Goal: Check status: Check status

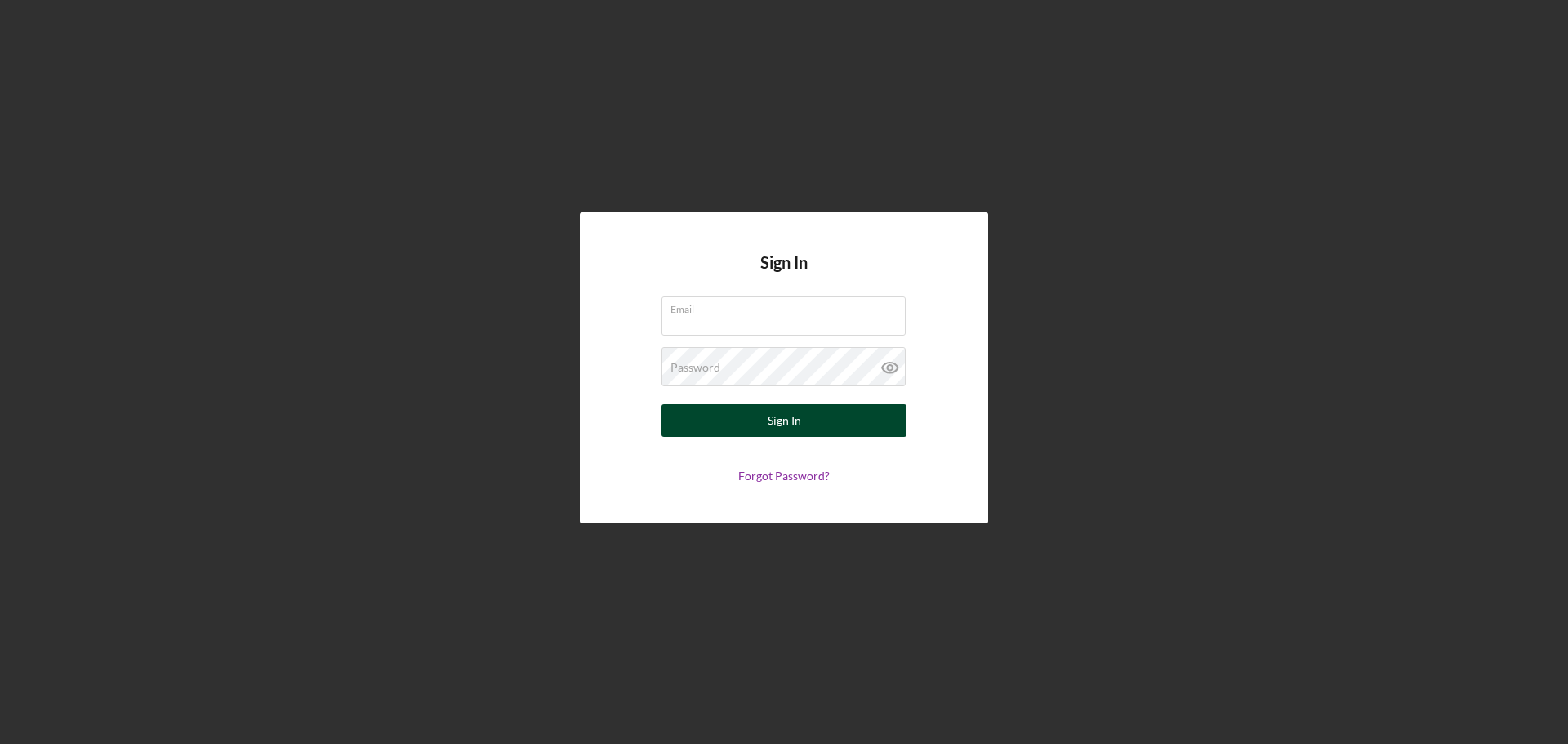
type input "[EMAIL_ADDRESS][DOMAIN_NAME]"
click at [760, 426] on button "Sign In" at bounding box center [784, 420] width 245 height 32
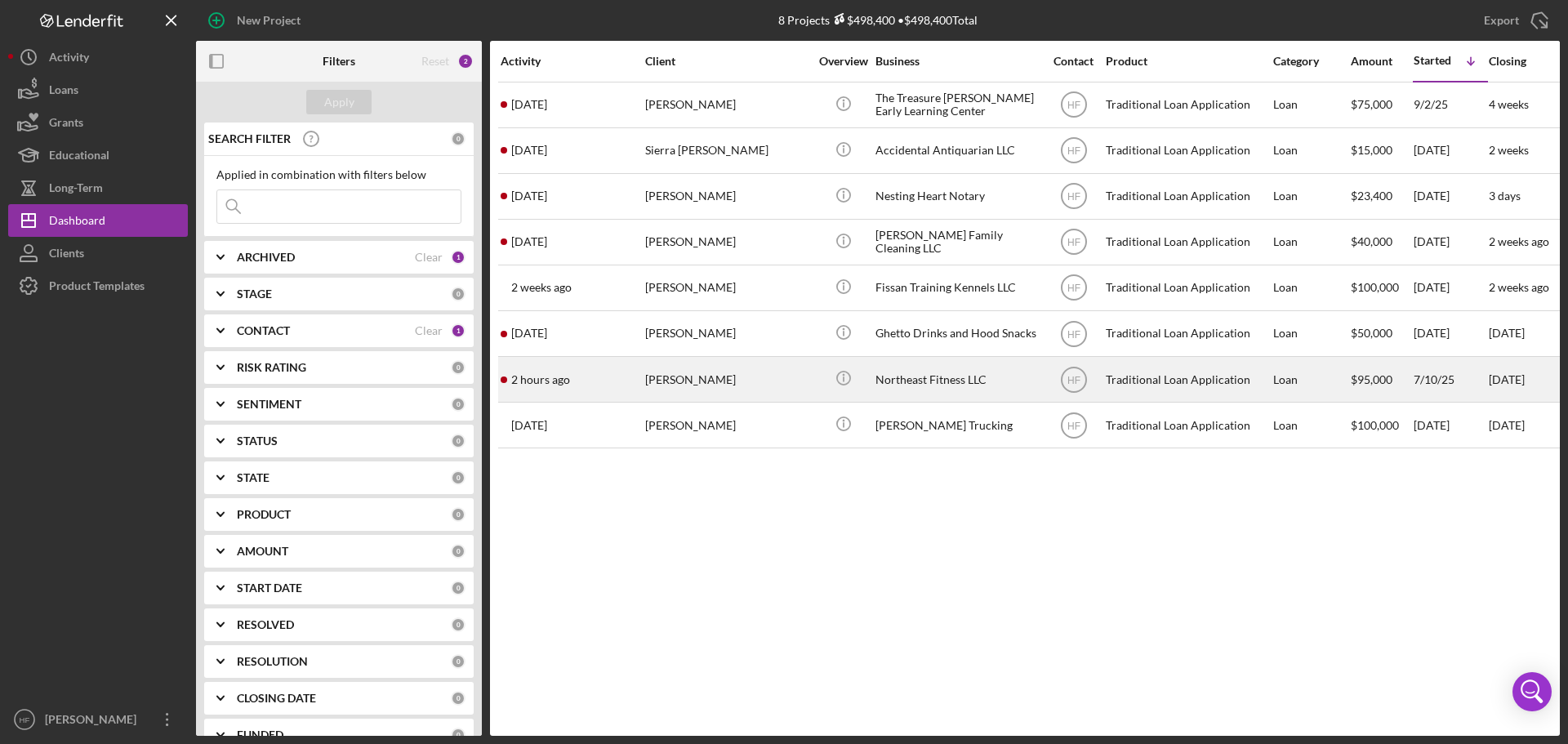
click at [772, 378] on div "[PERSON_NAME]" at bounding box center [727, 379] width 164 height 43
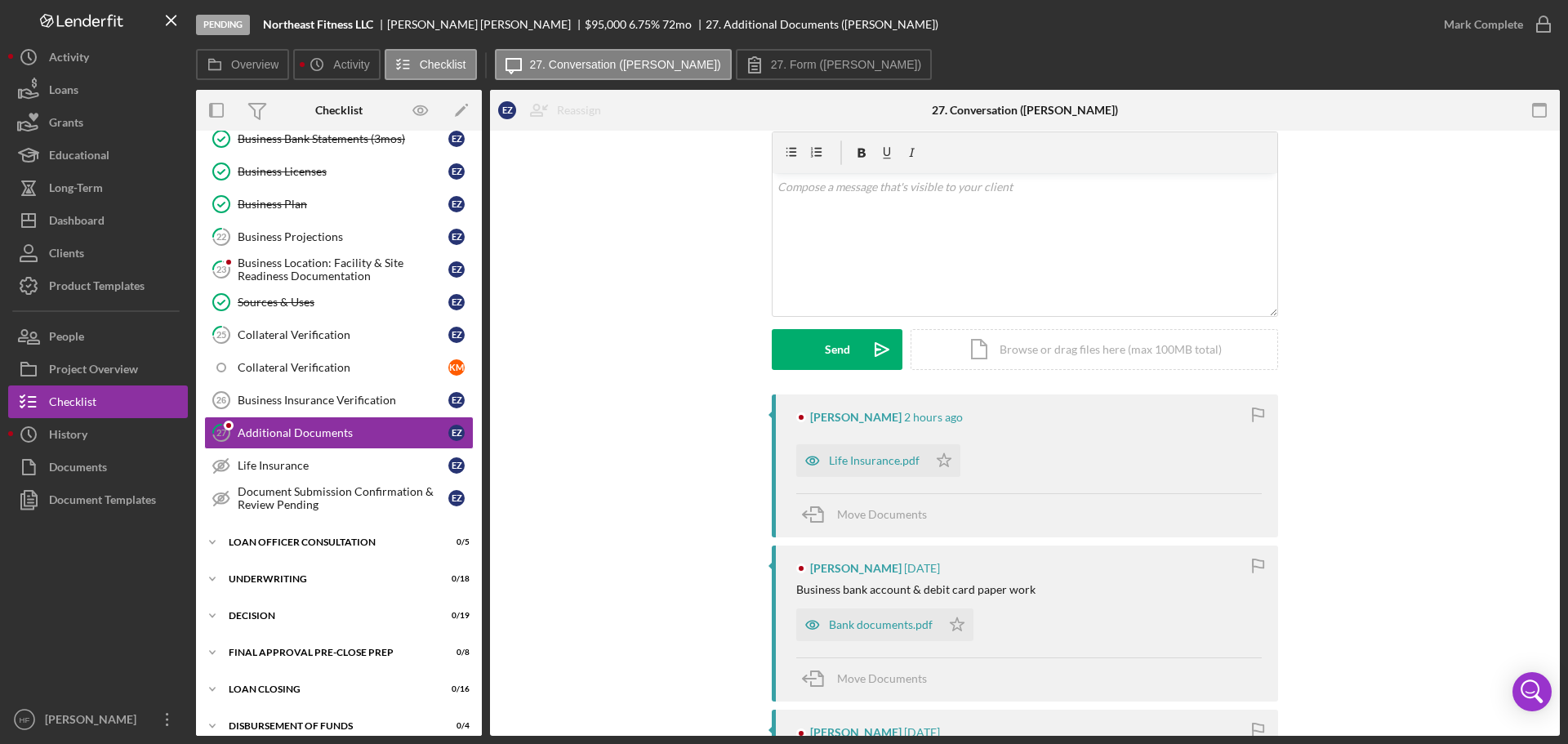
scroll to position [164, 0]
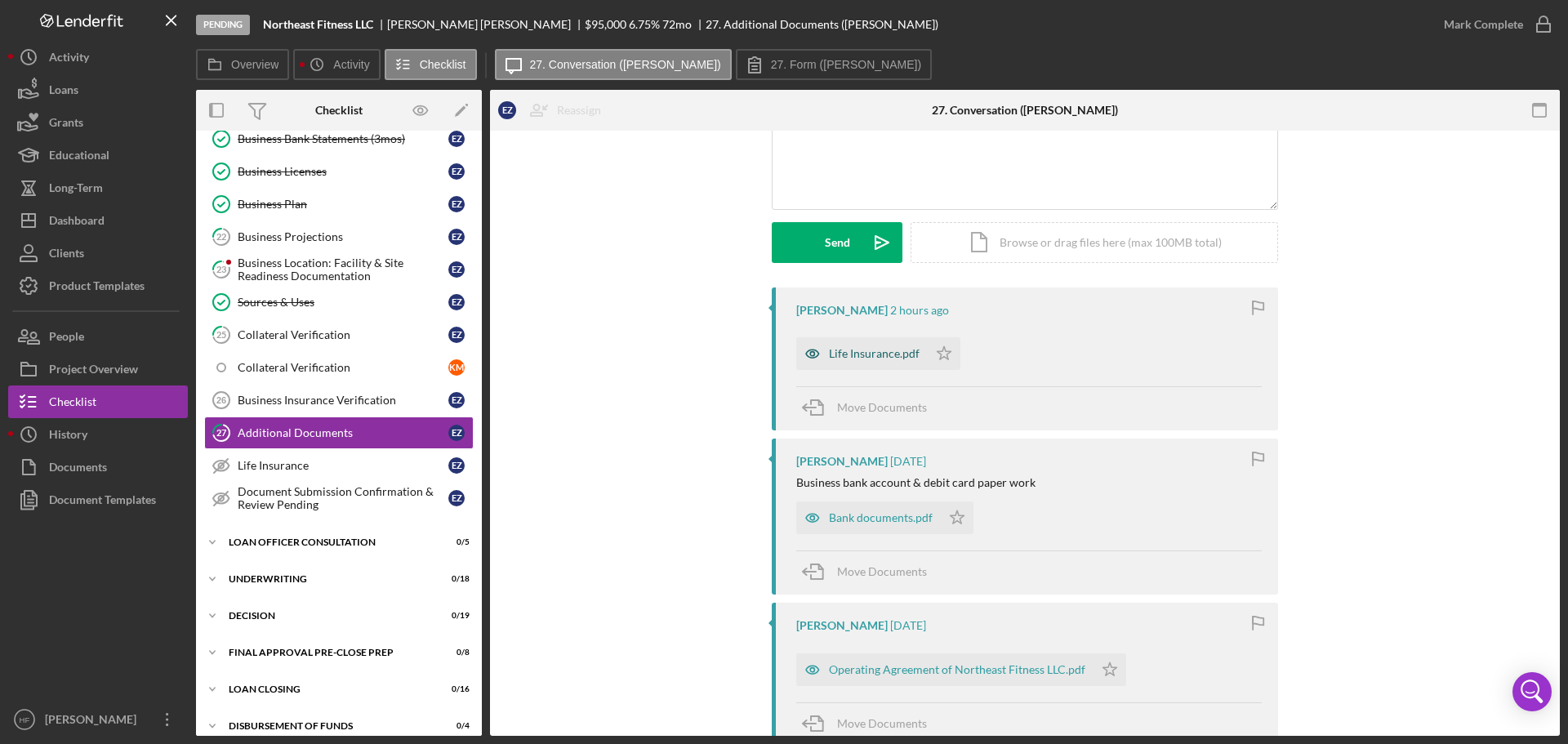
click at [843, 351] on div "Life Insurance.pdf" at bounding box center [874, 353] width 91 height 13
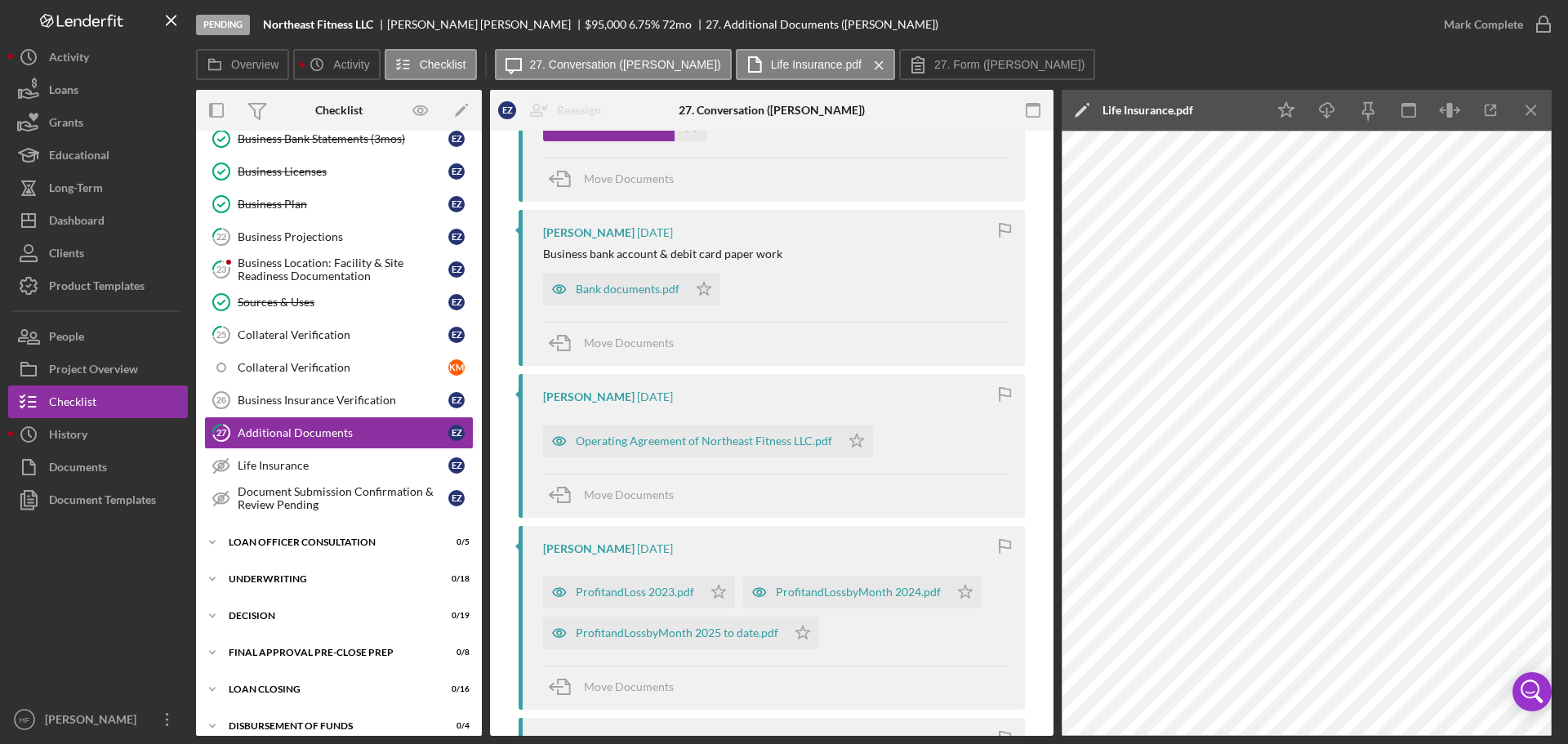
scroll to position [409, 0]
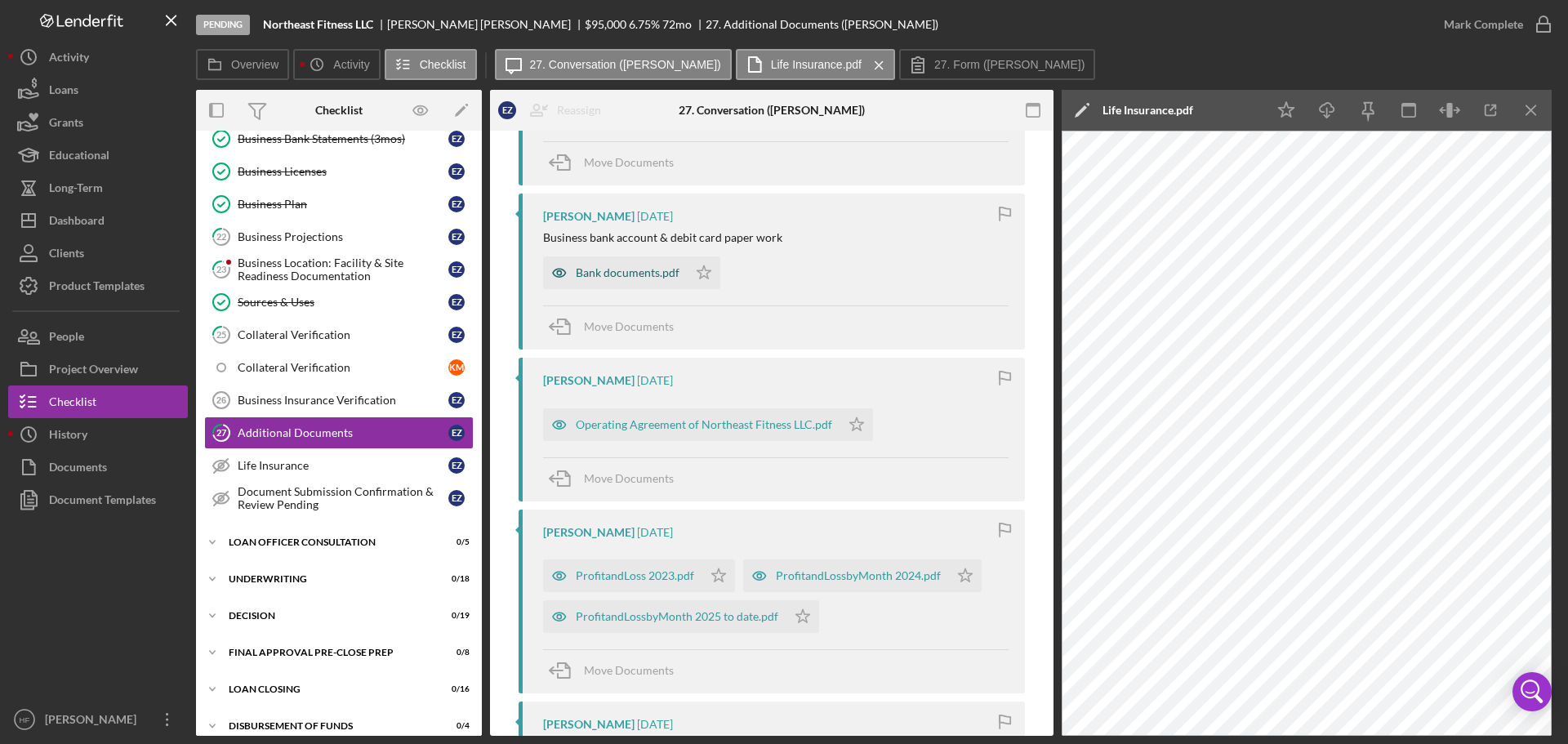
click at [625, 263] on div "Bank documents.pdf" at bounding box center [615, 272] width 144 height 32
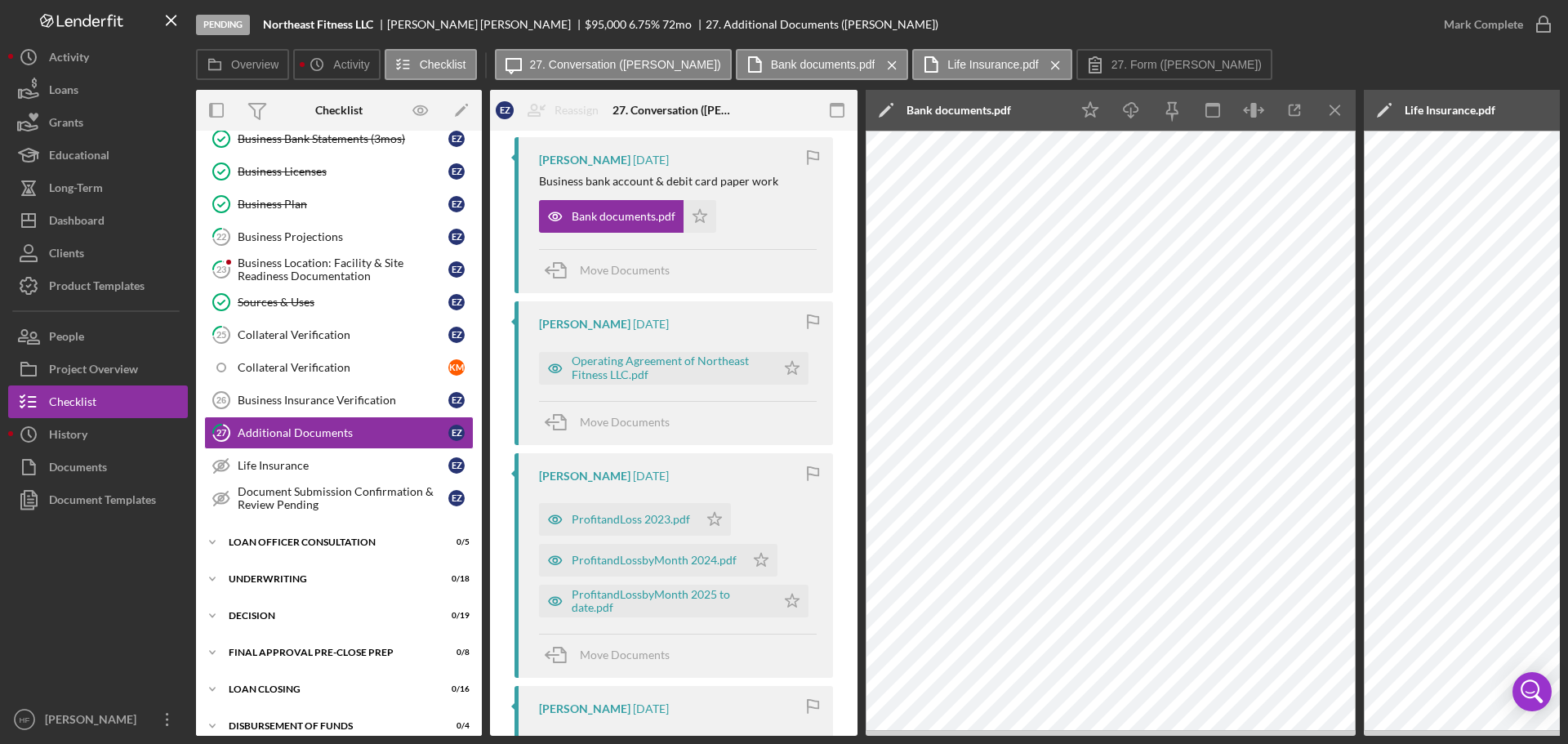
scroll to position [490, 0]
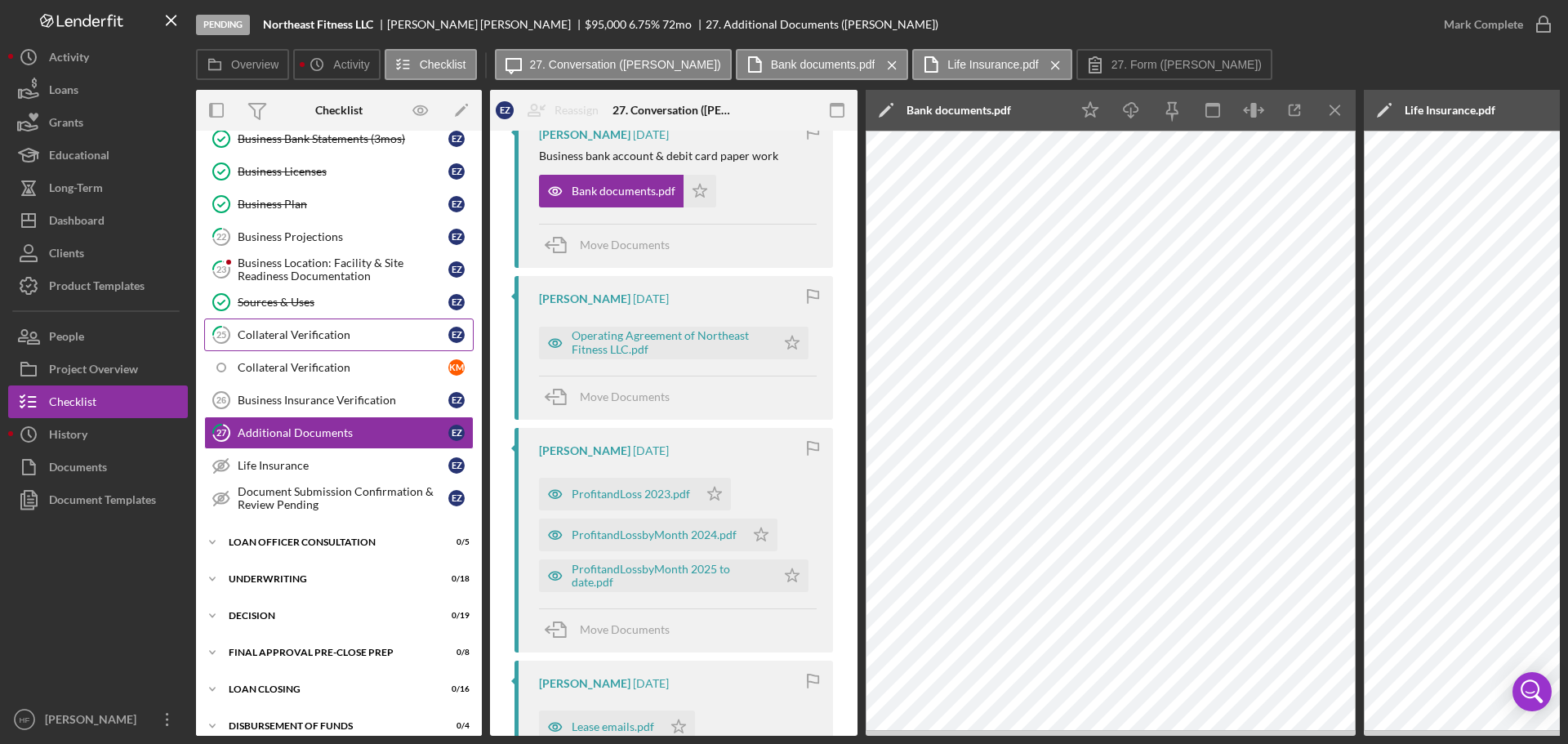
click at [381, 329] on div "Collateral Verification" at bounding box center [343, 335] width 211 height 13
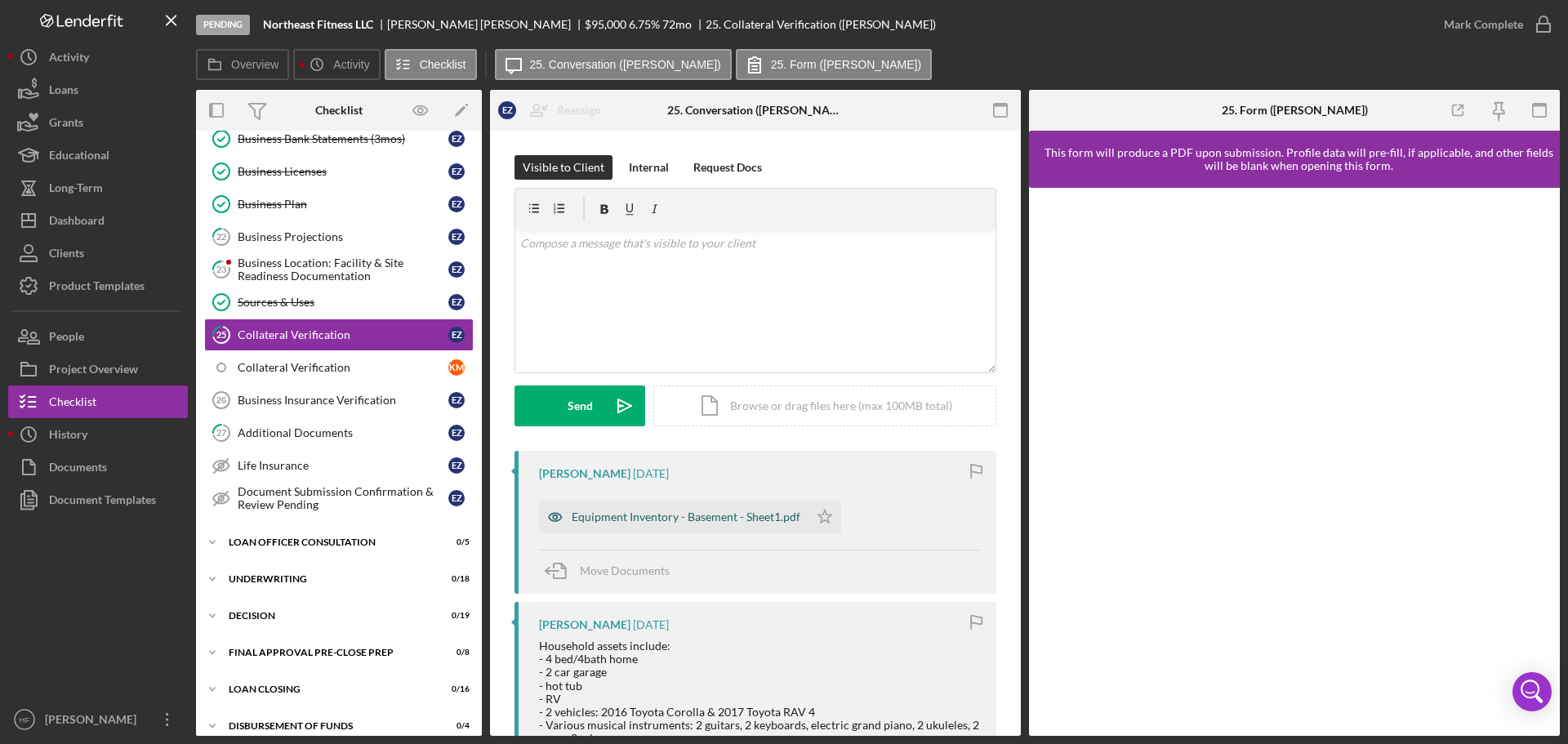
click at [737, 514] on div "Equipment Inventory - Basement - Sheet1.pdf" at bounding box center [685, 517] width 228 height 13
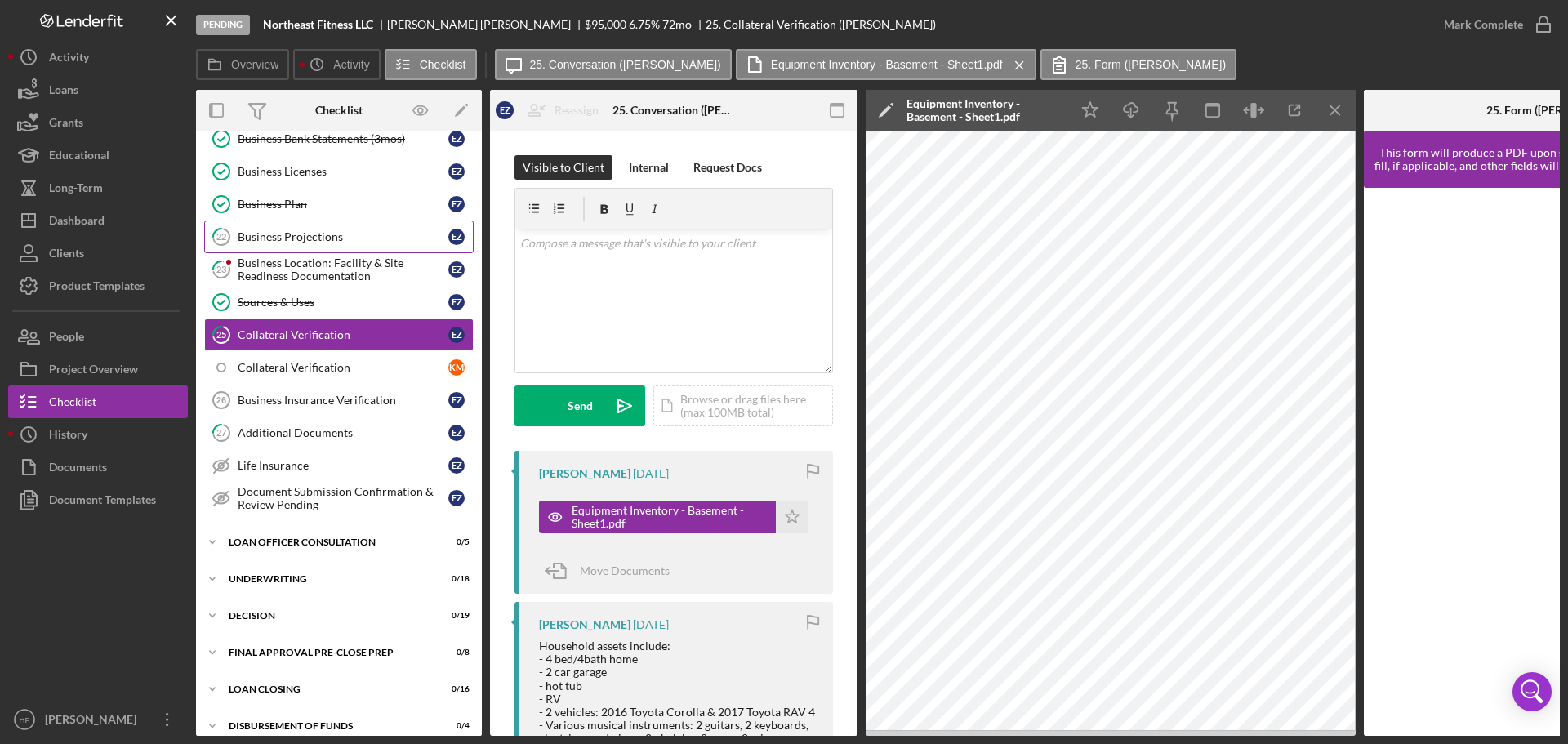
click at [351, 245] on link "22 Business Projections E Z" at bounding box center [339, 236] width 269 height 32
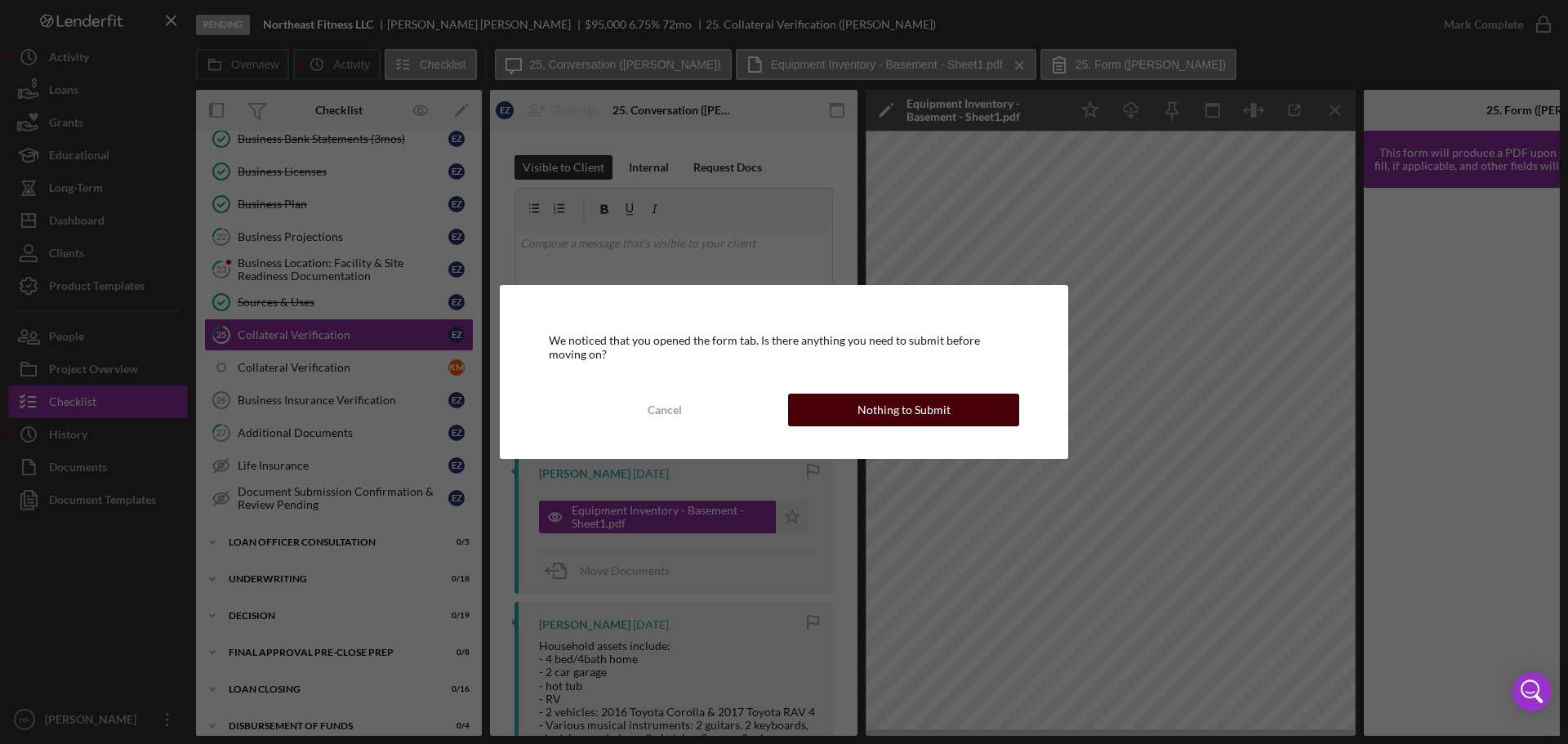
click at [929, 419] on div "Nothing to Submit" at bounding box center [904, 410] width 93 height 32
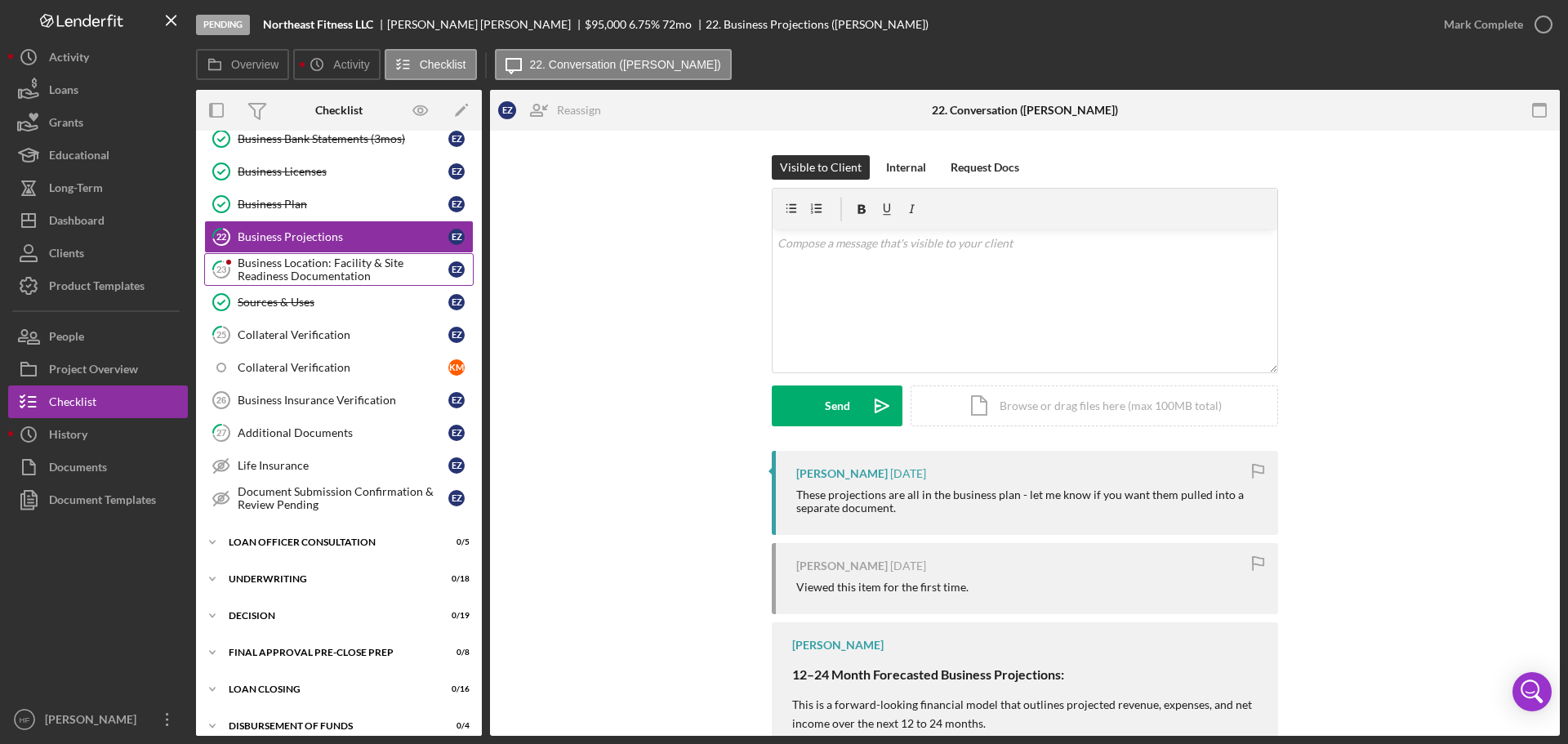
click at [389, 274] on div "Business Location: Facility & Site Readiness Documentation" at bounding box center [343, 269] width 211 height 26
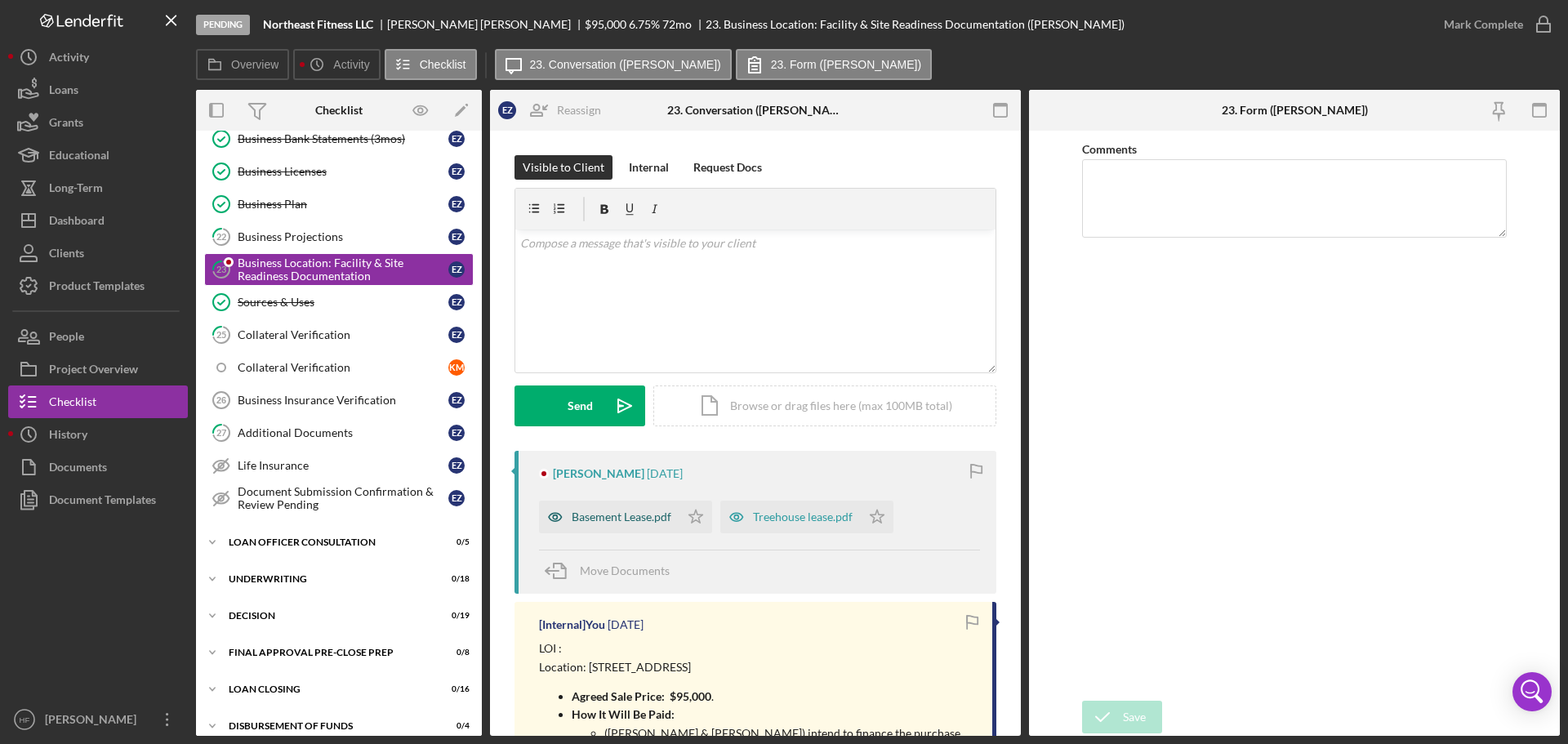
click at [644, 527] on div "Basement Lease.pdf" at bounding box center [610, 516] width 141 height 32
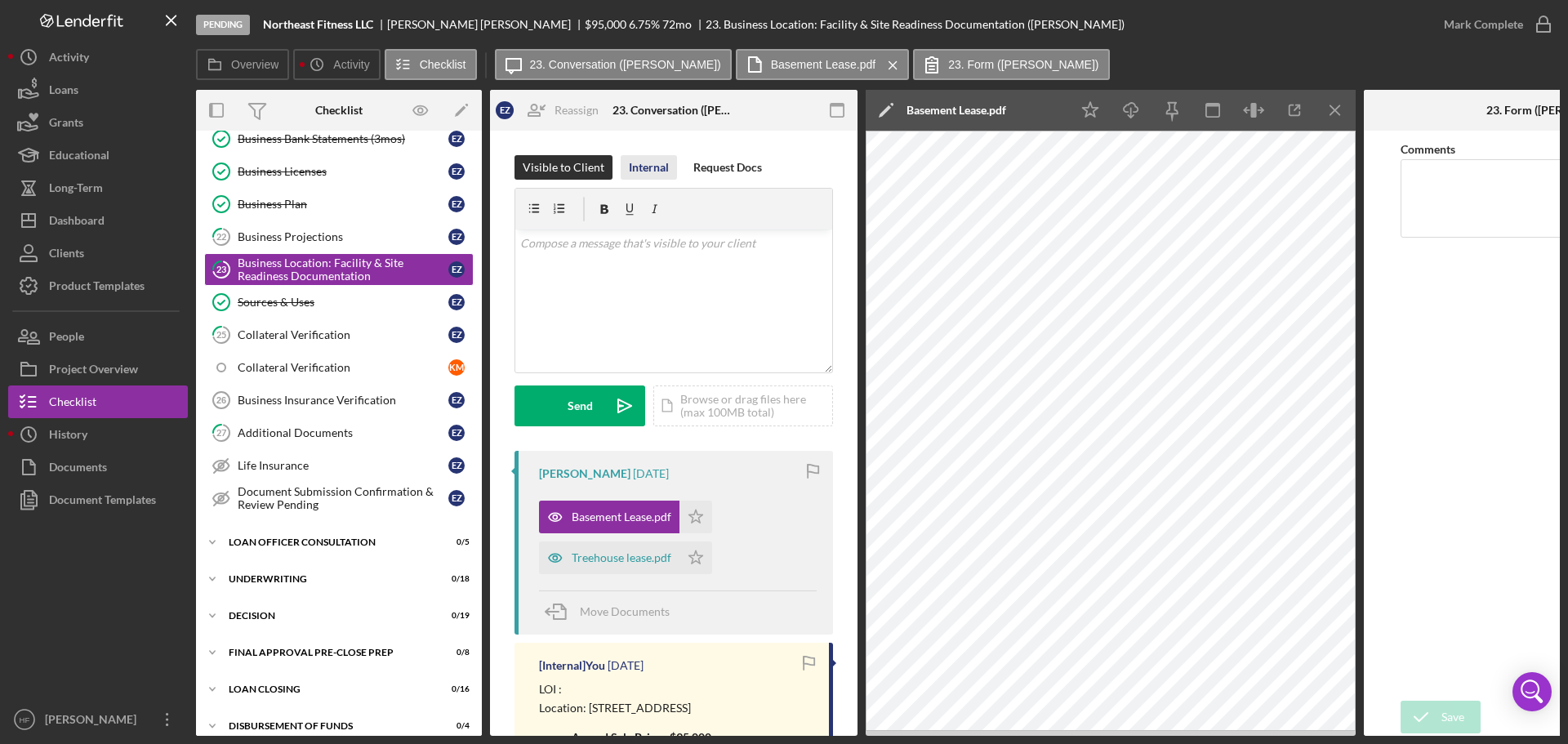
click at [647, 165] on div "Internal" at bounding box center [648, 167] width 40 height 24
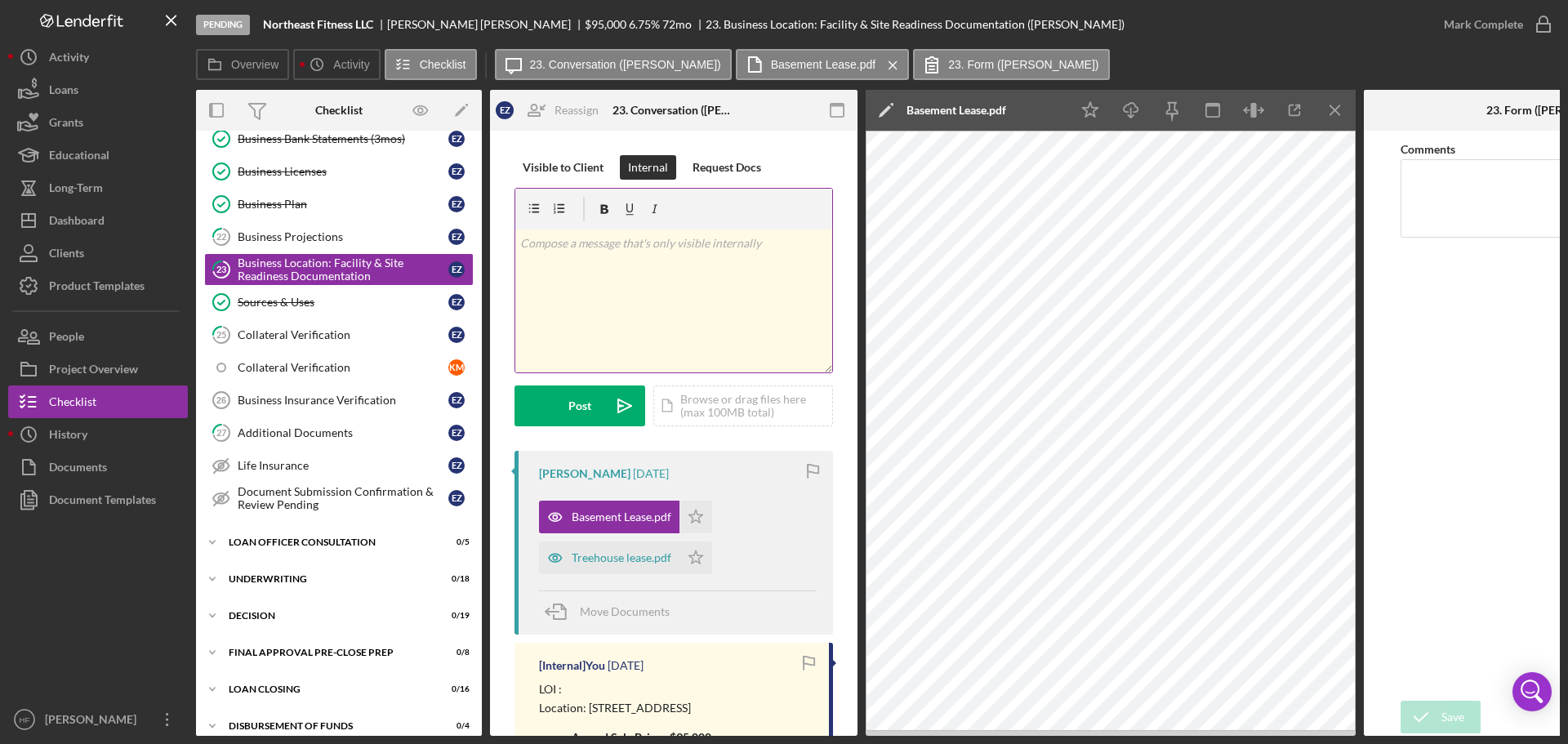
click at [734, 309] on div "v Color teal Color pink Remove color Add row above Add row below Add column bef…" at bounding box center [673, 301] width 317 height 143
click at [590, 563] on div "Treehouse lease.pdf" at bounding box center [622, 558] width 100 height 13
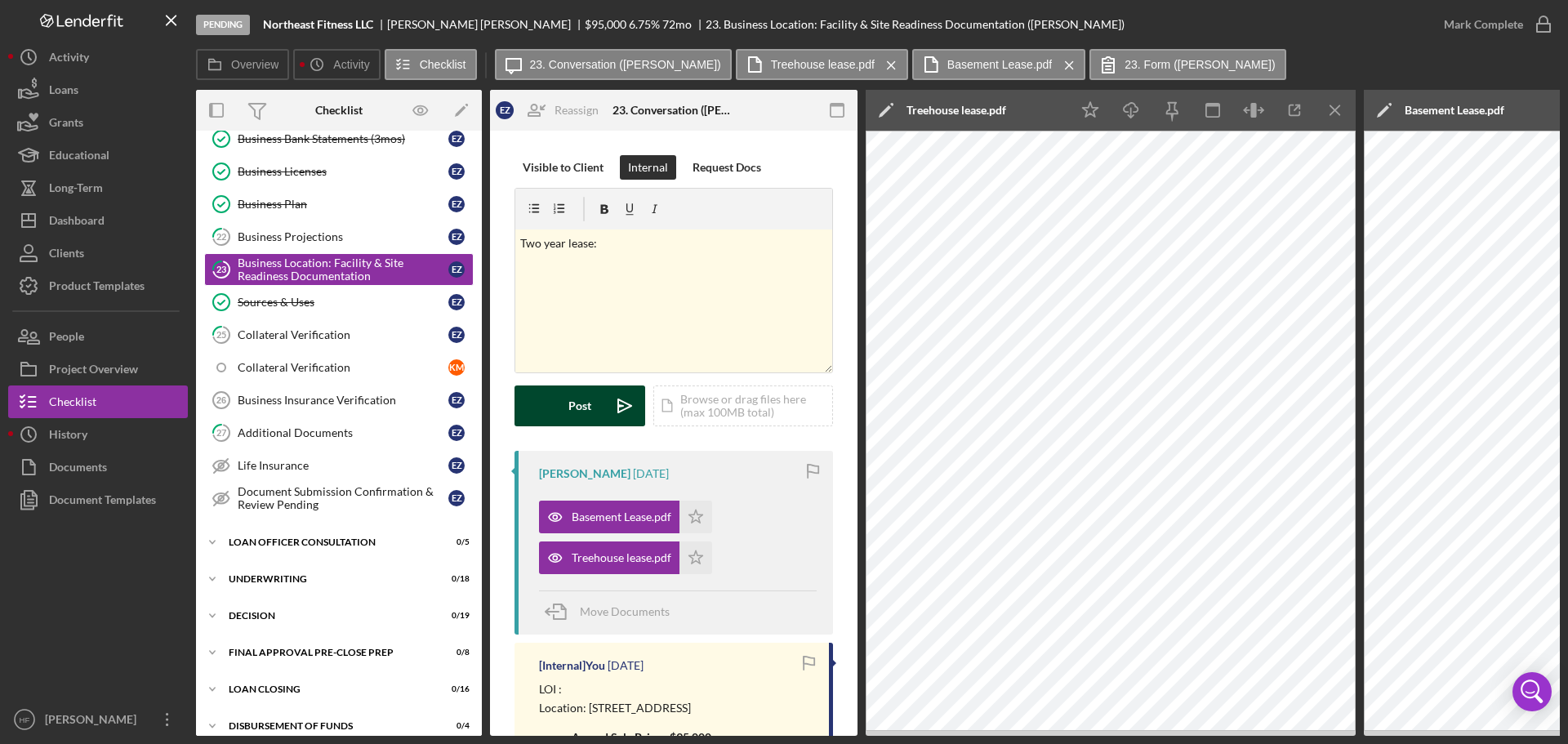
click at [600, 405] on button "Post Icon/icon-invite-send" at bounding box center [579, 406] width 130 height 41
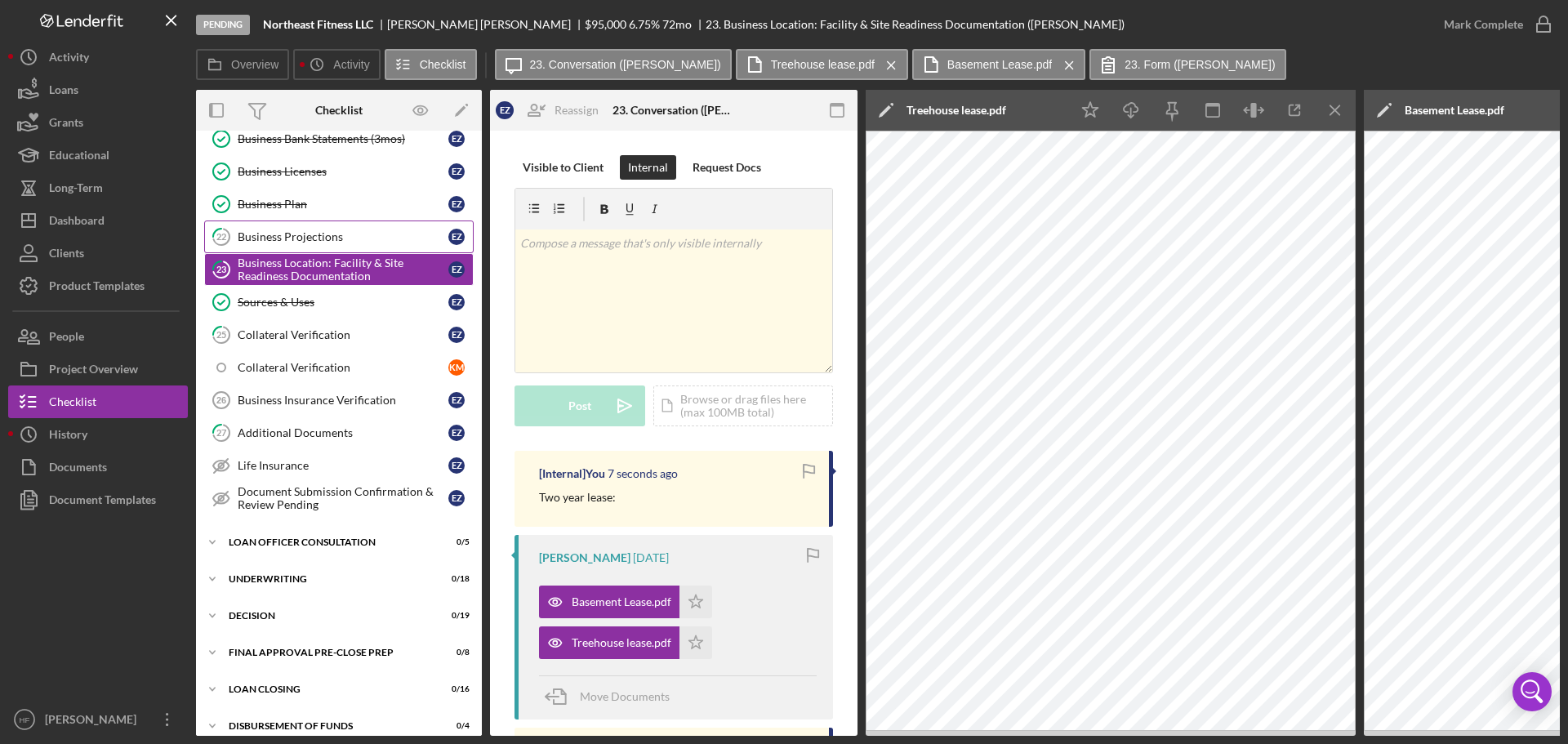
click at [316, 247] on link "22 Business Projections E Z" at bounding box center [339, 236] width 269 height 32
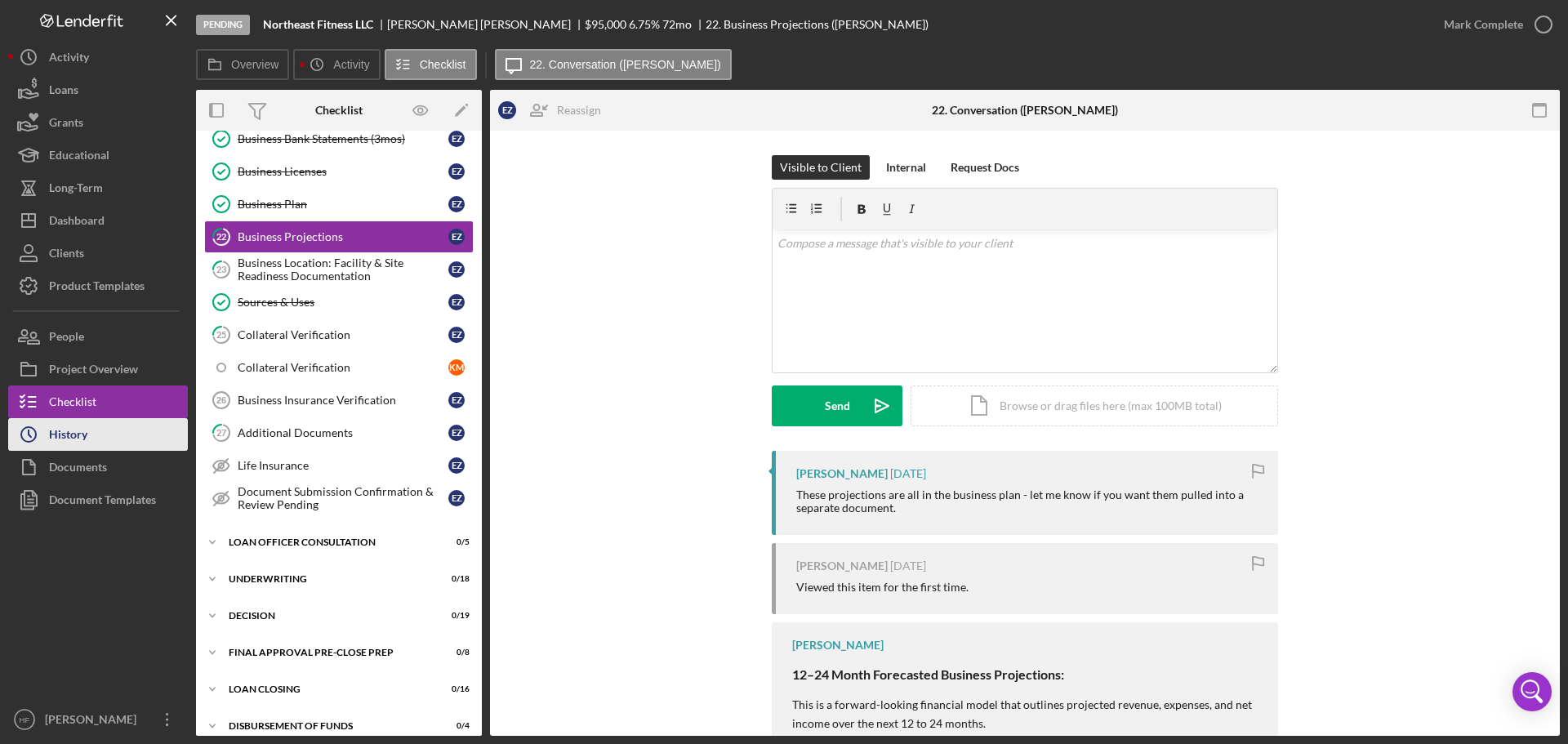
click at [105, 445] on button "Icon/History History" at bounding box center [98, 434] width 179 height 32
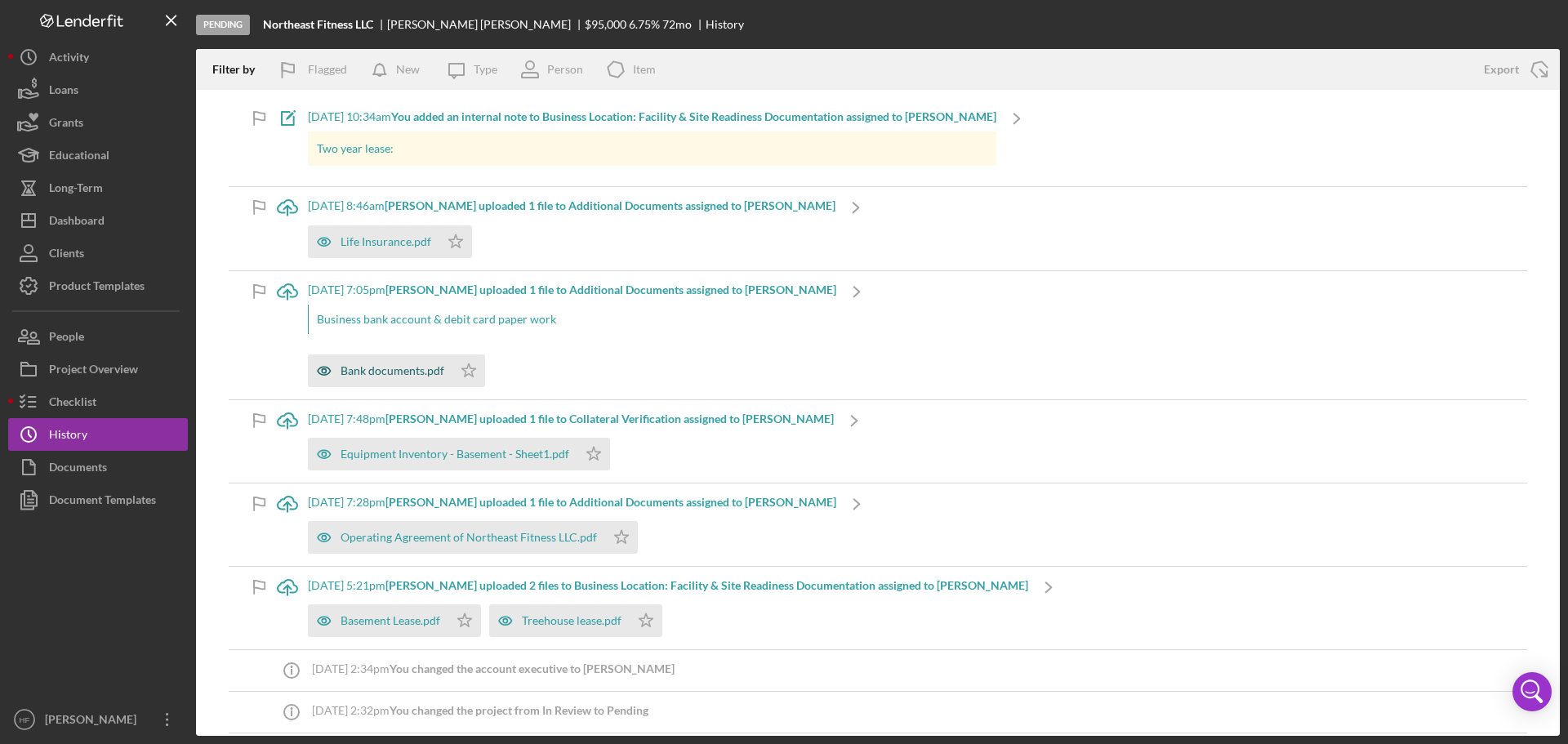
click at [405, 380] on div "Bank documents.pdf" at bounding box center [380, 370] width 144 height 32
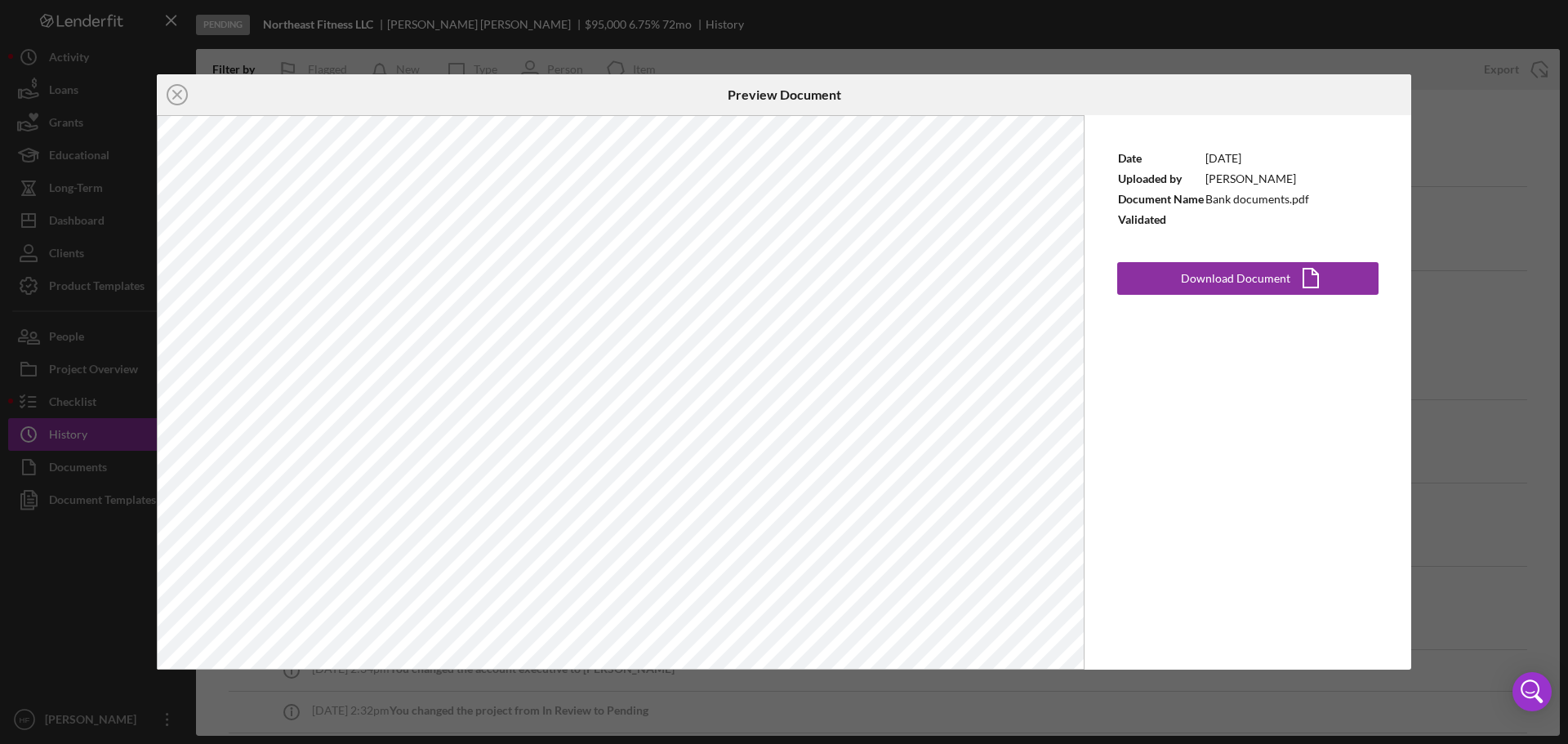
drag, startPoint x: 178, startPoint y: 108, endPoint x: 933, endPoint y: 119, distance: 755.1
click at [178, 109] on icon "Icon/Close" at bounding box center [178, 94] width 41 height 41
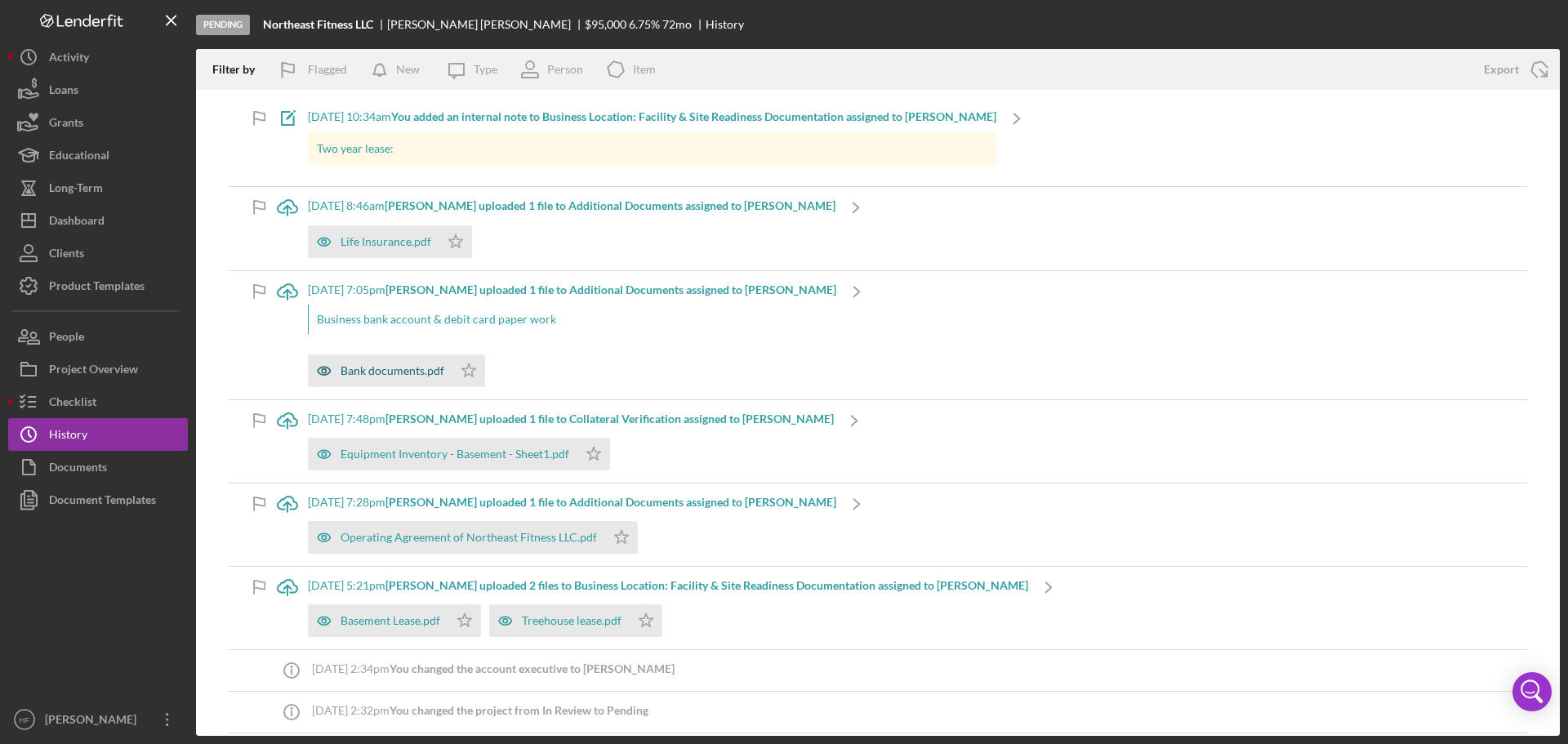
drag, startPoint x: 423, startPoint y: 371, endPoint x: 388, endPoint y: 376, distance: 35.4
click at [388, 376] on div "Bank documents.pdf" at bounding box center [392, 371] width 104 height 13
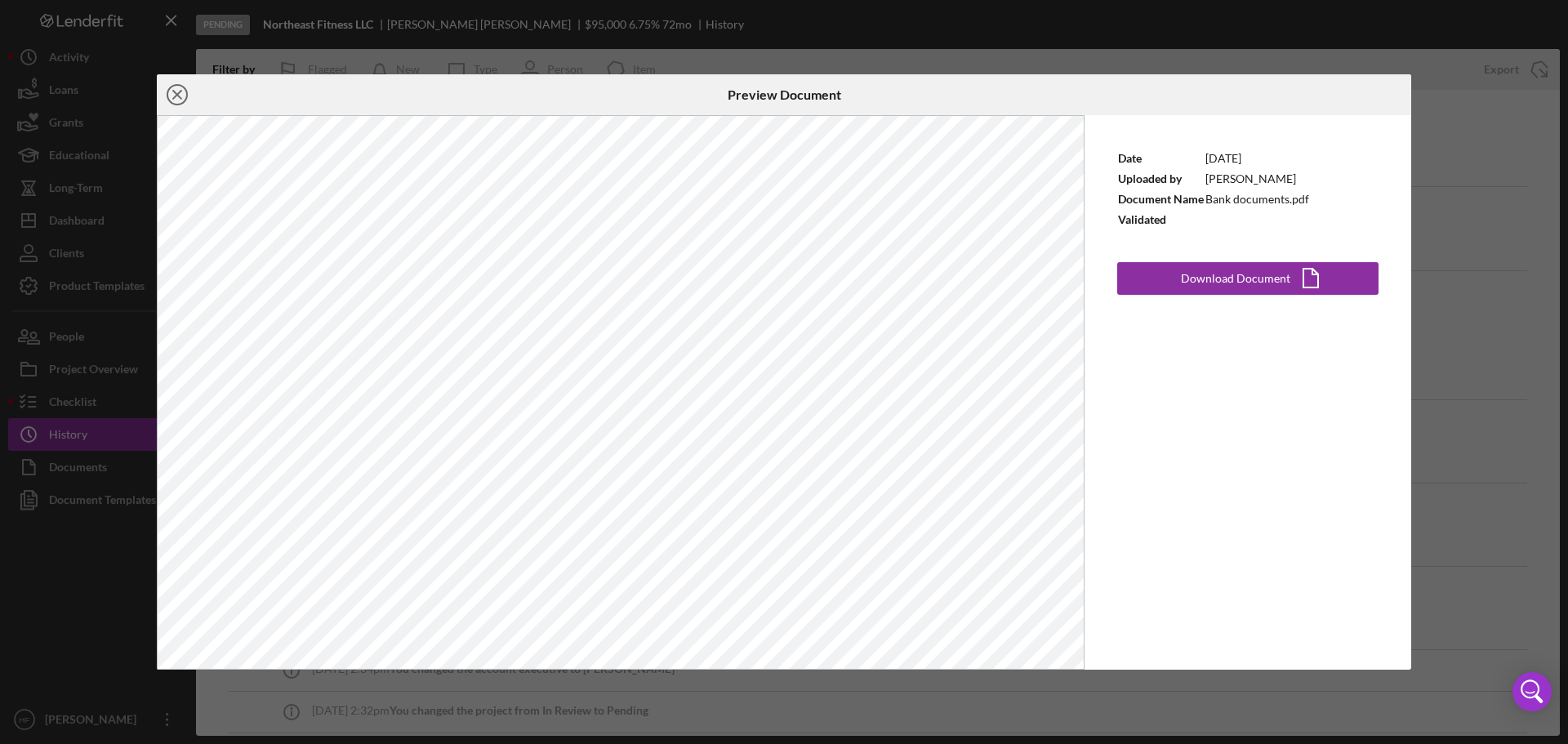
click at [185, 95] on icon "Icon/Close" at bounding box center [178, 94] width 41 height 41
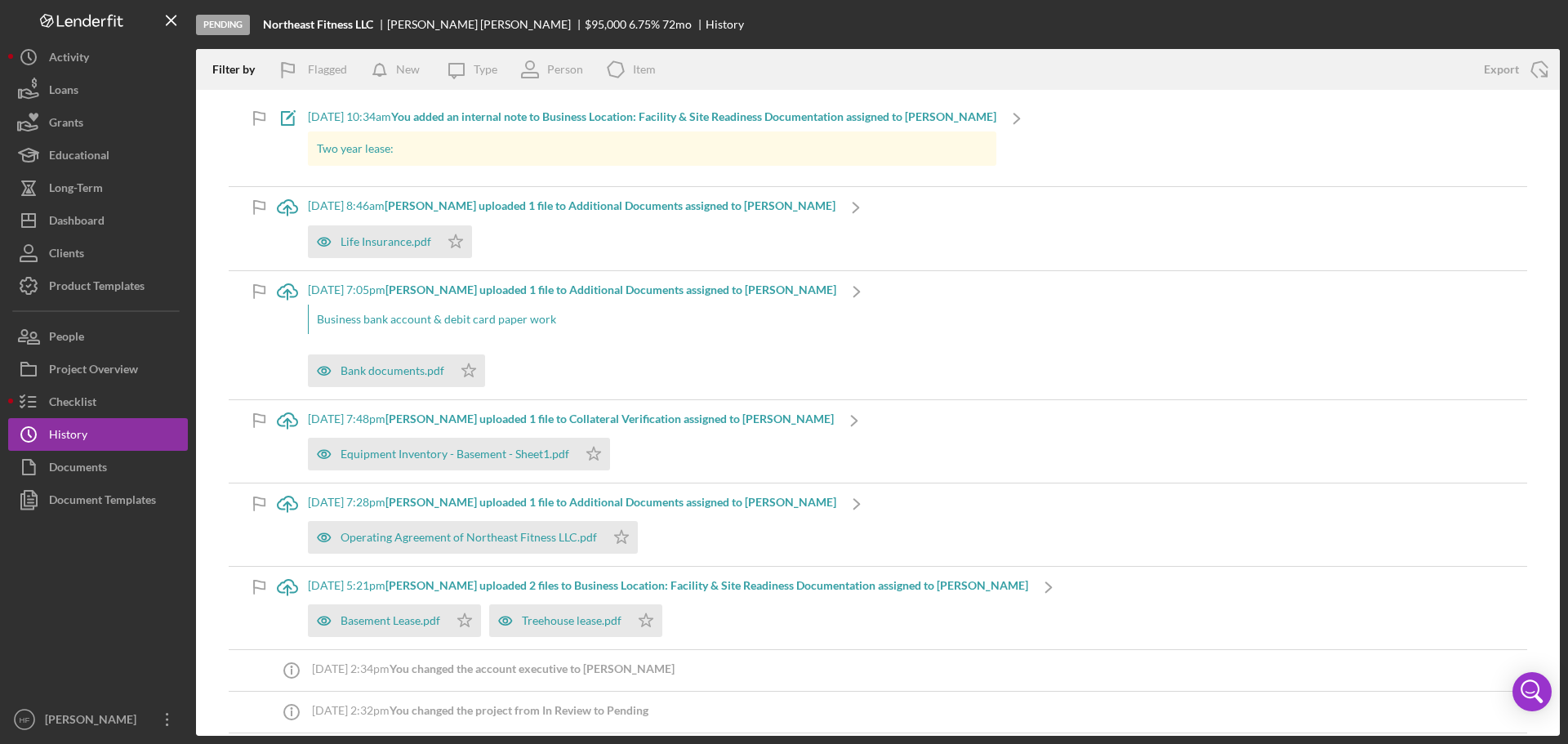
click at [569, 358] on div "Bank documents.pdf Icon/Star" at bounding box center [572, 366] width 528 height 41
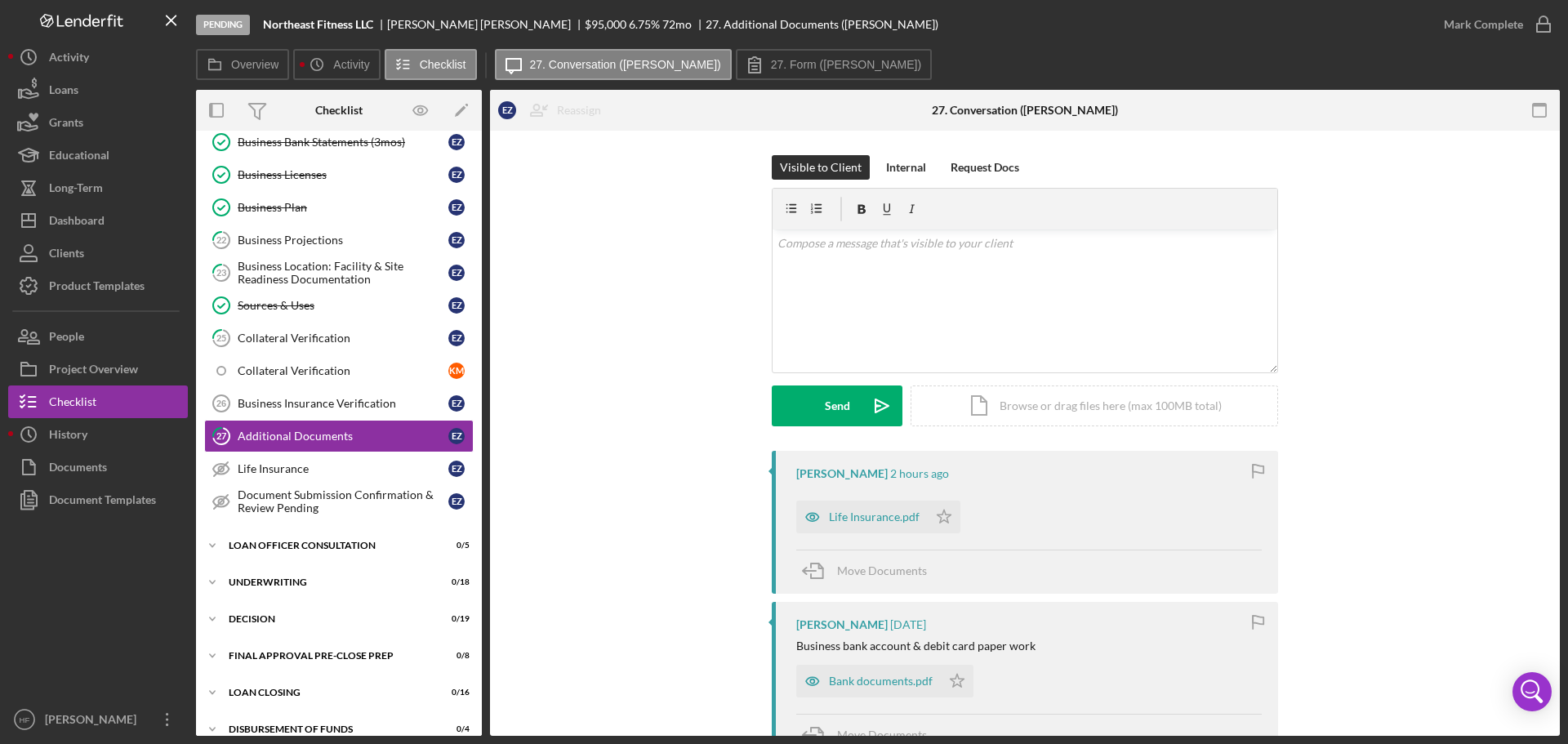
scroll to position [617, 0]
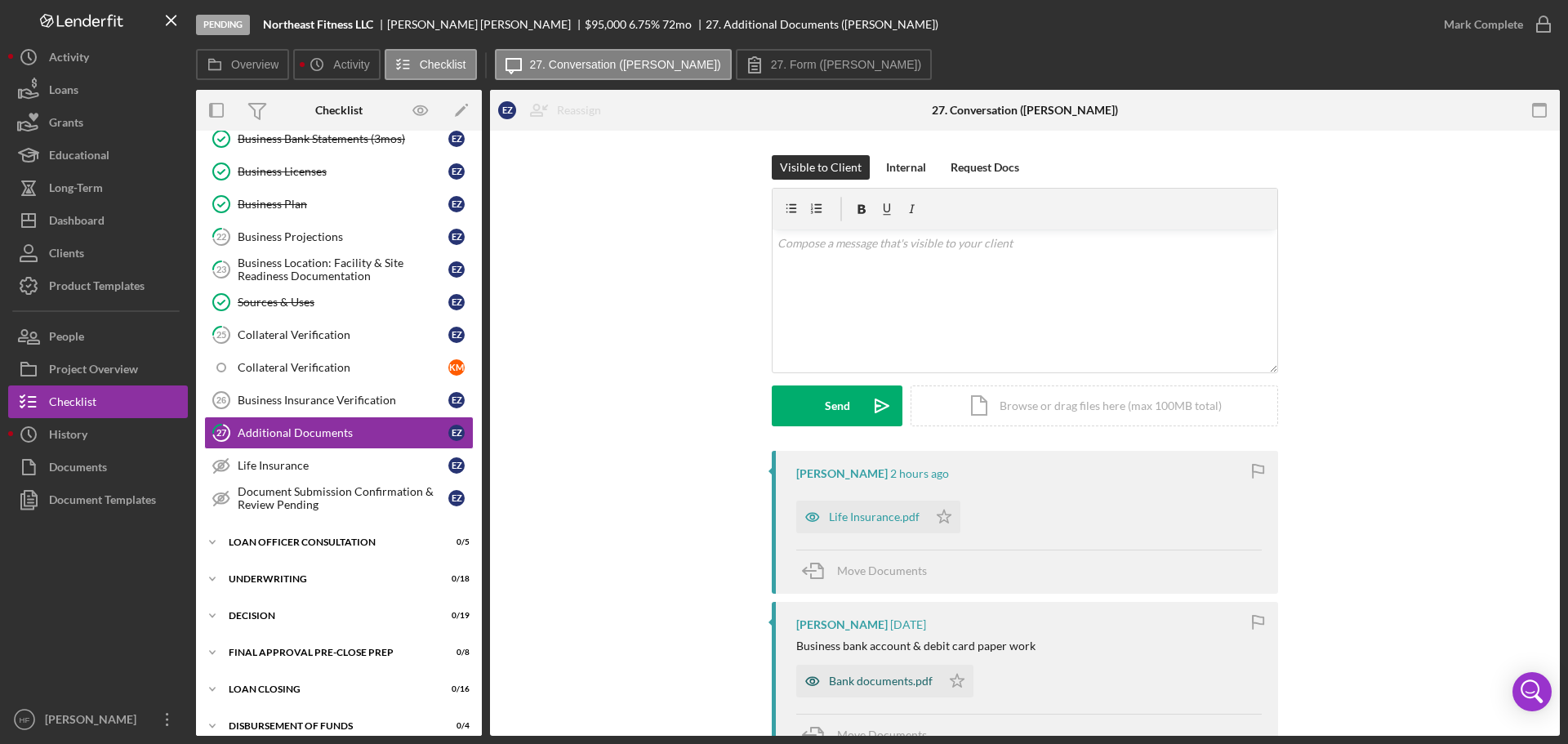
click at [879, 684] on div "Bank documents.pdf" at bounding box center [881, 681] width 104 height 13
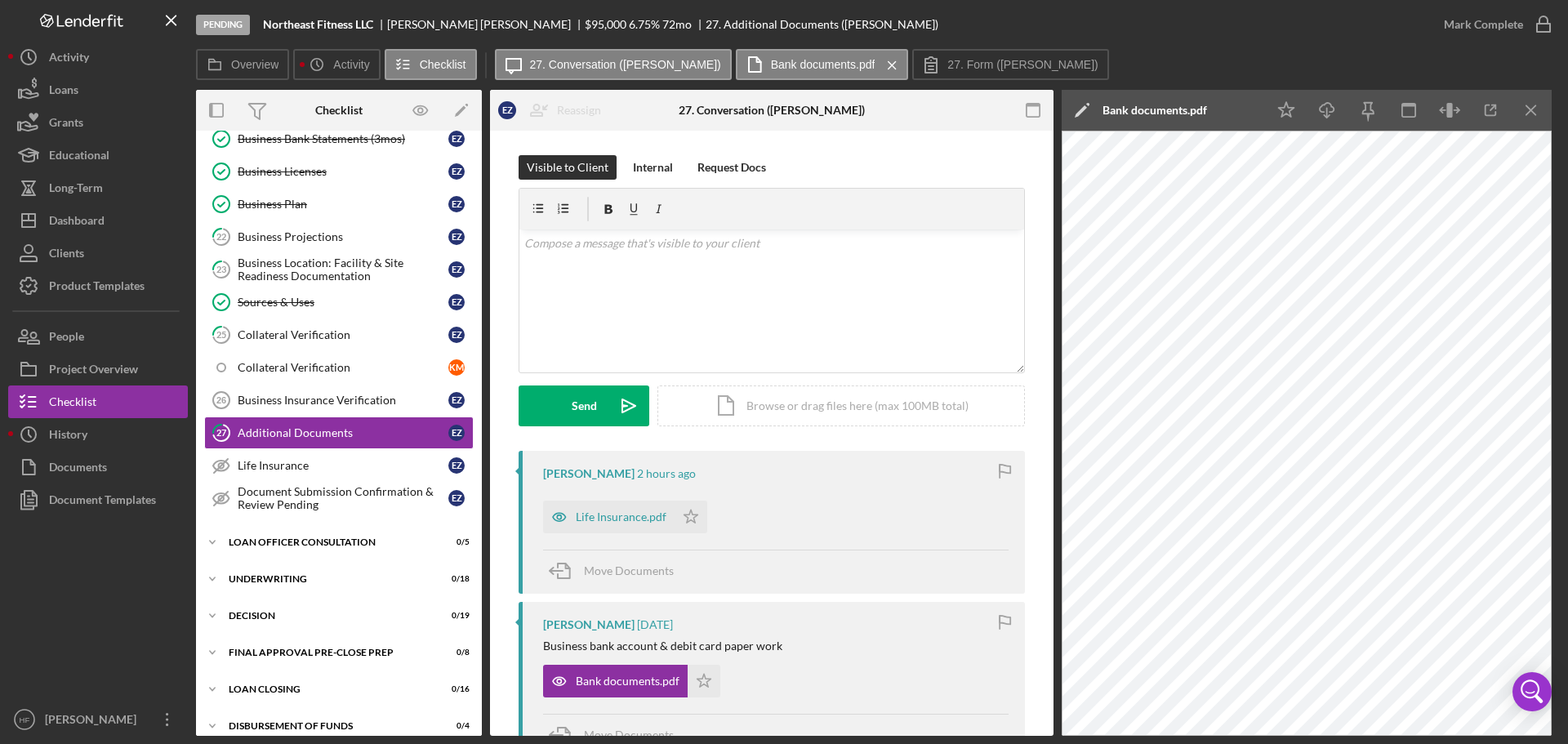
click at [1077, 100] on icon "Icon/Edit" at bounding box center [1082, 110] width 41 height 41
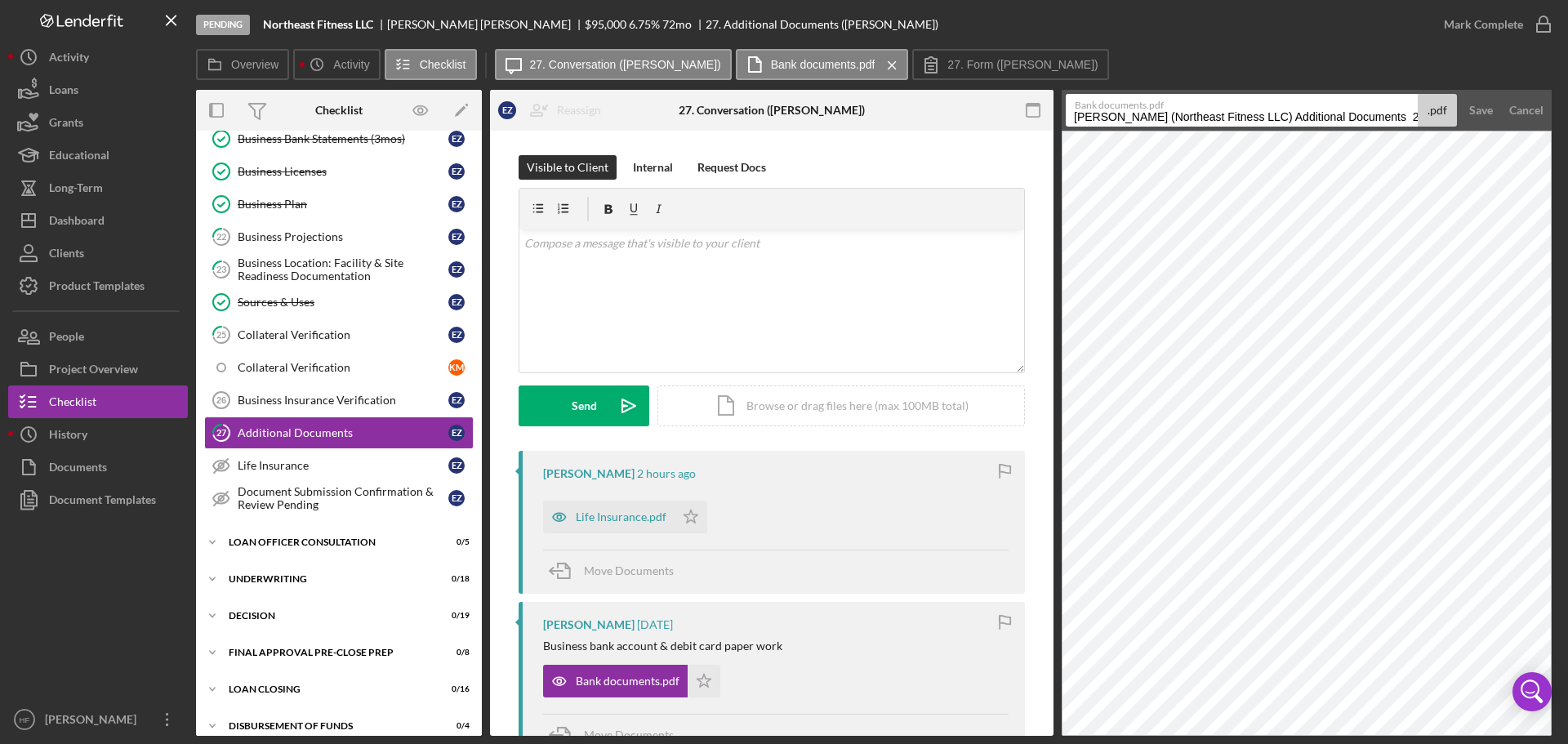
scroll to position [0, 39]
drag, startPoint x: 1072, startPoint y: 115, endPoint x: 1473, endPoint y: 114, distance: 401.0
click at [1473, 114] on form "Bank documents.pdf Ziegler, Elizabeth (Northeast Fitness LLC) Additional Docume…" at bounding box center [1307, 110] width 490 height 41
type input "Bank Card-"
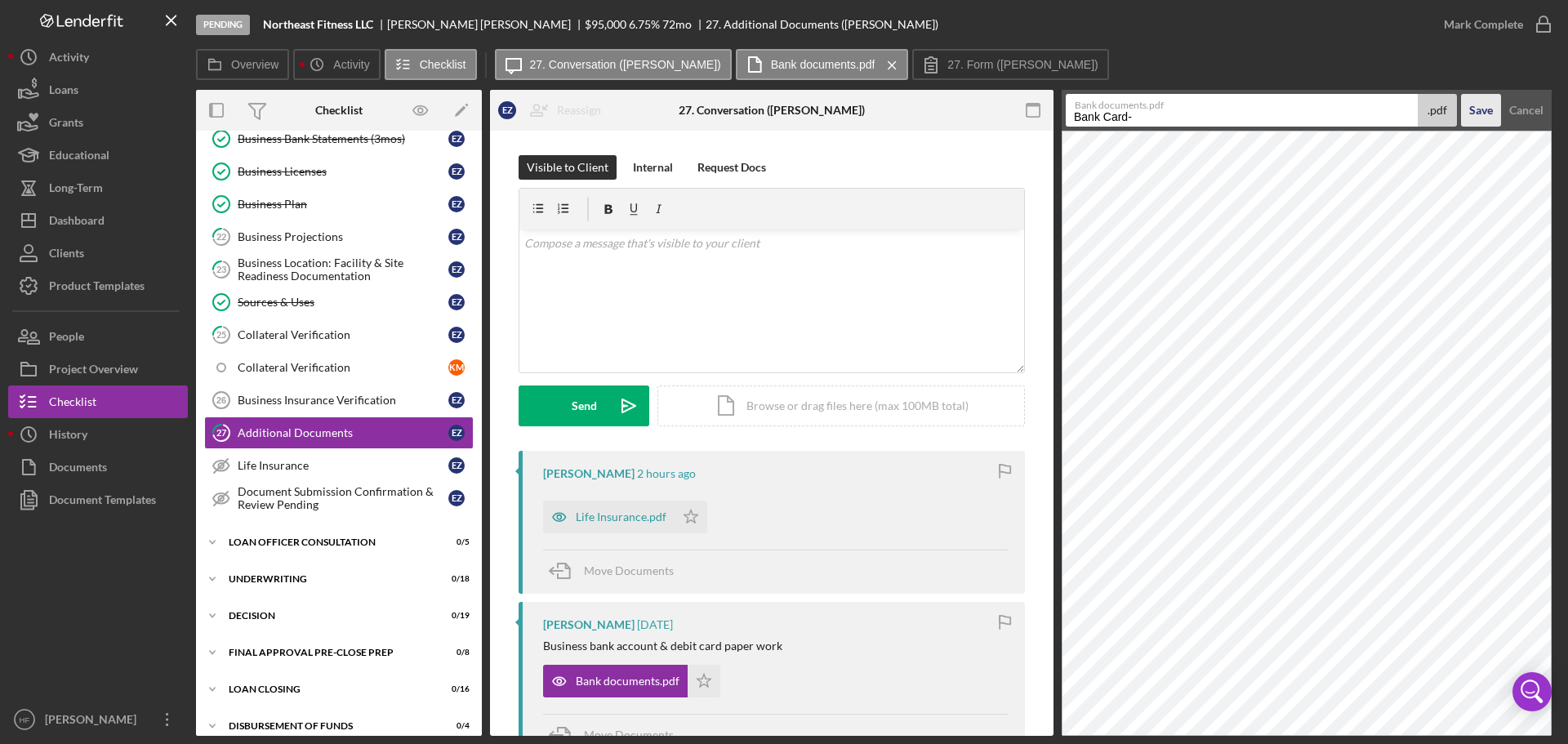
click at [1489, 117] on div "Save" at bounding box center [1482, 110] width 24 height 32
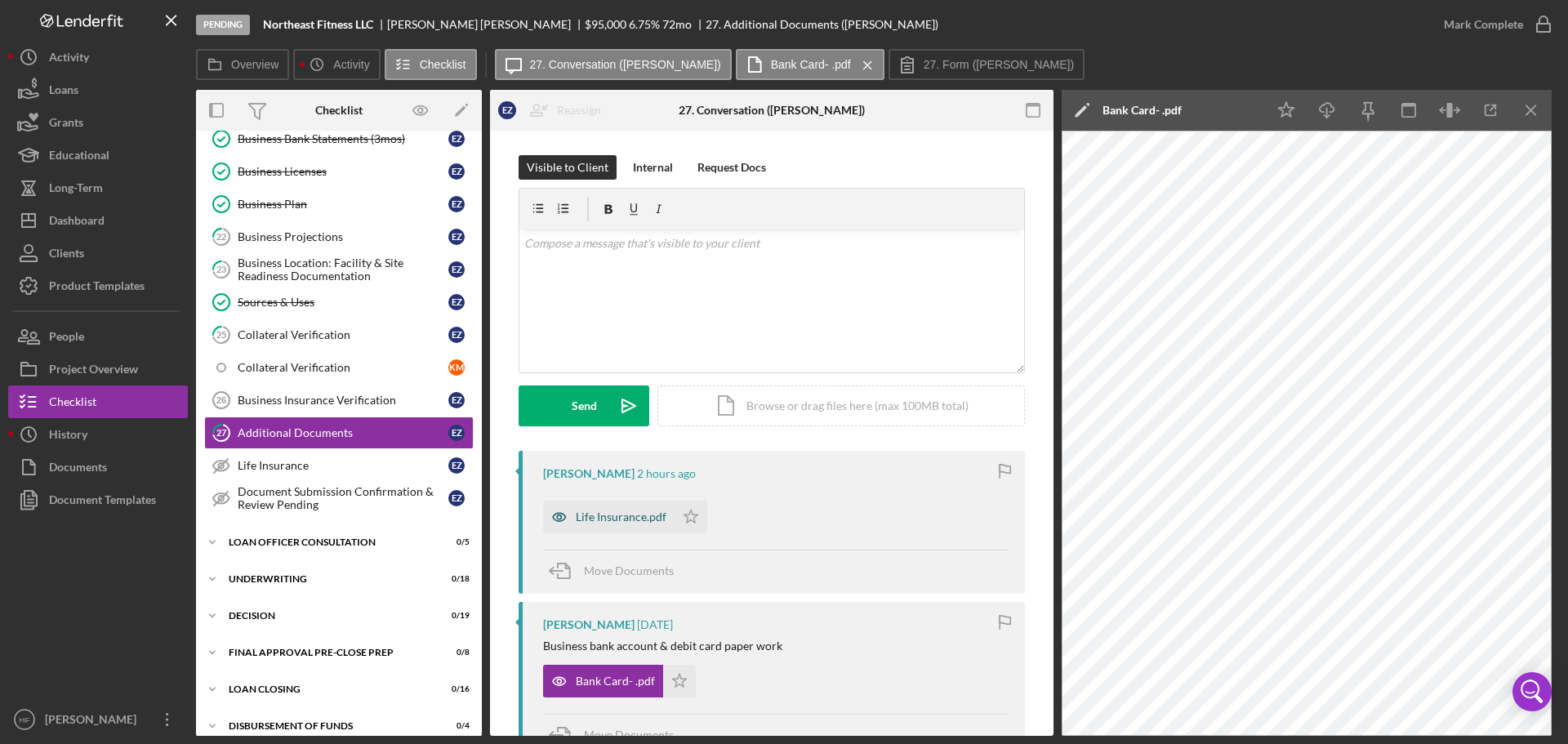
click at [618, 514] on div "Life Insurance.pdf" at bounding box center [622, 517] width 91 height 13
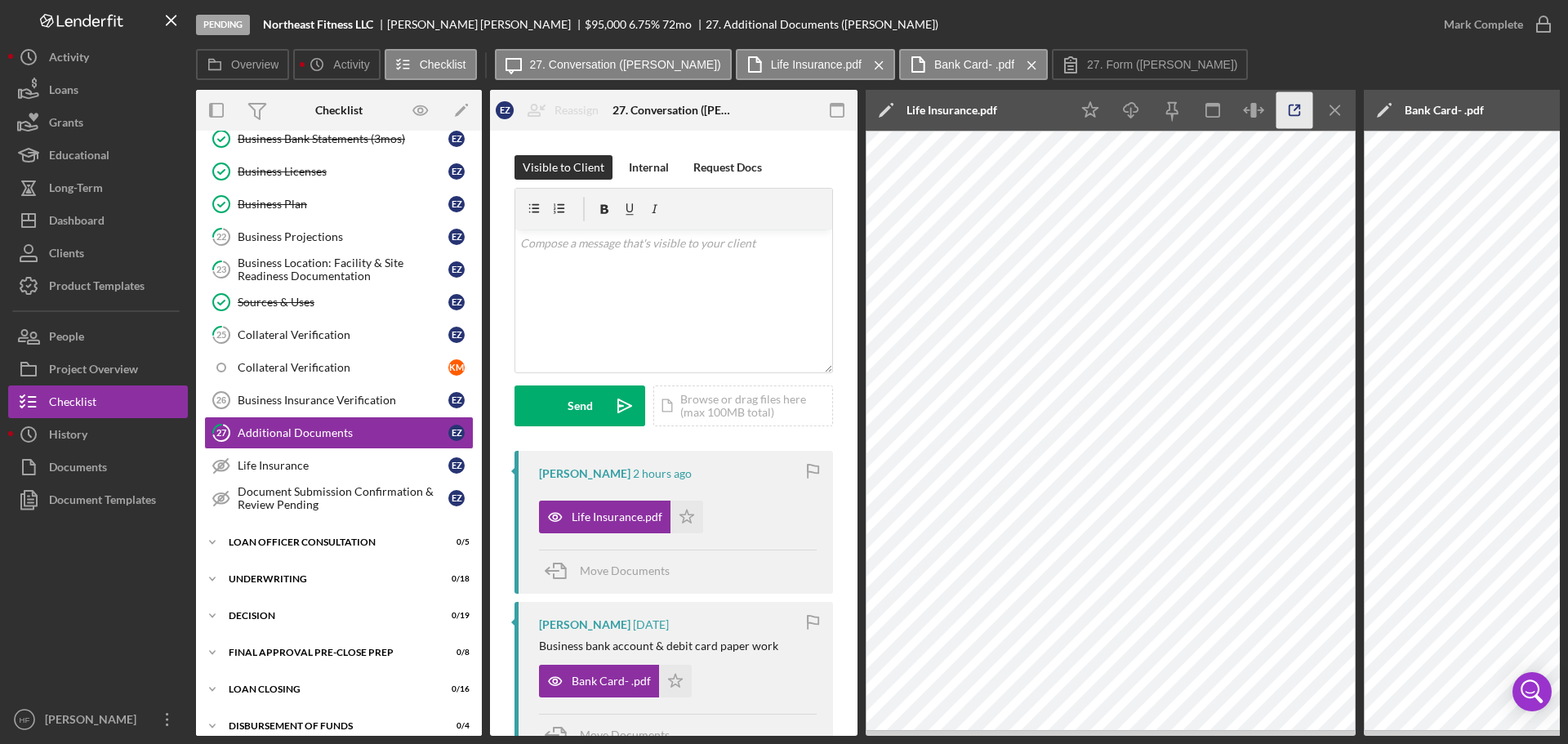
click at [1303, 114] on icon "button" at bounding box center [1295, 111] width 37 height 37
click at [104, 431] on button "Icon/History History" at bounding box center [98, 434] width 179 height 32
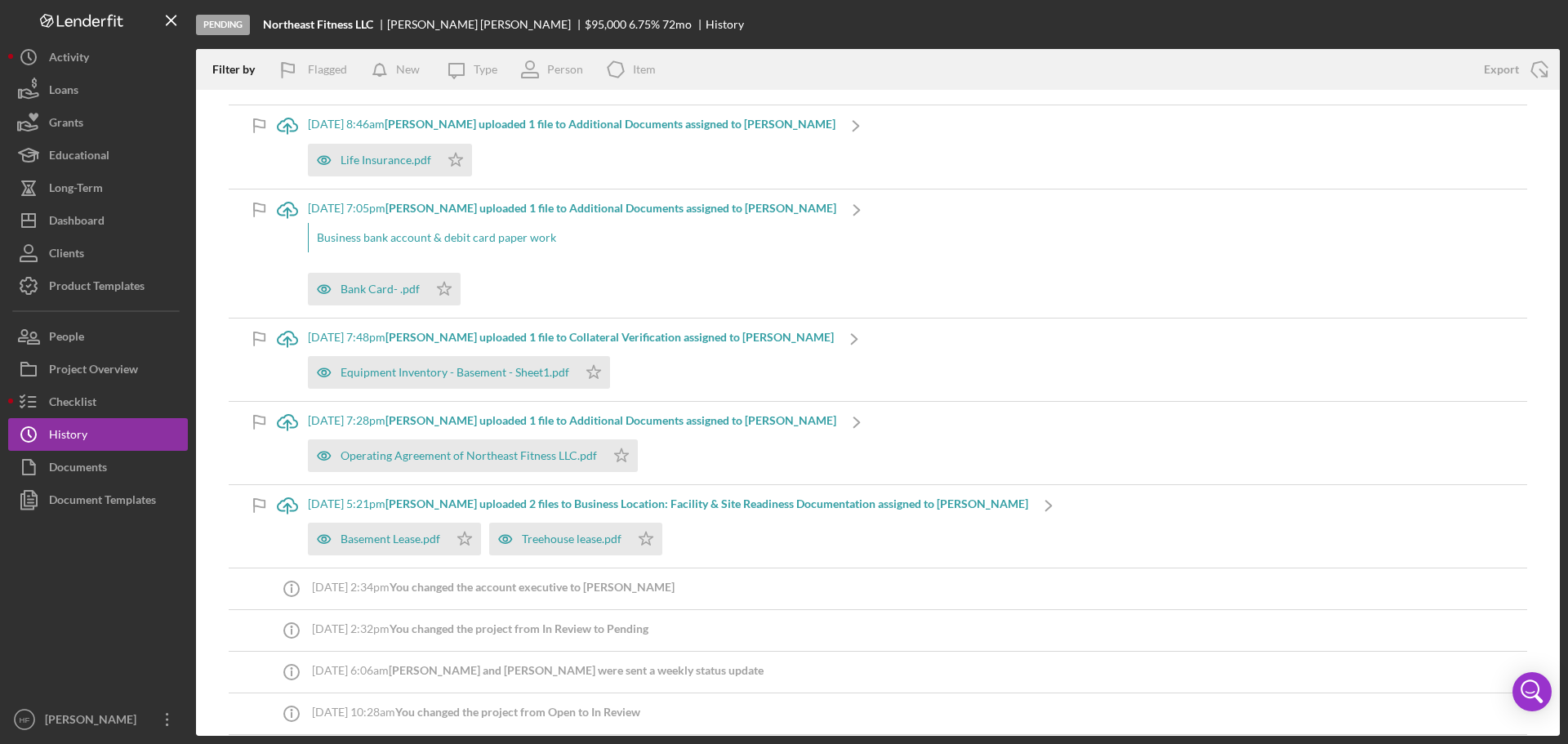
scroll to position [164, 0]
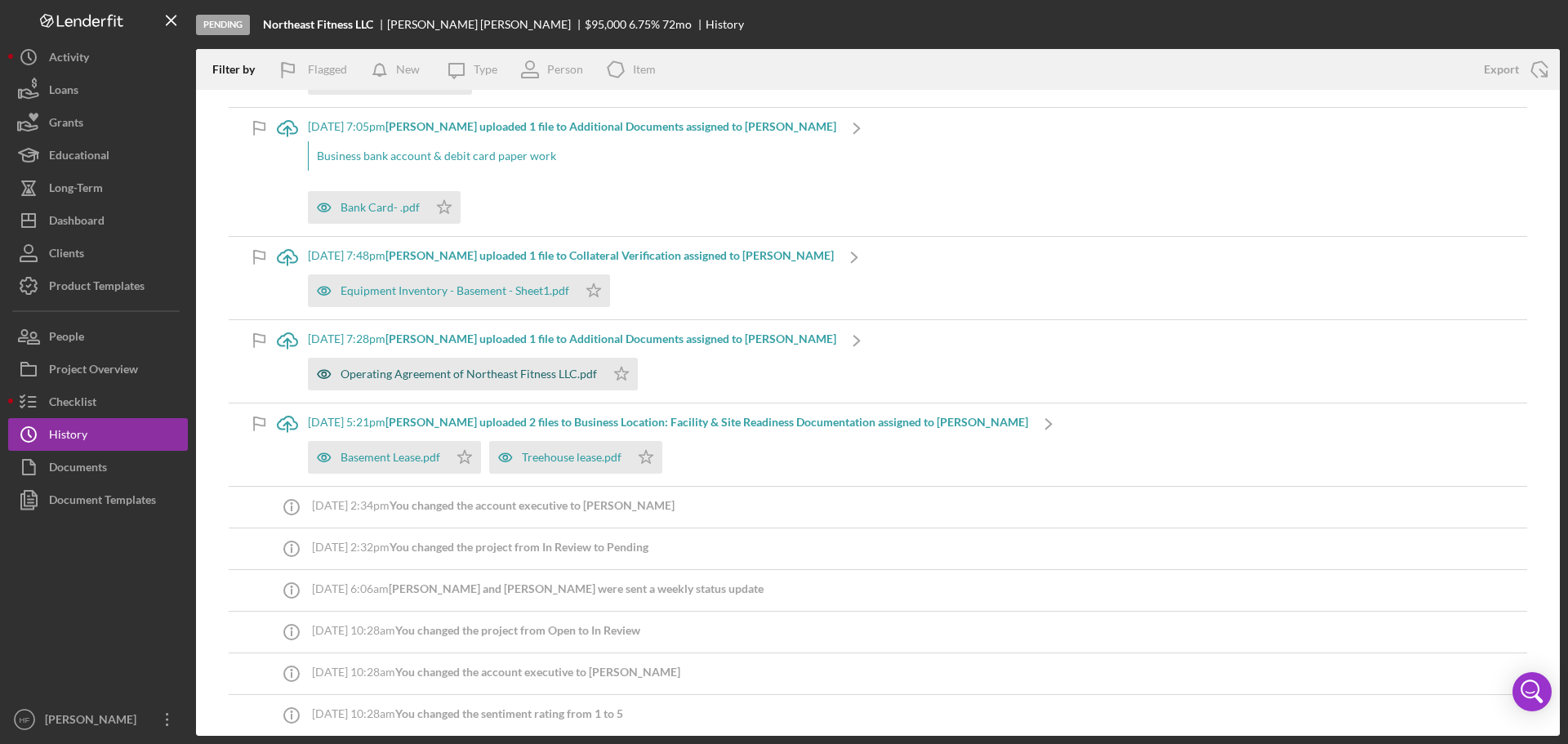
click at [410, 378] on div "Operating Agreement of Northeast Fitness LLC.pdf" at bounding box center [468, 374] width 256 height 13
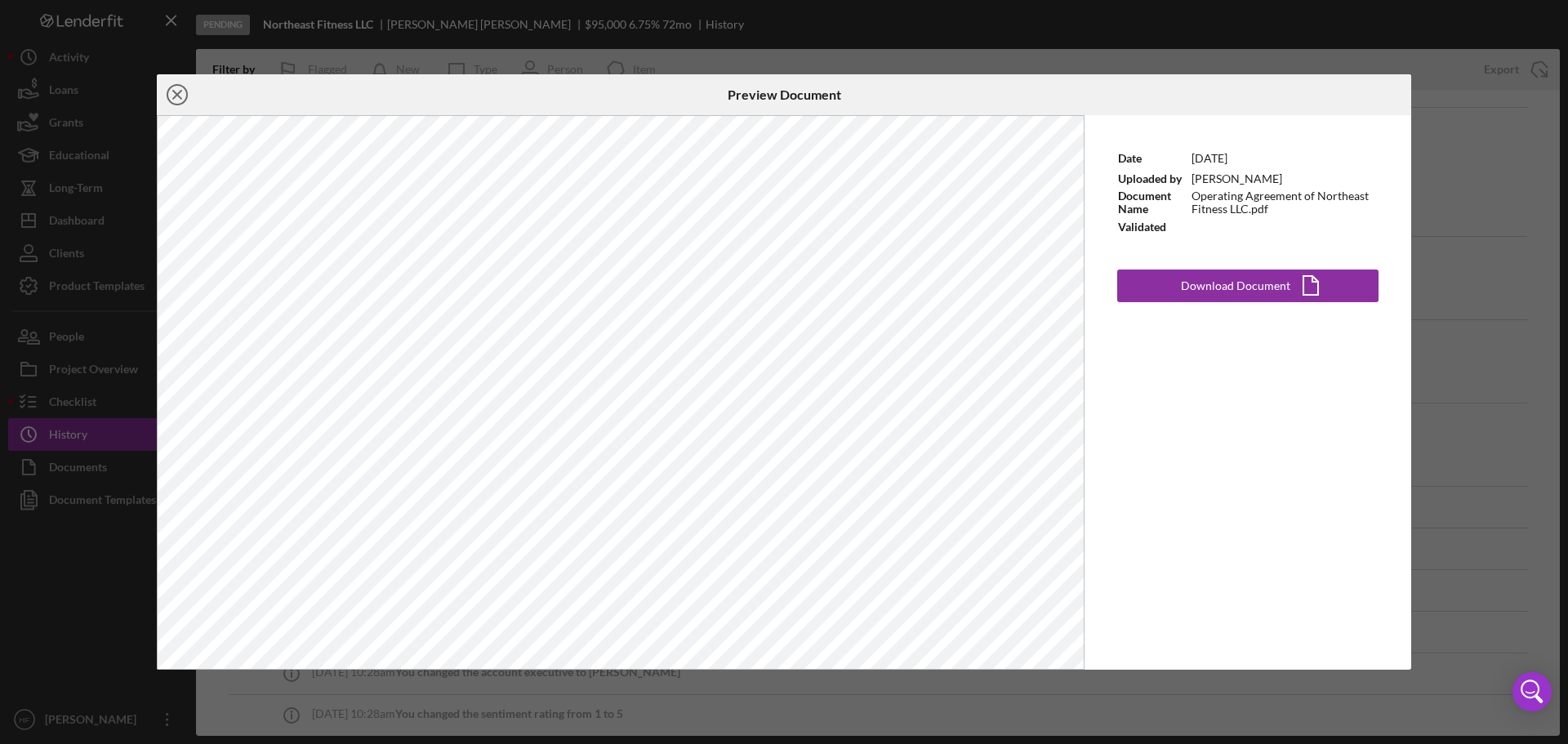
click at [169, 94] on icon "Icon/Close" at bounding box center [178, 94] width 41 height 41
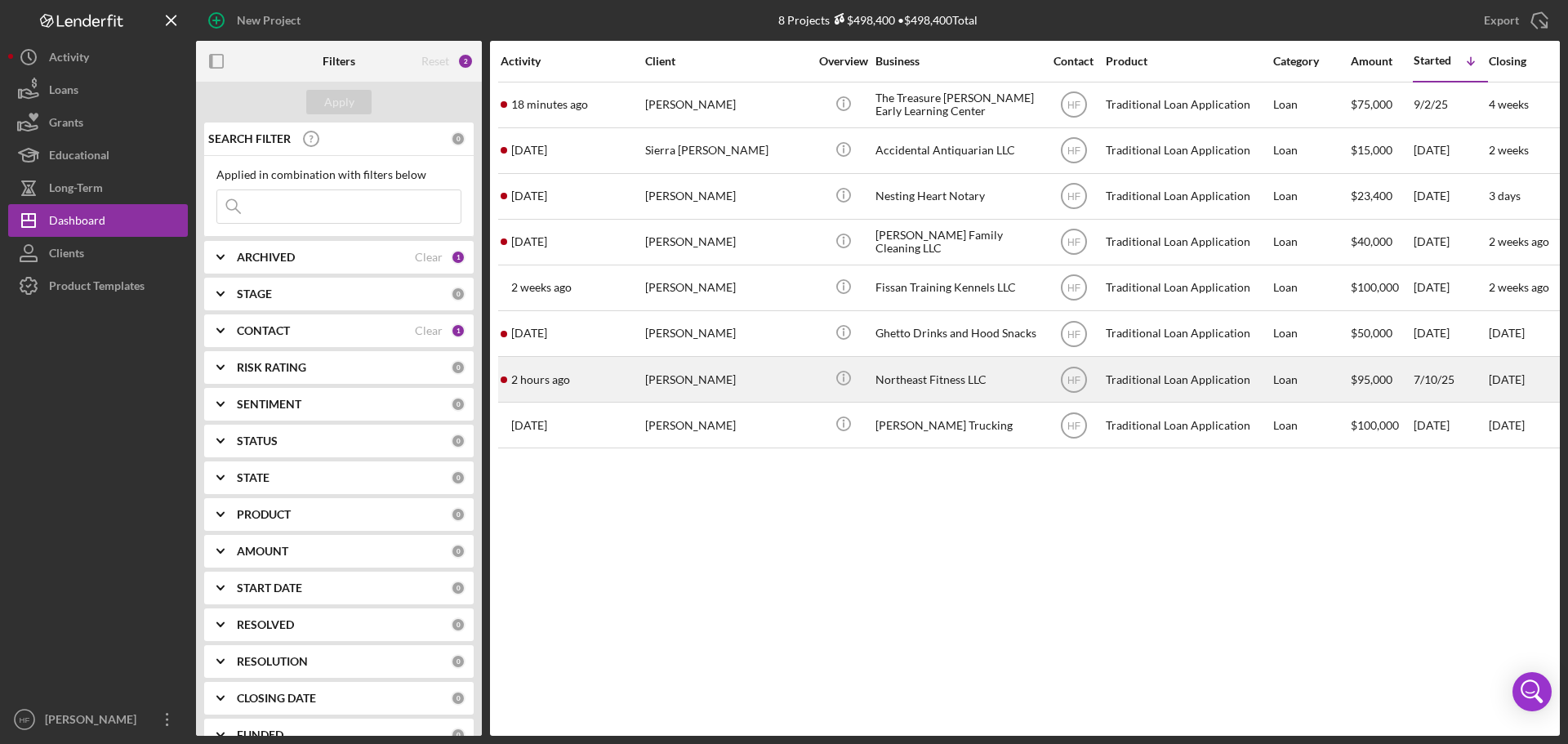
click at [681, 395] on div "[PERSON_NAME]" at bounding box center [727, 379] width 164 height 43
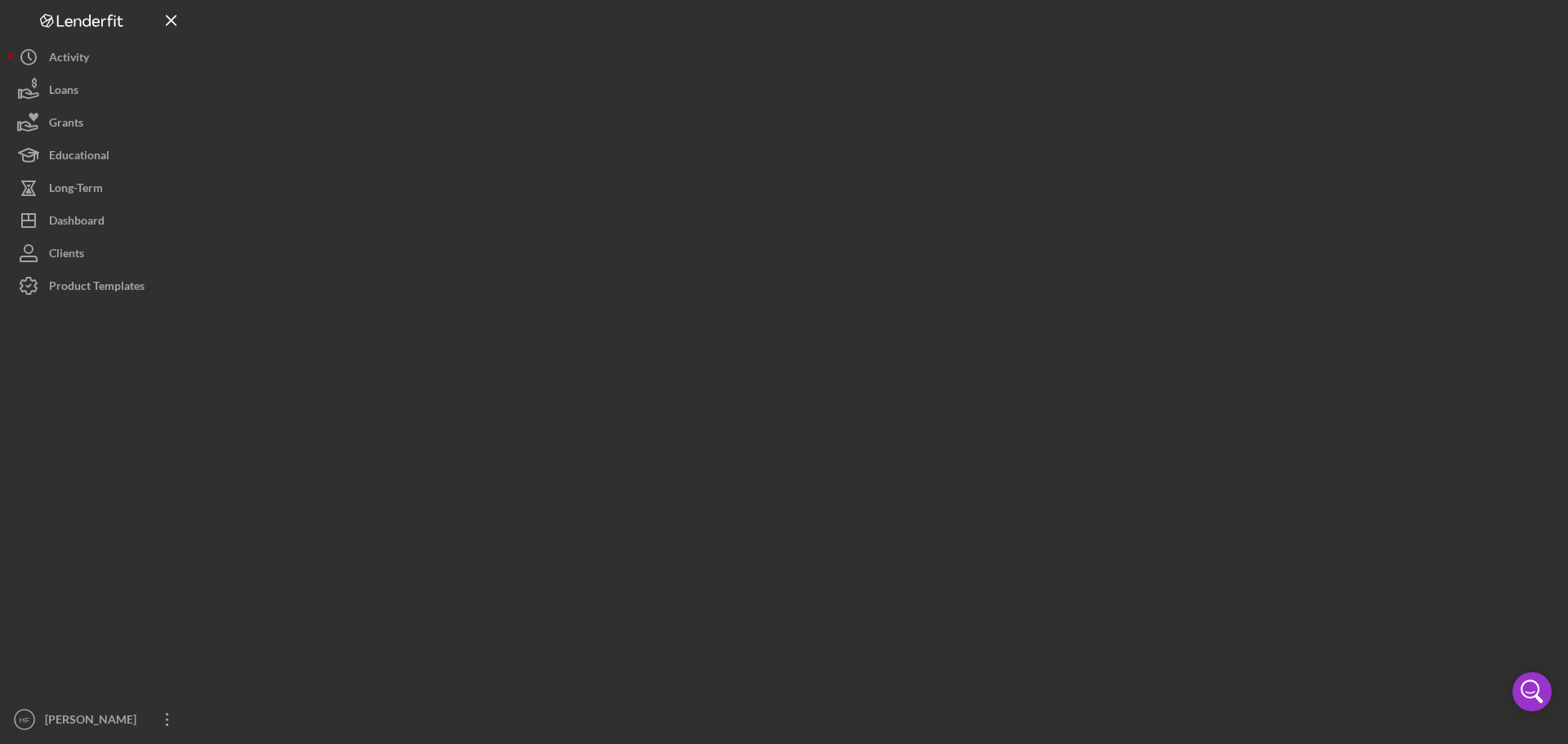
click at [681, 395] on div at bounding box center [878, 368] width 1364 height 737
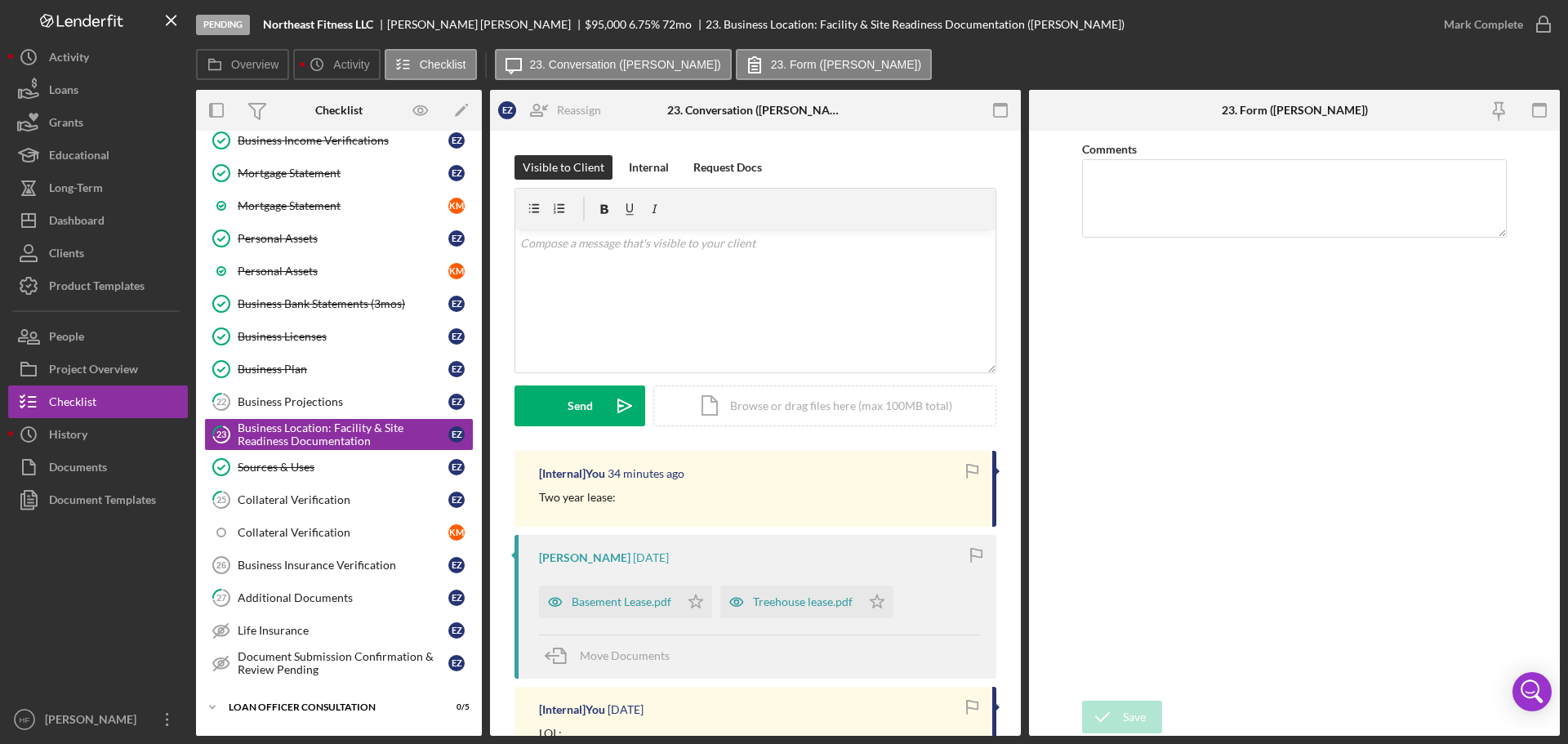
scroll to position [453, 0]
click at [745, 271] on div "v Color teal Color pink Remove color Add row above Add row below Add column bef…" at bounding box center [755, 301] width 480 height 143
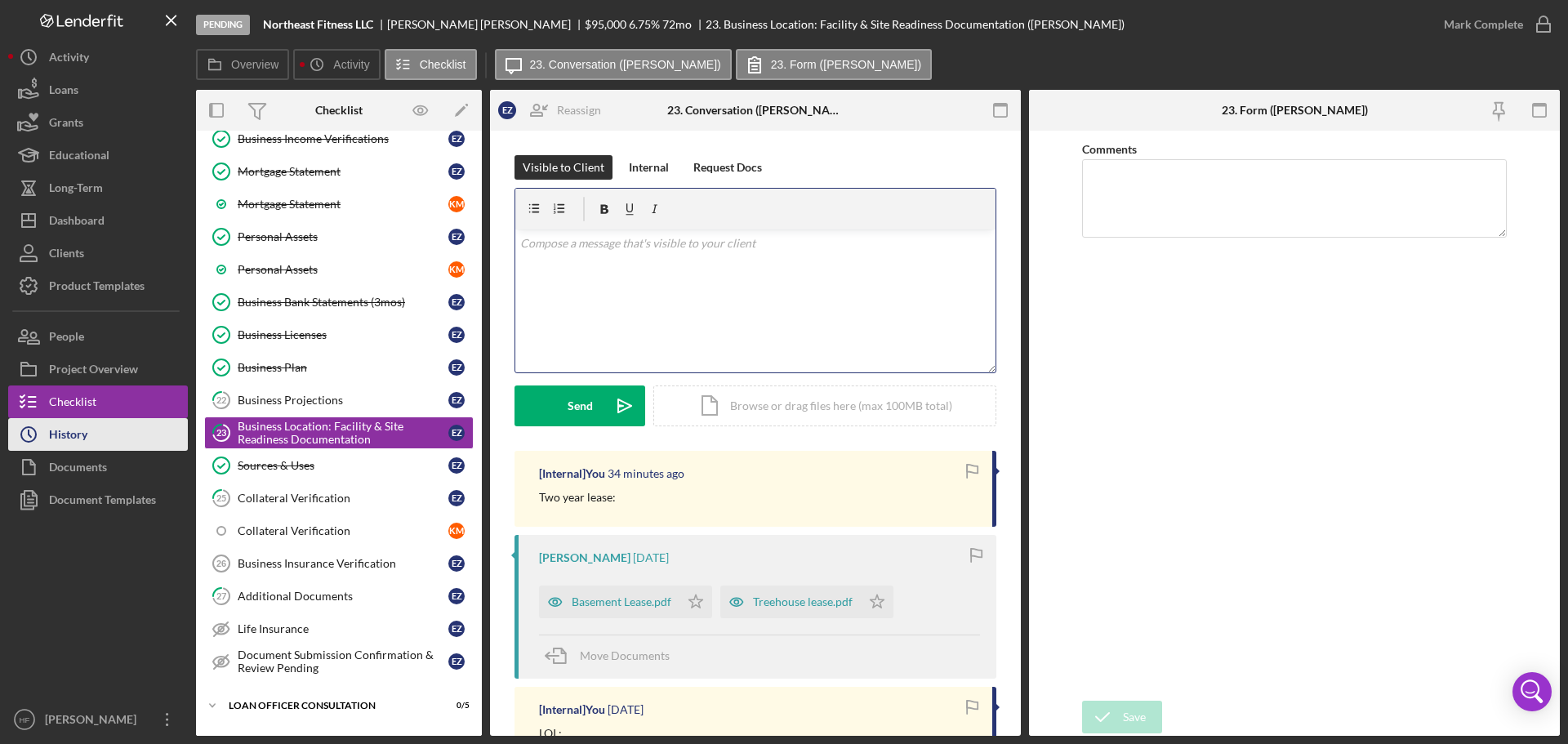
click at [142, 438] on button "Icon/History History" at bounding box center [98, 434] width 179 height 32
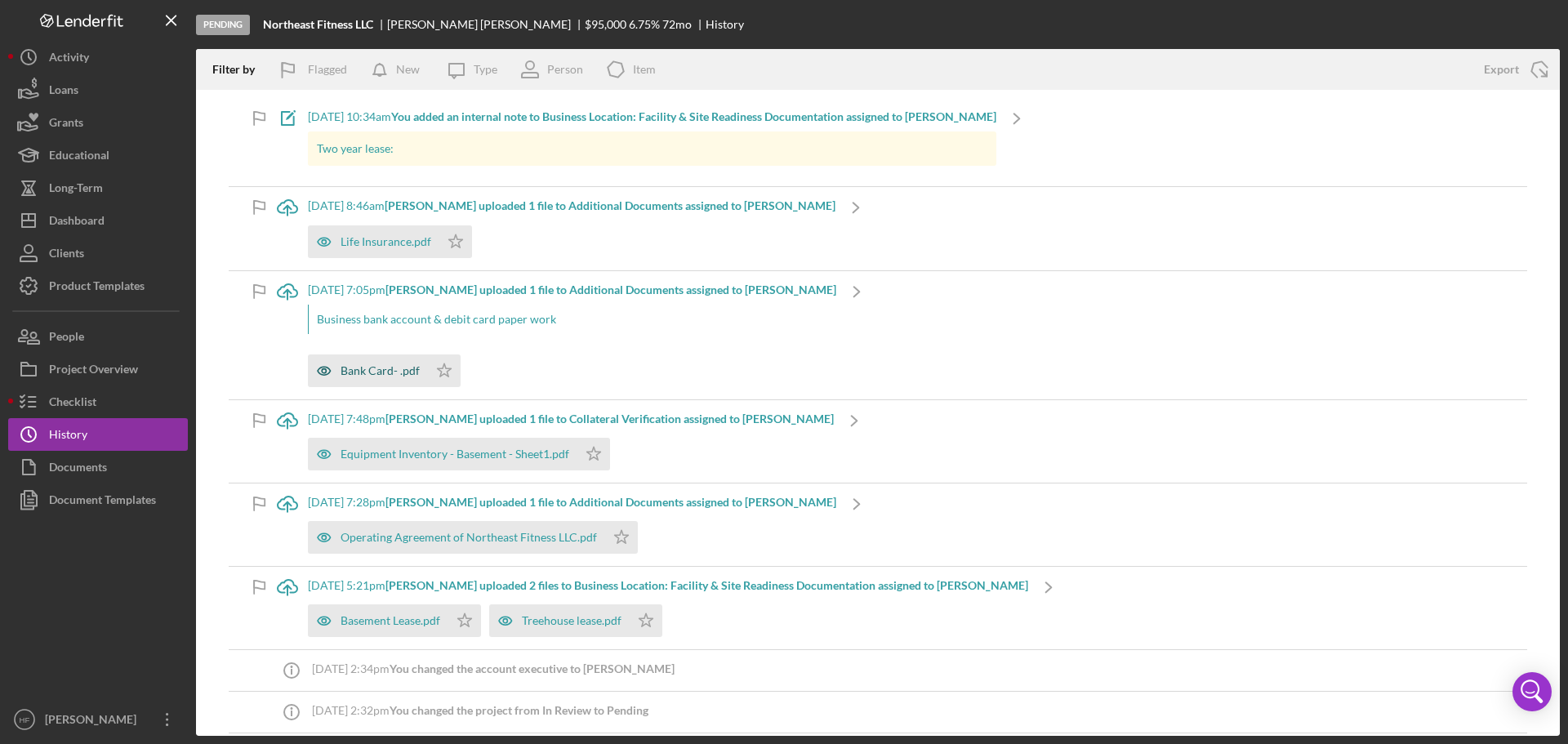
click at [358, 376] on div "Bank Card- .pdf" at bounding box center [380, 371] width 80 height 13
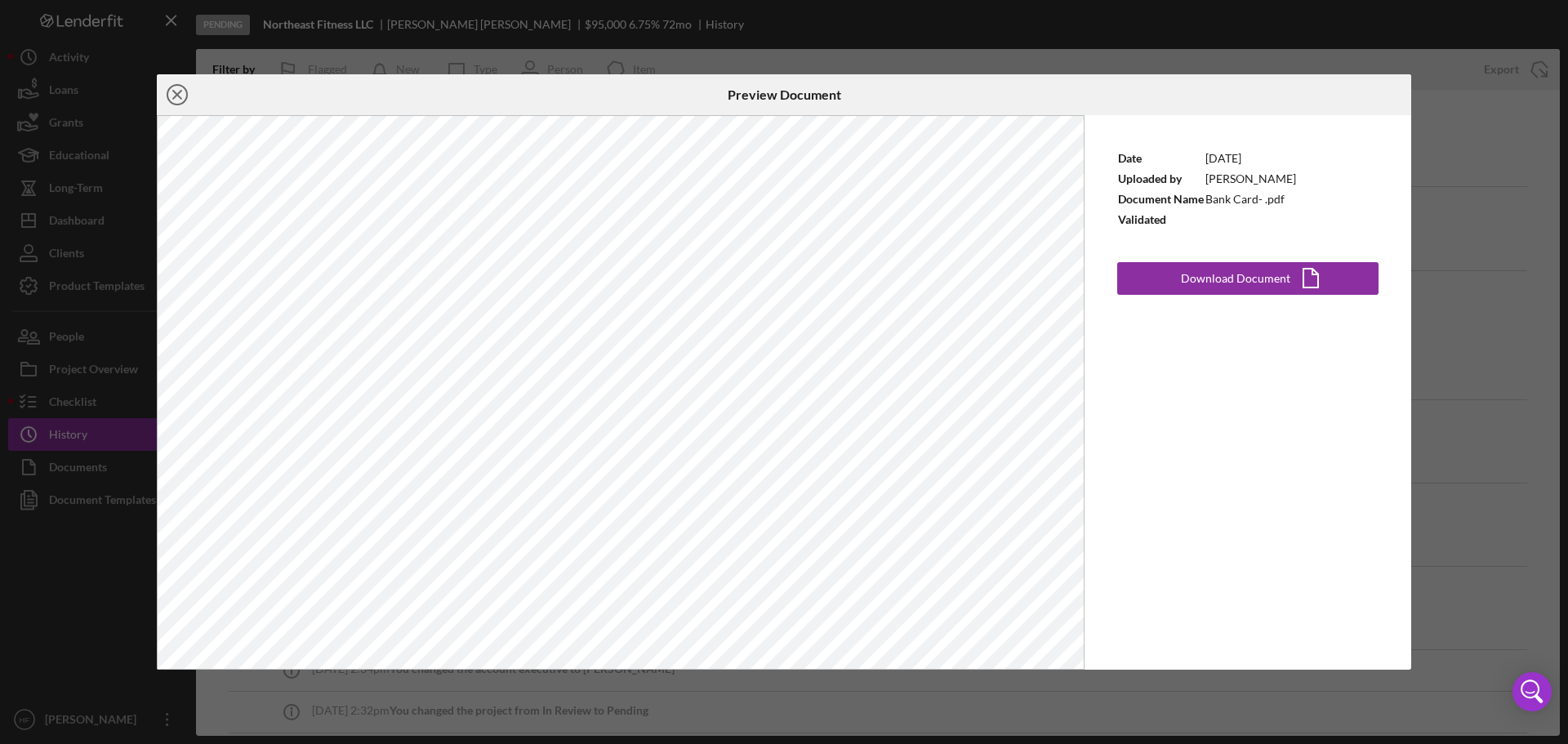
click at [176, 91] on icon "Icon/Close" at bounding box center [178, 94] width 41 height 41
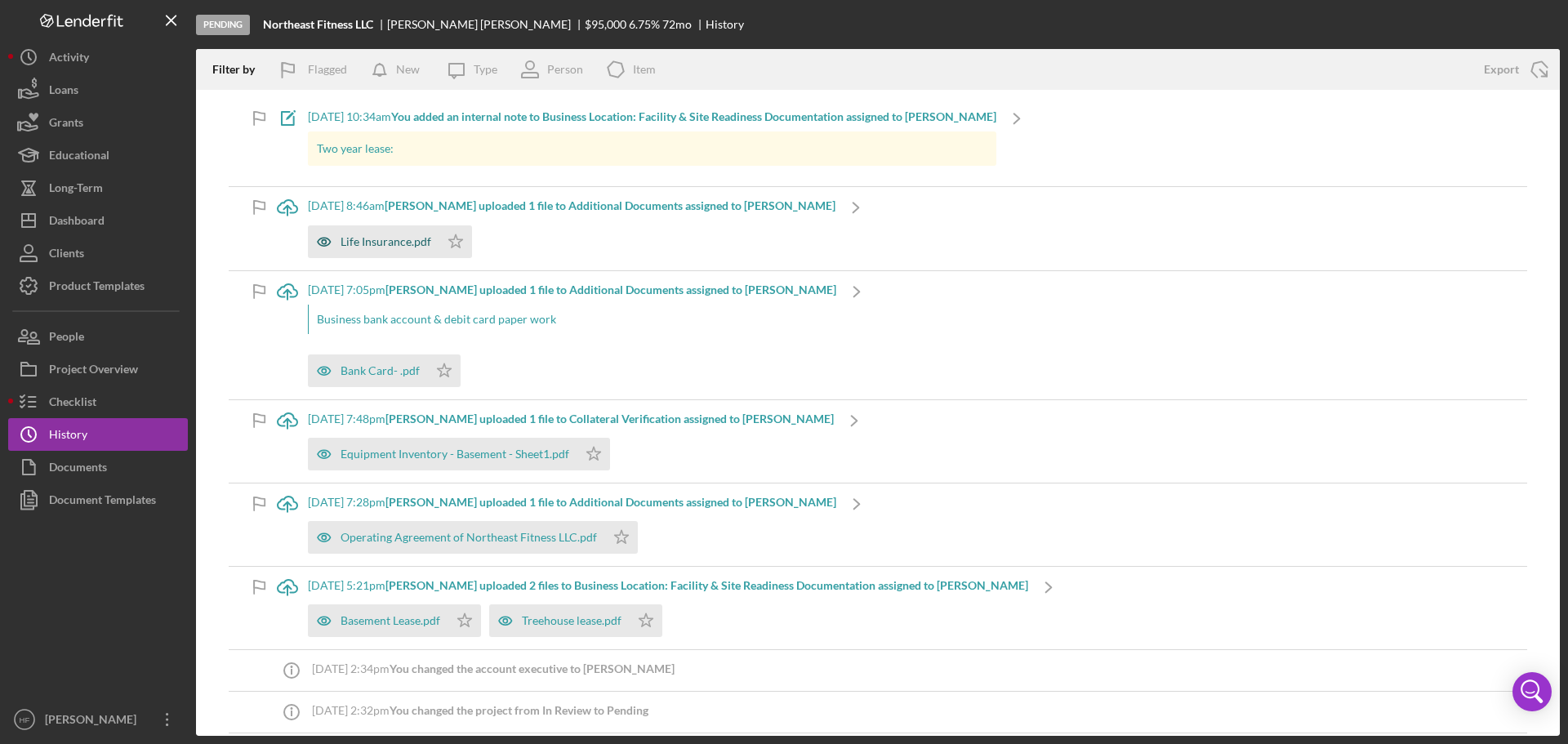
click at [351, 241] on div "Life Insurance.pdf" at bounding box center [386, 242] width 91 height 13
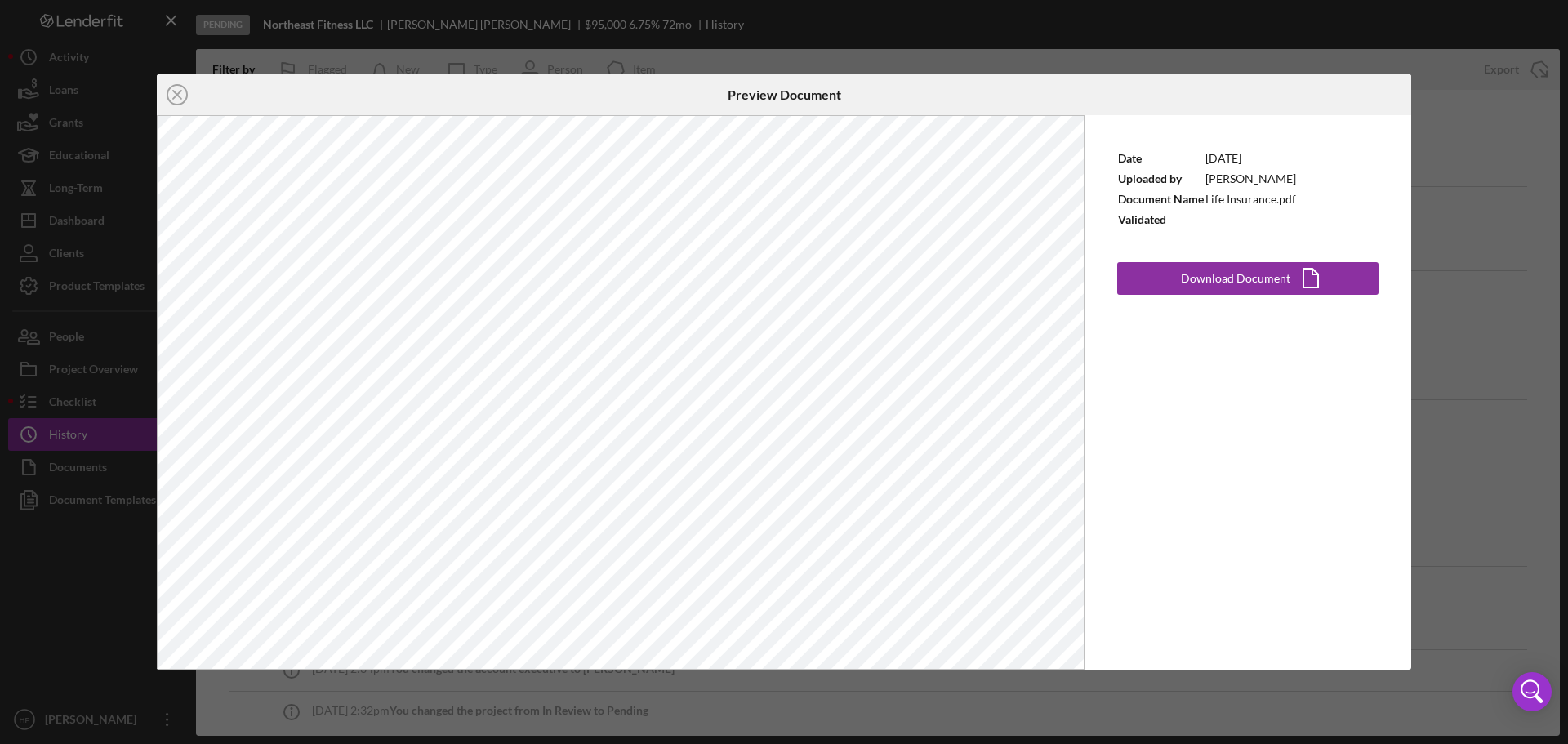
click at [171, 101] on icon "Icon/Close" at bounding box center [178, 94] width 41 height 41
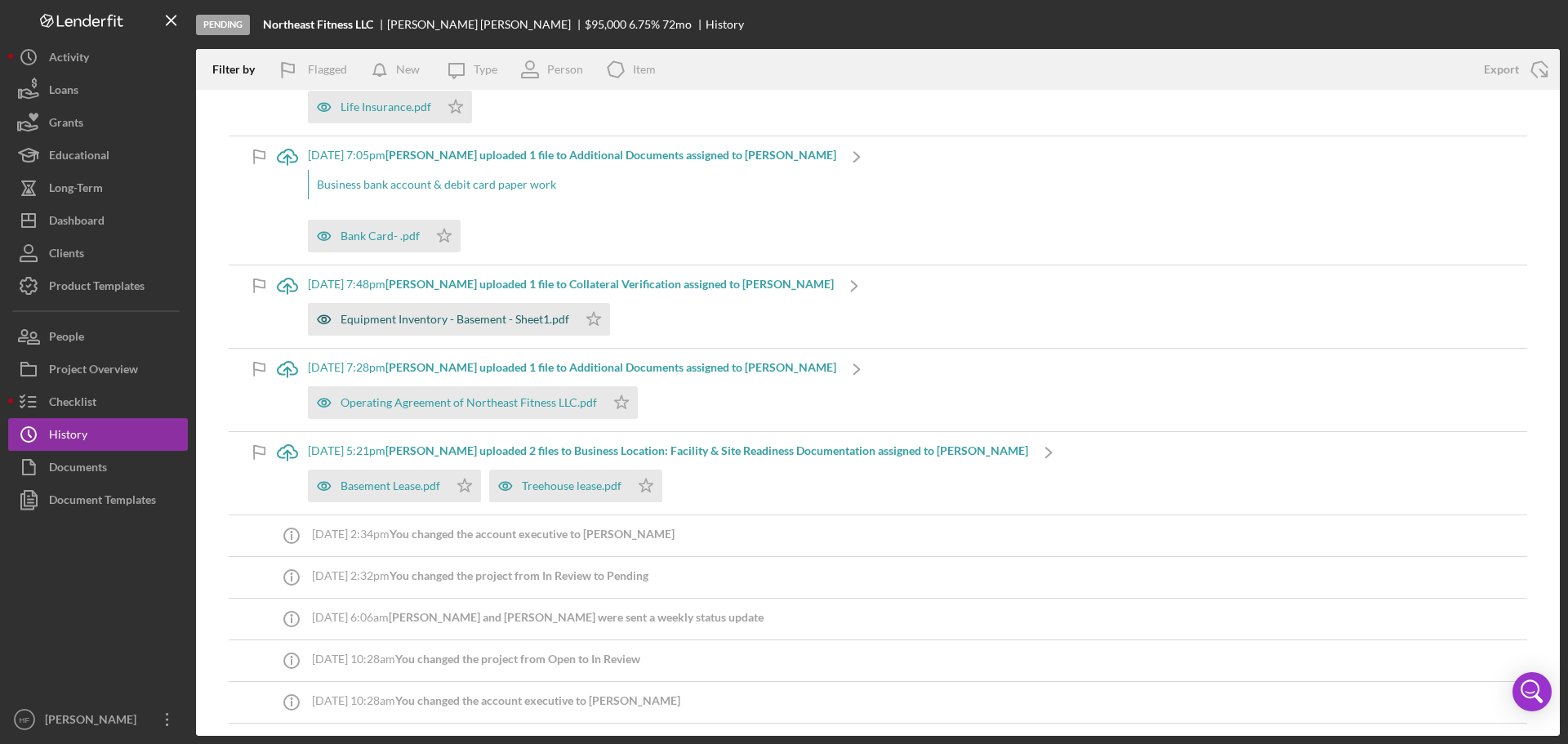
scroll to position [164, 0]
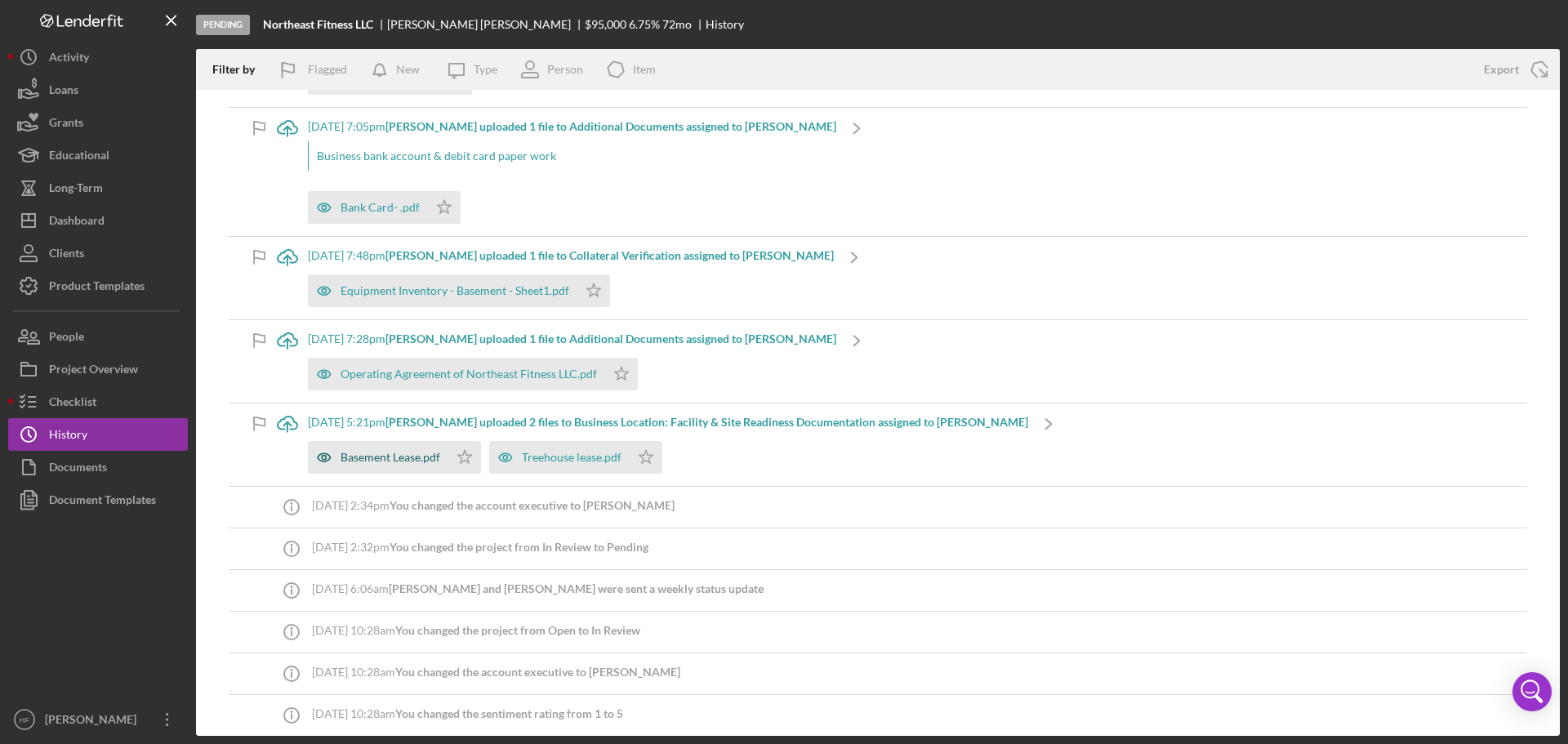
click at [388, 453] on div "Basement Lease.pdf" at bounding box center [390, 457] width 100 height 13
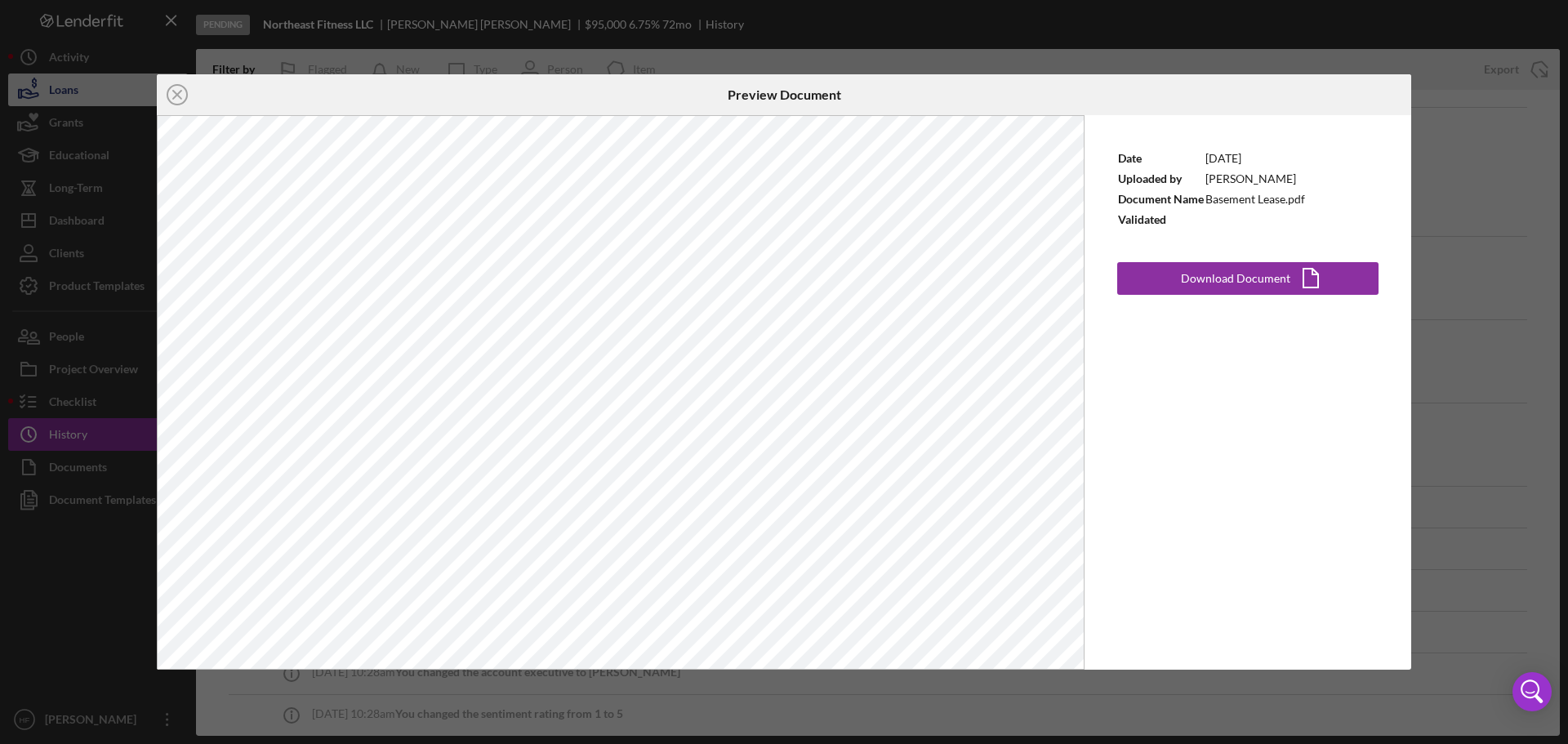
click at [179, 101] on icon "Icon/Close" at bounding box center [178, 94] width 41 height 41
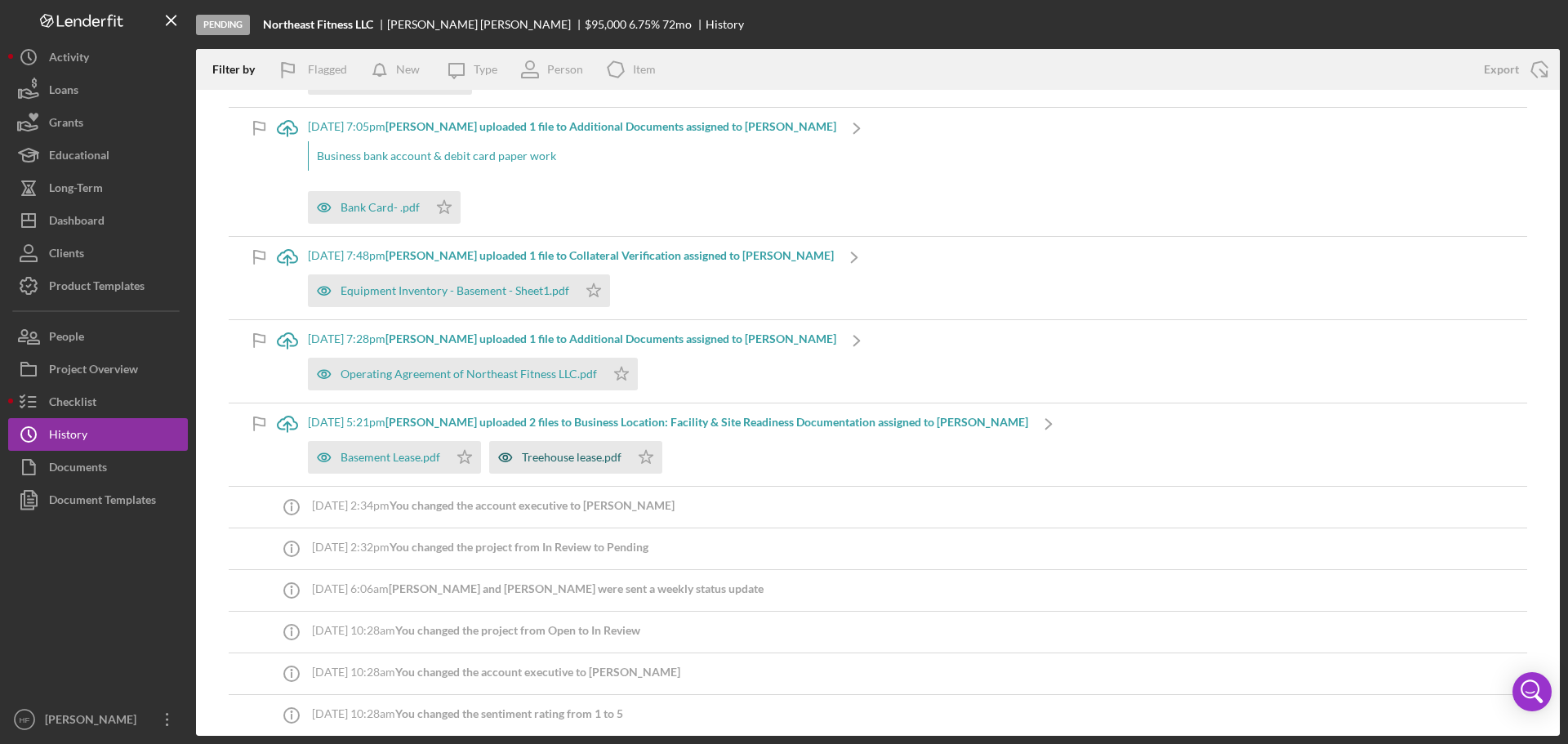
click at [562, 457] on div "Treehouse lease.pdf" at bounding box center [572, 457] width 100 height 13
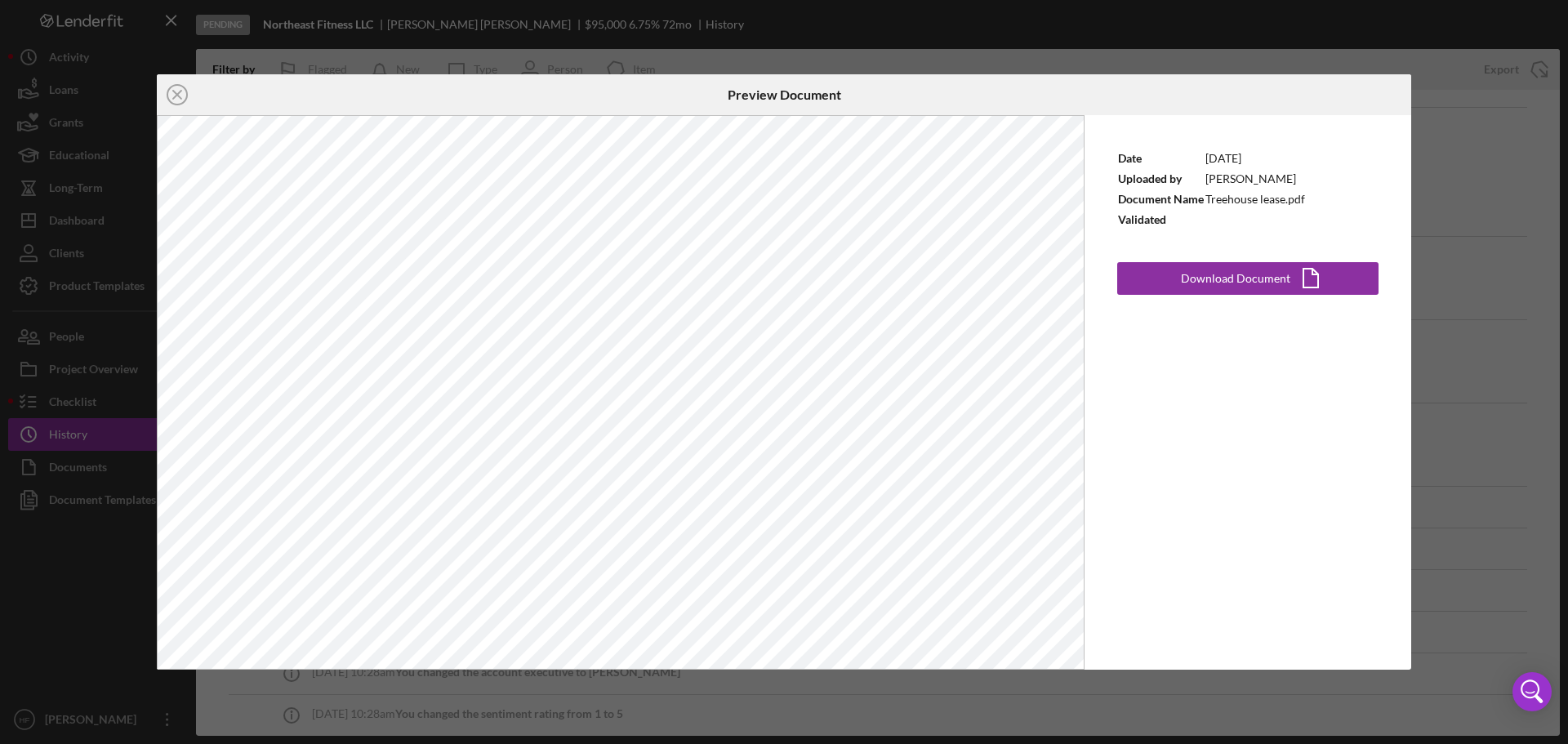
click at [1475, 193] on div "Icon/Close Preview Document Date 9/14/2025 Uploaded by Elizabeth Ziegler Docume…" at bounding box center [784, 372] width 1568 height 744
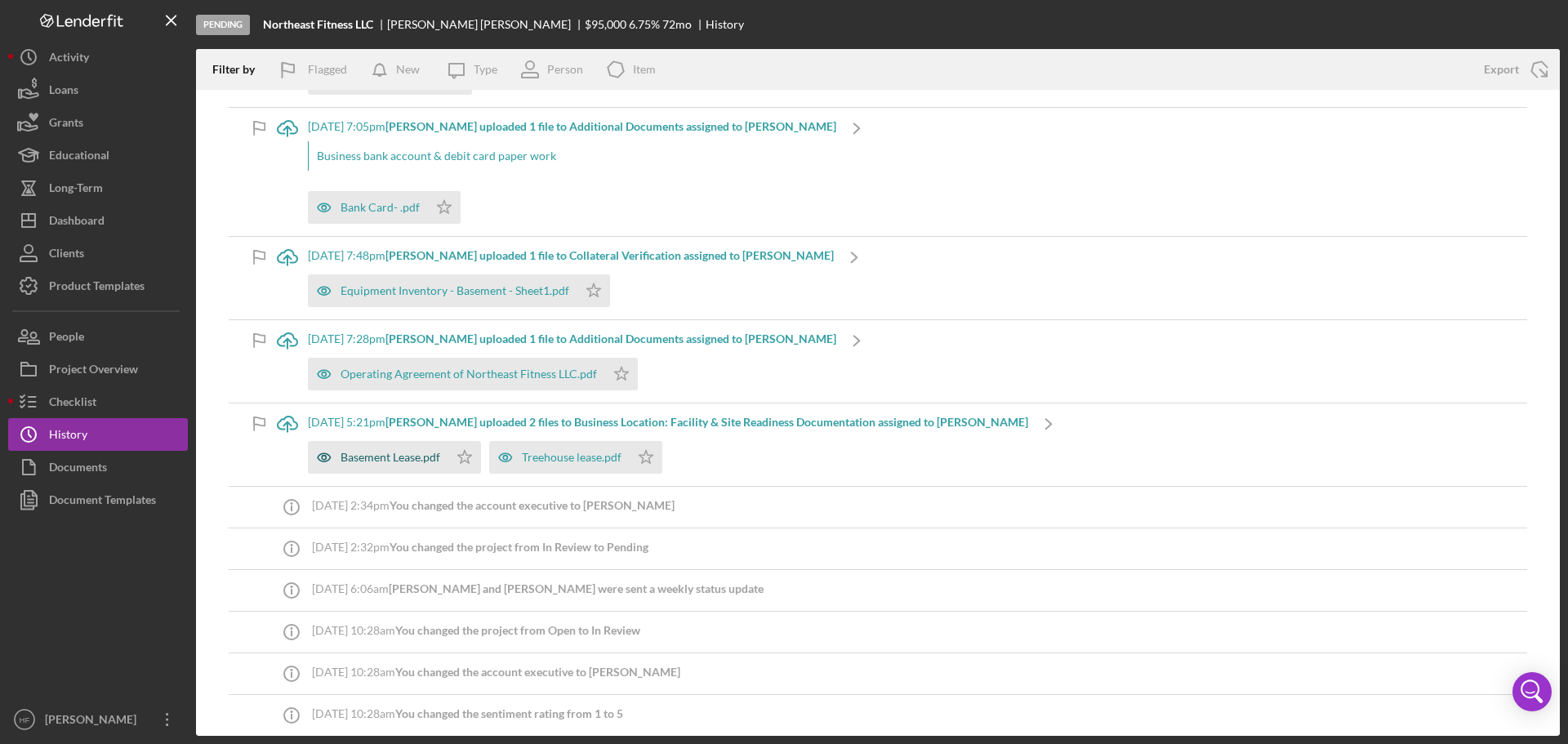
click at [357, 465] on div "Basement Lease.pdf" at bounding box center [378, 457] width 141 height 32
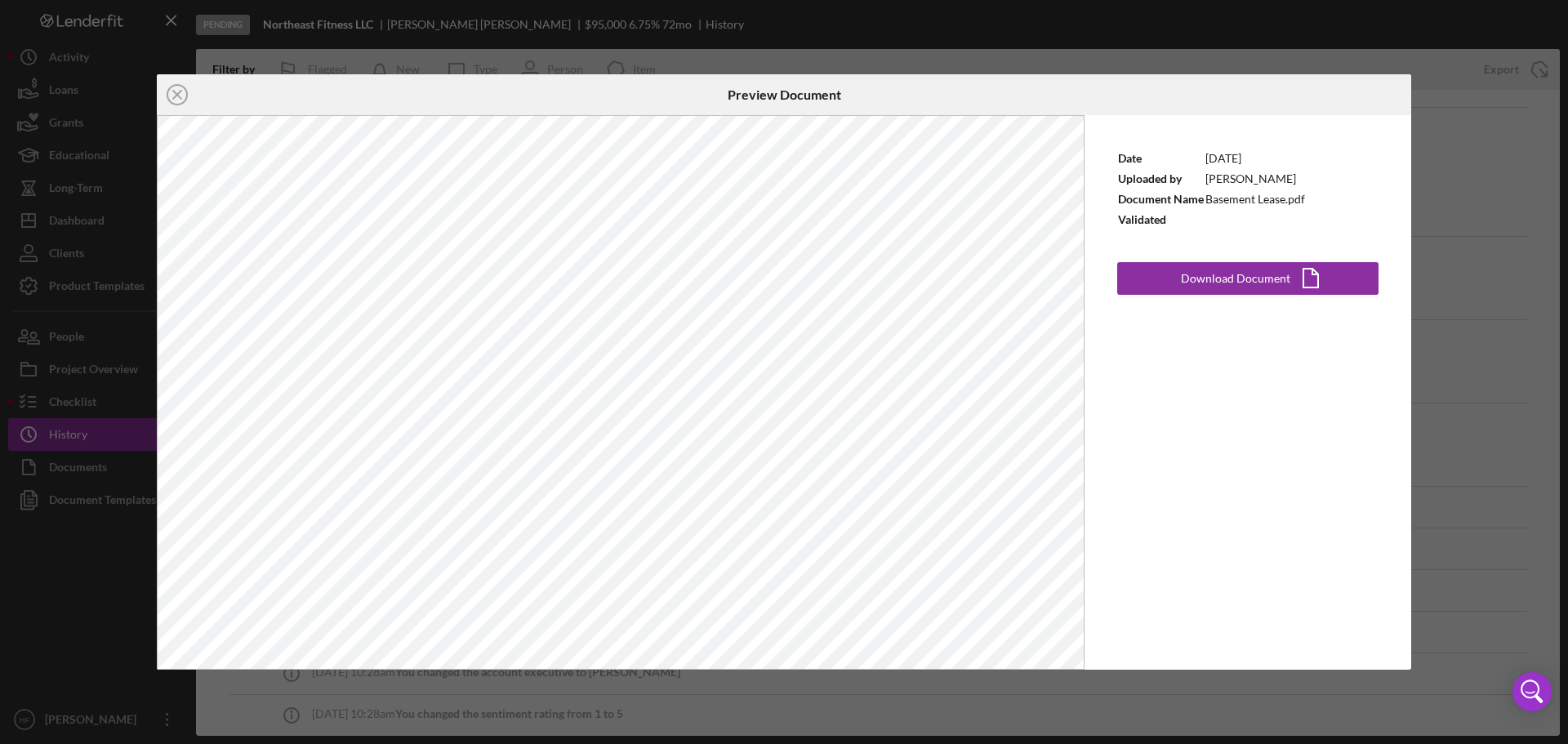
drag, startPoint x: 173, startPoint y: 101, endPoint x: 192, endPoint y: 116, distance: 24.2
click at [174, 101] on icon "Icon/Close" at bounding box center [178, 94] width 41 height 41
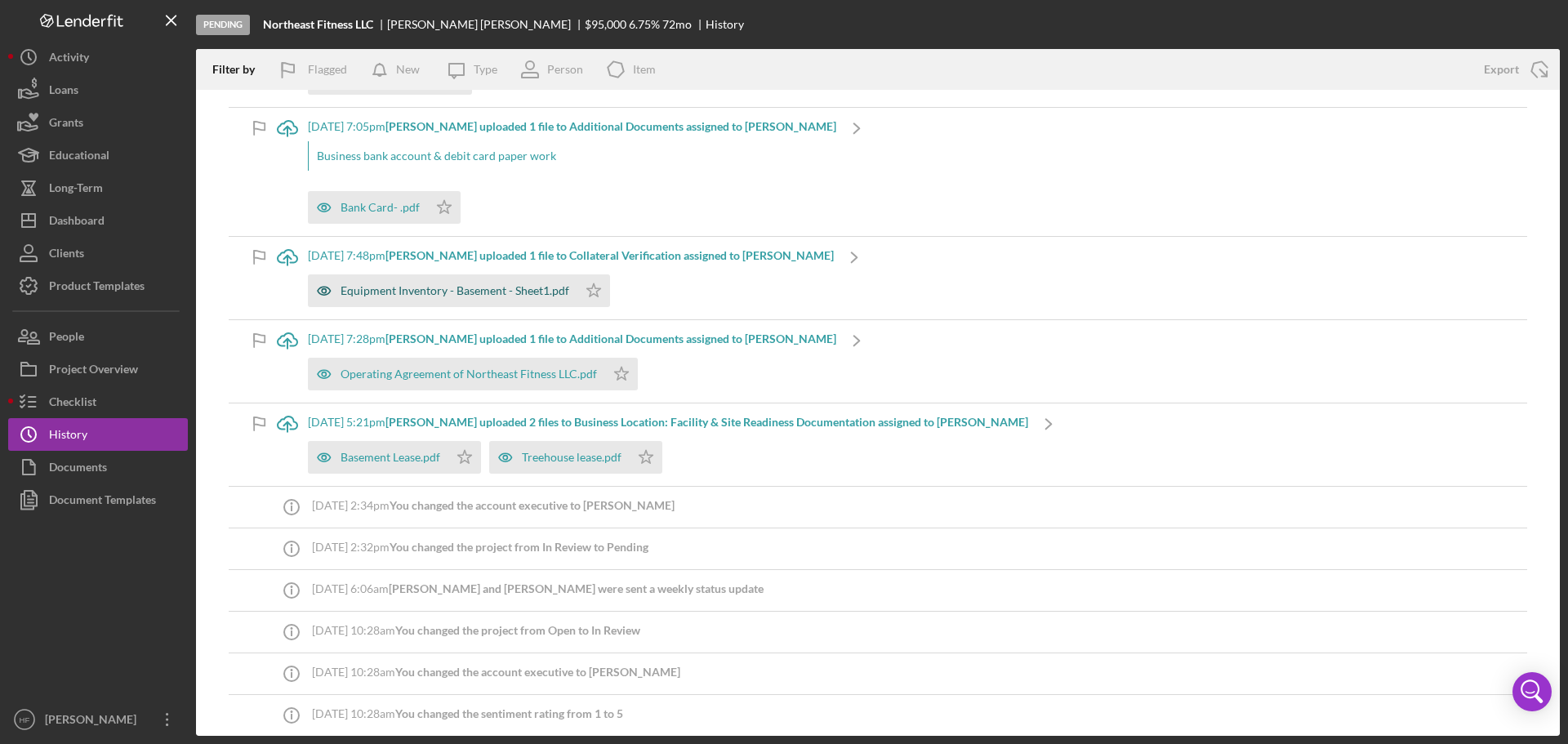
click at [504, 290] on div "Equipment Inventory - Basement - Sheet1.pdf" at bounding box center [454, 291] width 228 height 13
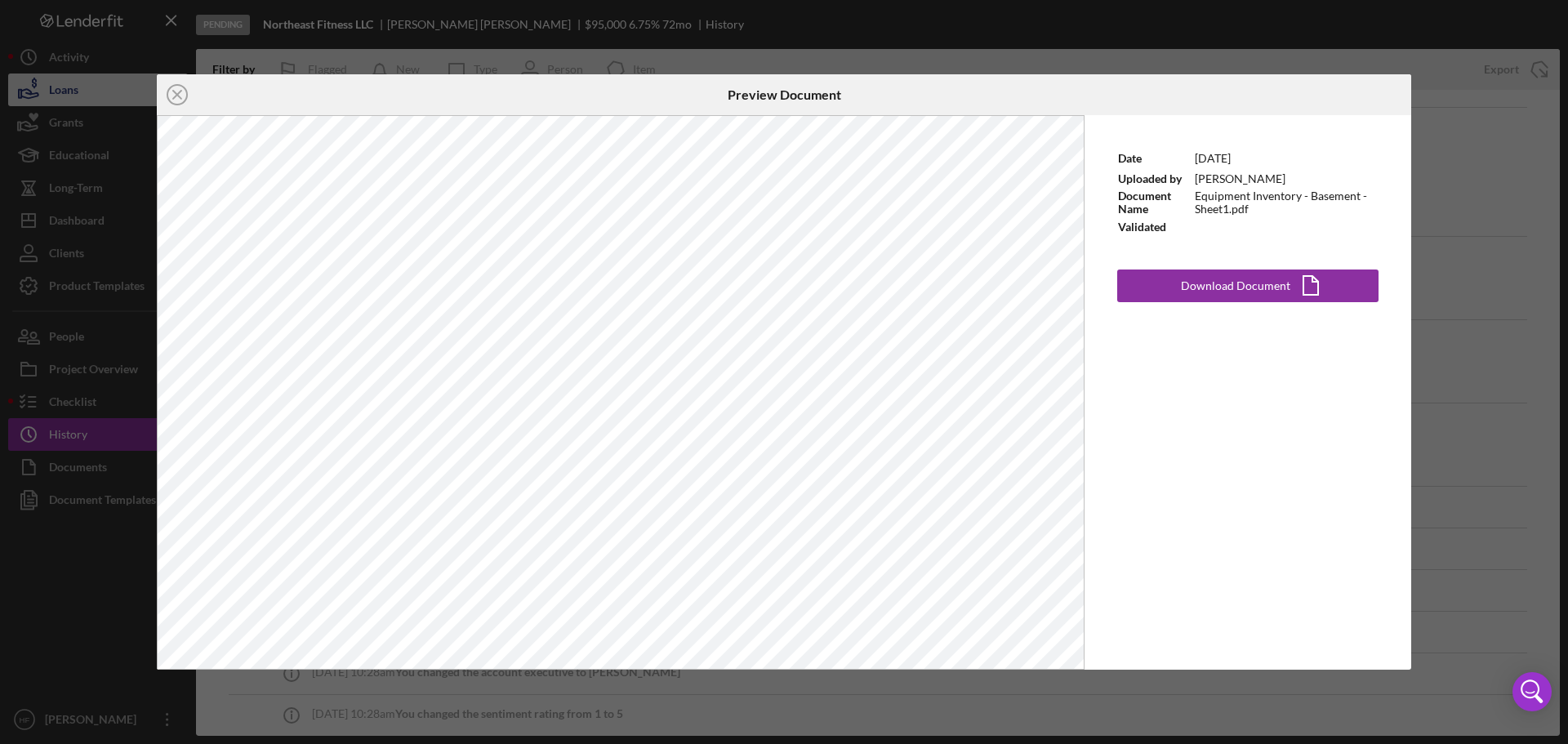
click at [171, 94] on icon "Icon/Close" at bounding box center [178, 94] width 41 height 41
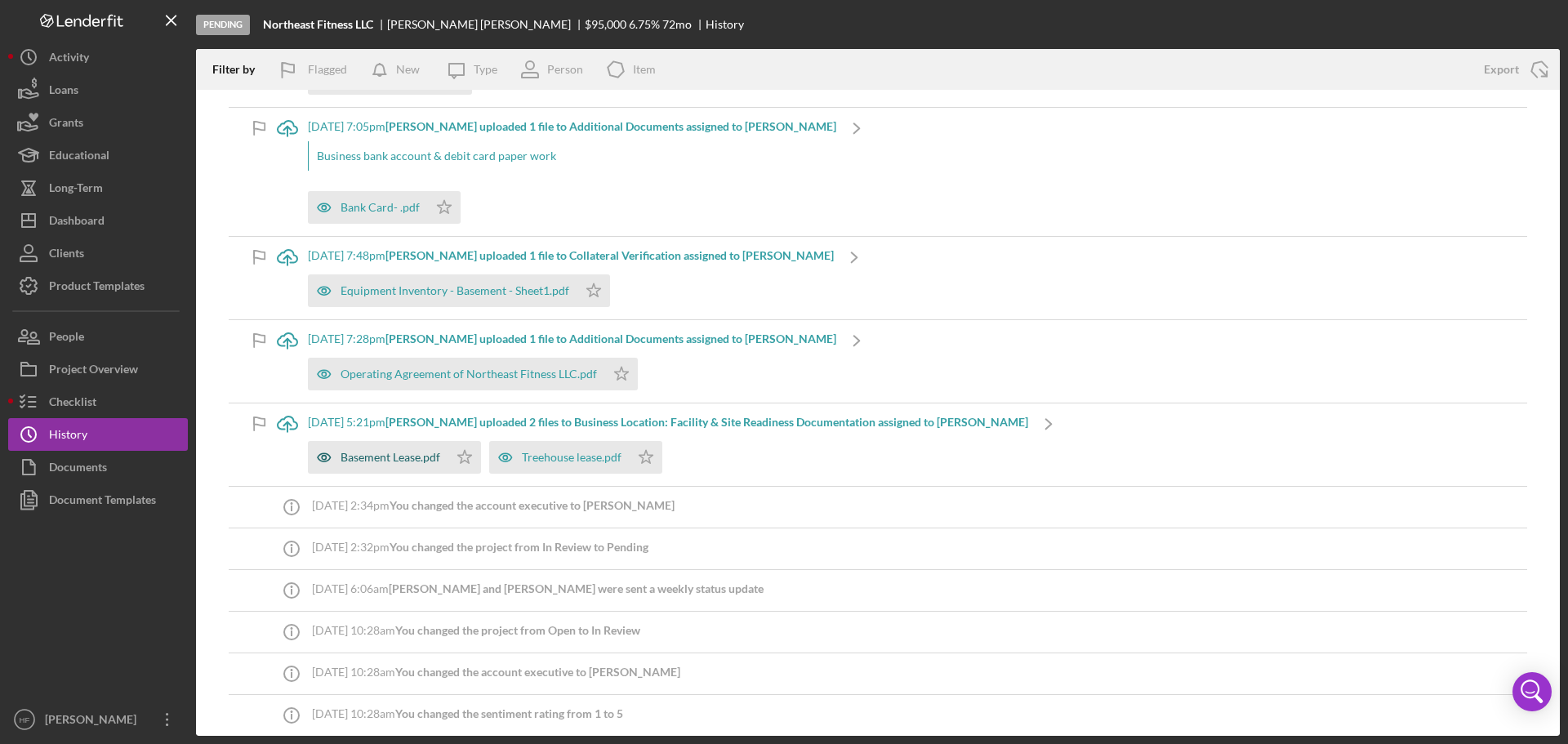
click at [401, 465] on div "Basement Lease.pdf" at bounding box center [390, 457] width 100 height 13
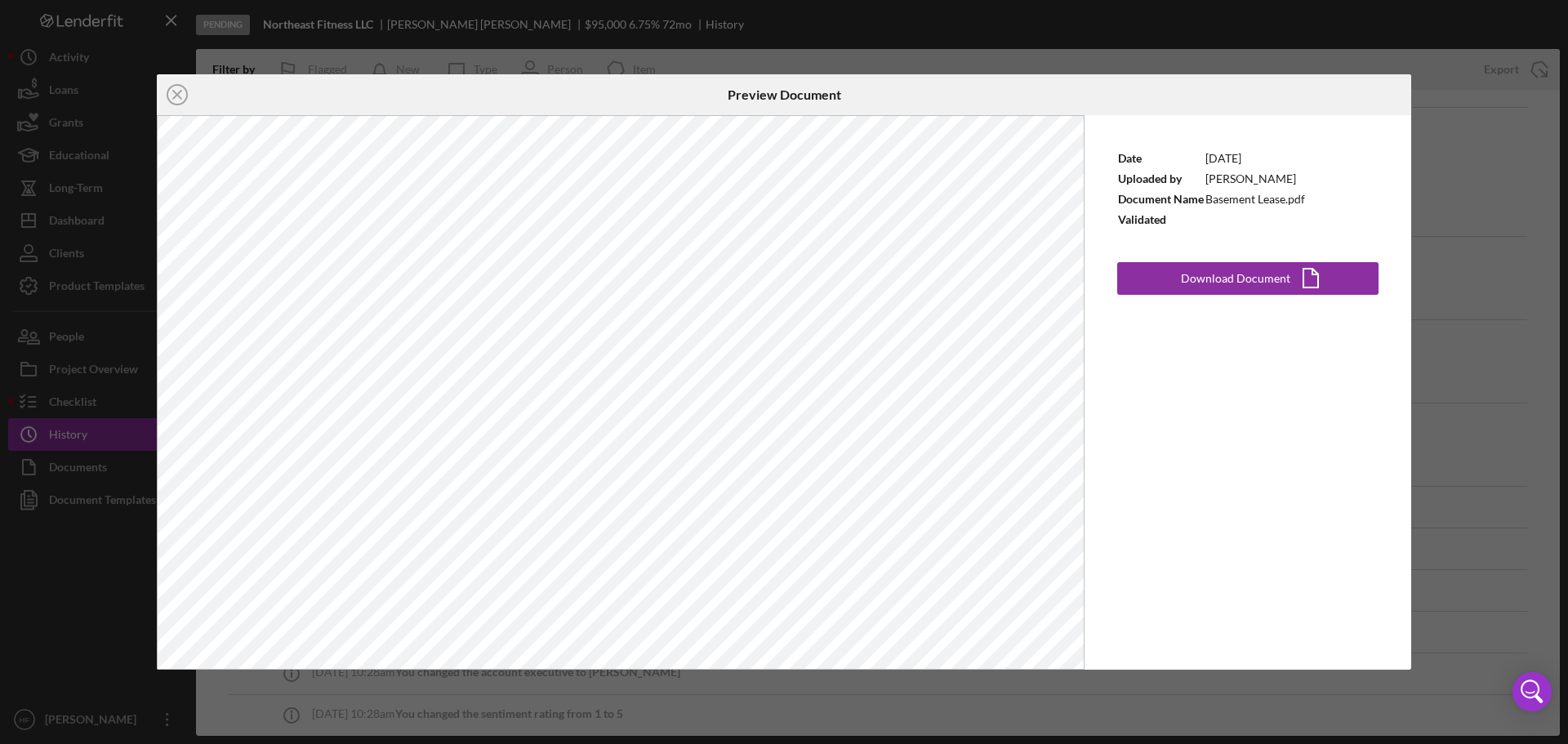
drag, startPoint x: 172, startPoint y: 97, endPoint x: 206, endPoint y: 110, distance: 36.4
click at [171, 98] on icon "Icon/Close" at bounding box center [178, 94] width 41 height 41
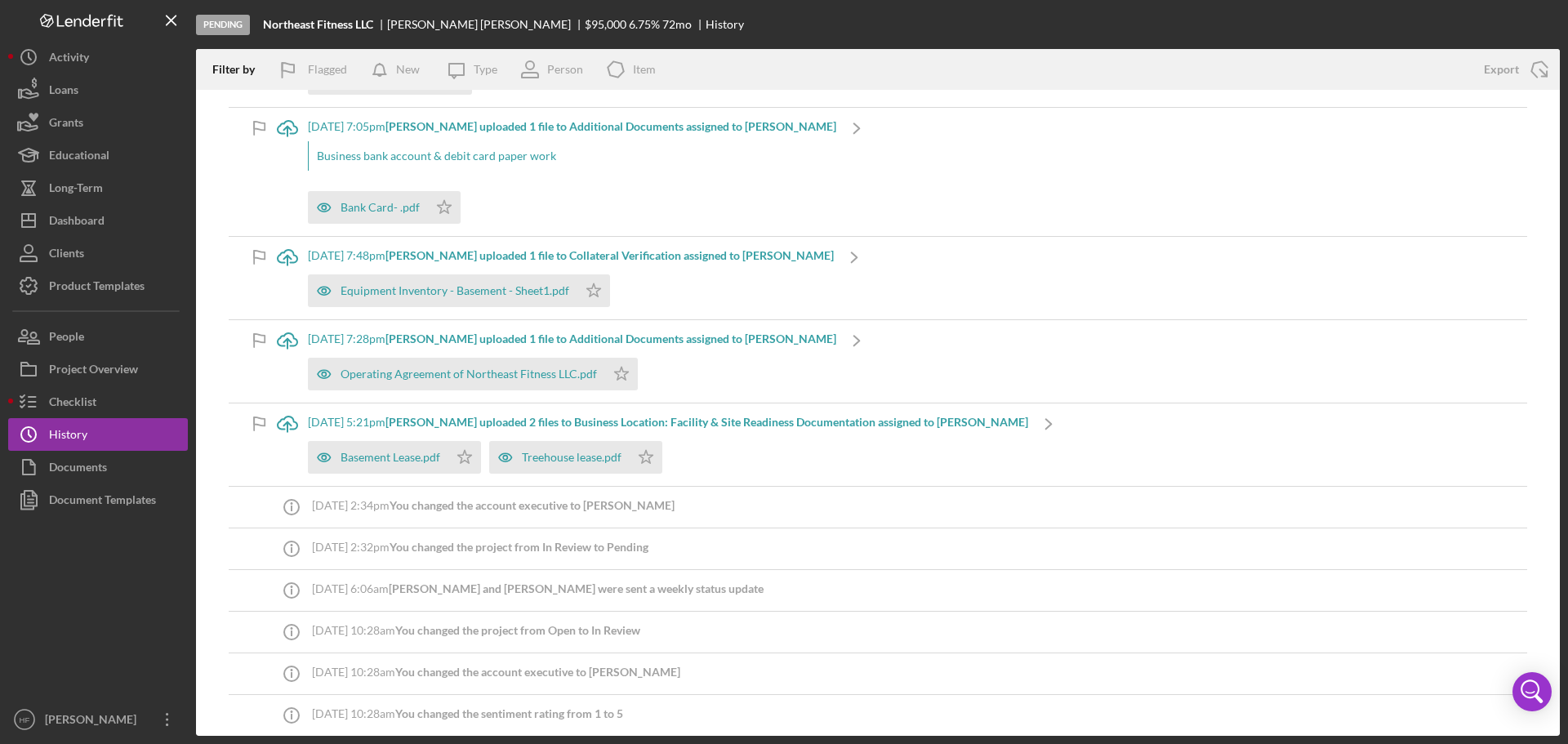
click at [690, 423] on b "Elizabeth Z. uploaded 2 files to Business Location: Facility & Site Readiness D…" at bounding box center [707, 422] width 643 height 14
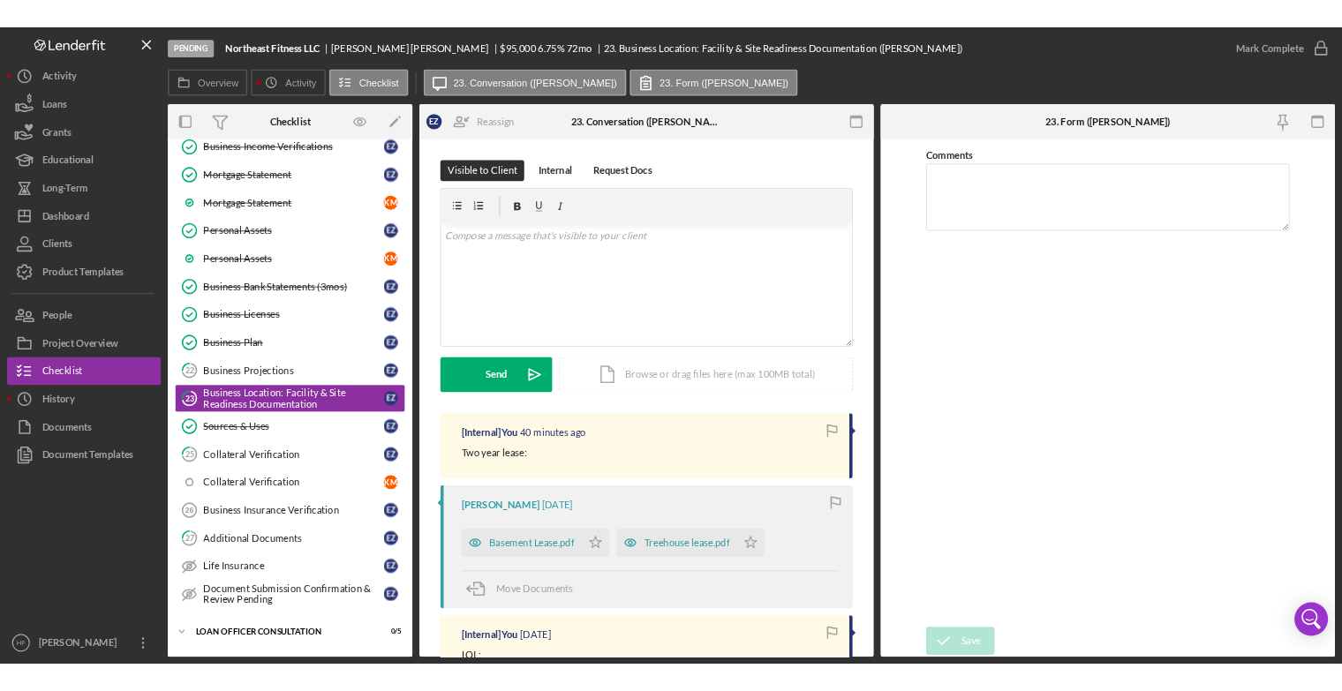
scroll to position [490, 0]
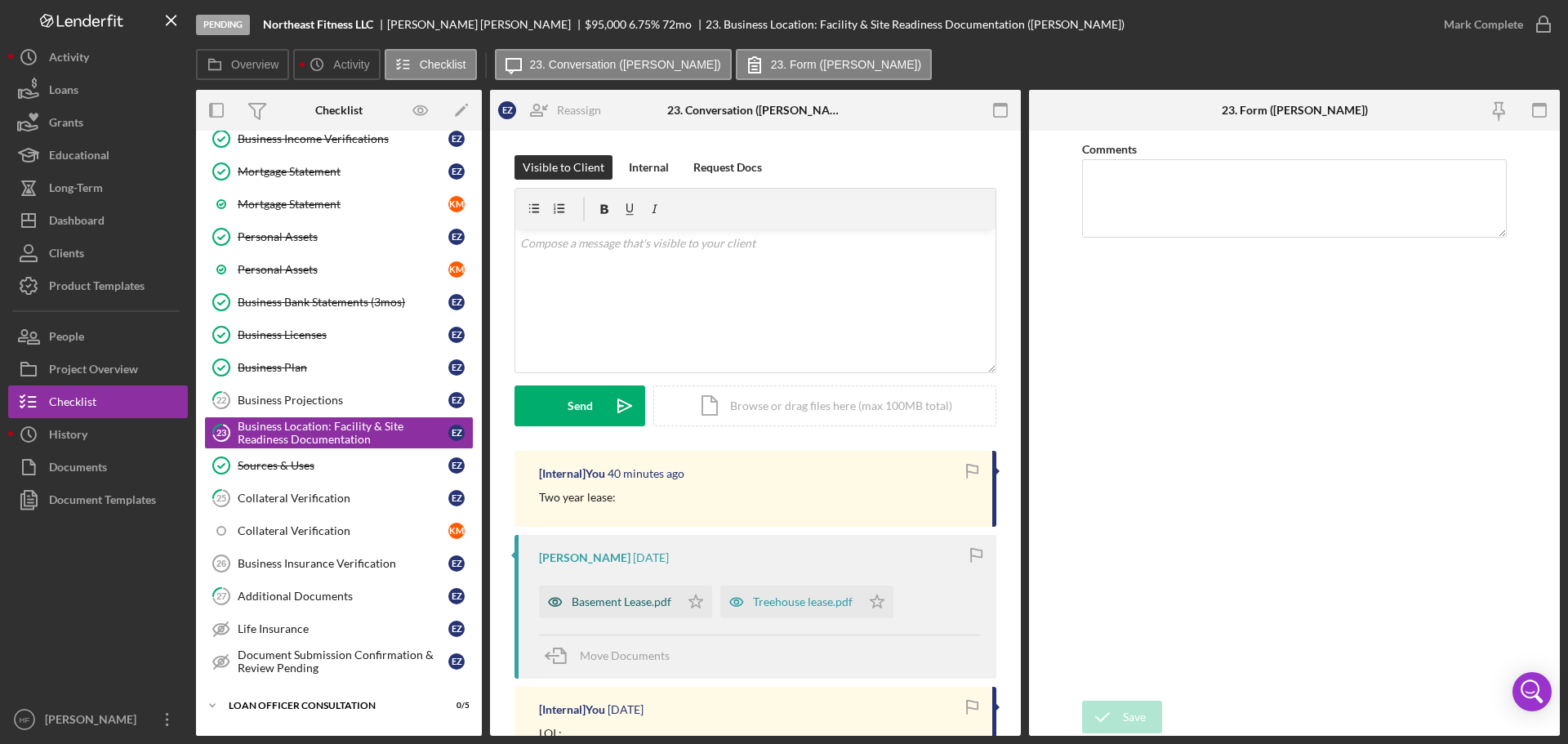
click at [623, 600] on div "Basement Lease.pdf" at bounding box center [622, 602] width 100 height 13
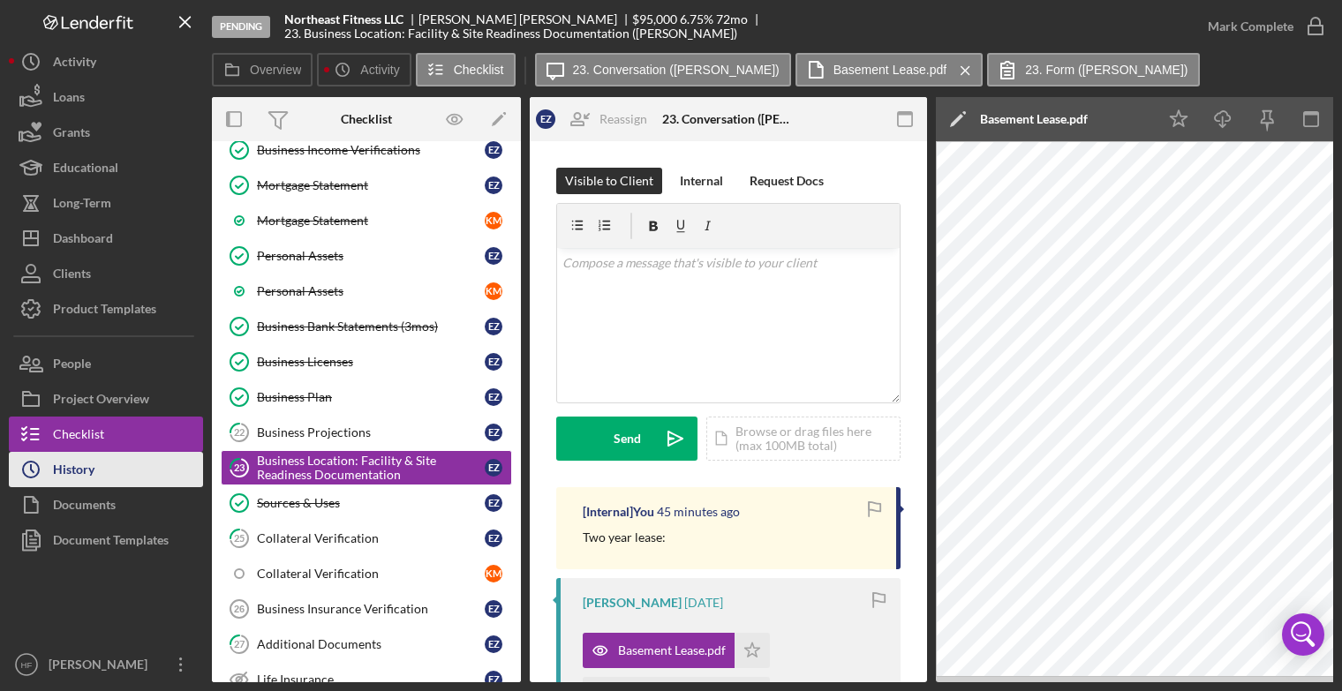
click at [102, 464] on button "Icon/History History" at bounding box center [106, 469] width 194 height 35
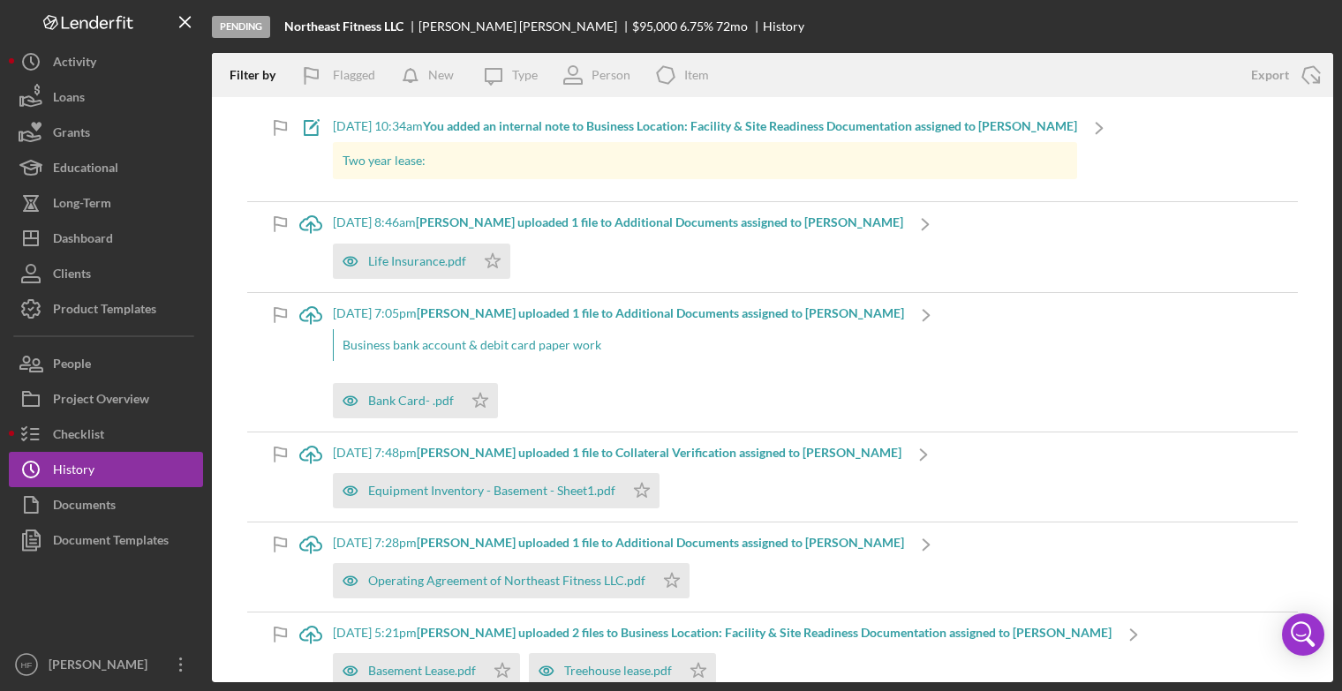
click at [468, 223] on b "Elizabeth Z. uploaded 1 file to Additional Documents assigned to Elizabeth Z." at bounding box center [659, 222] width 487 height 15
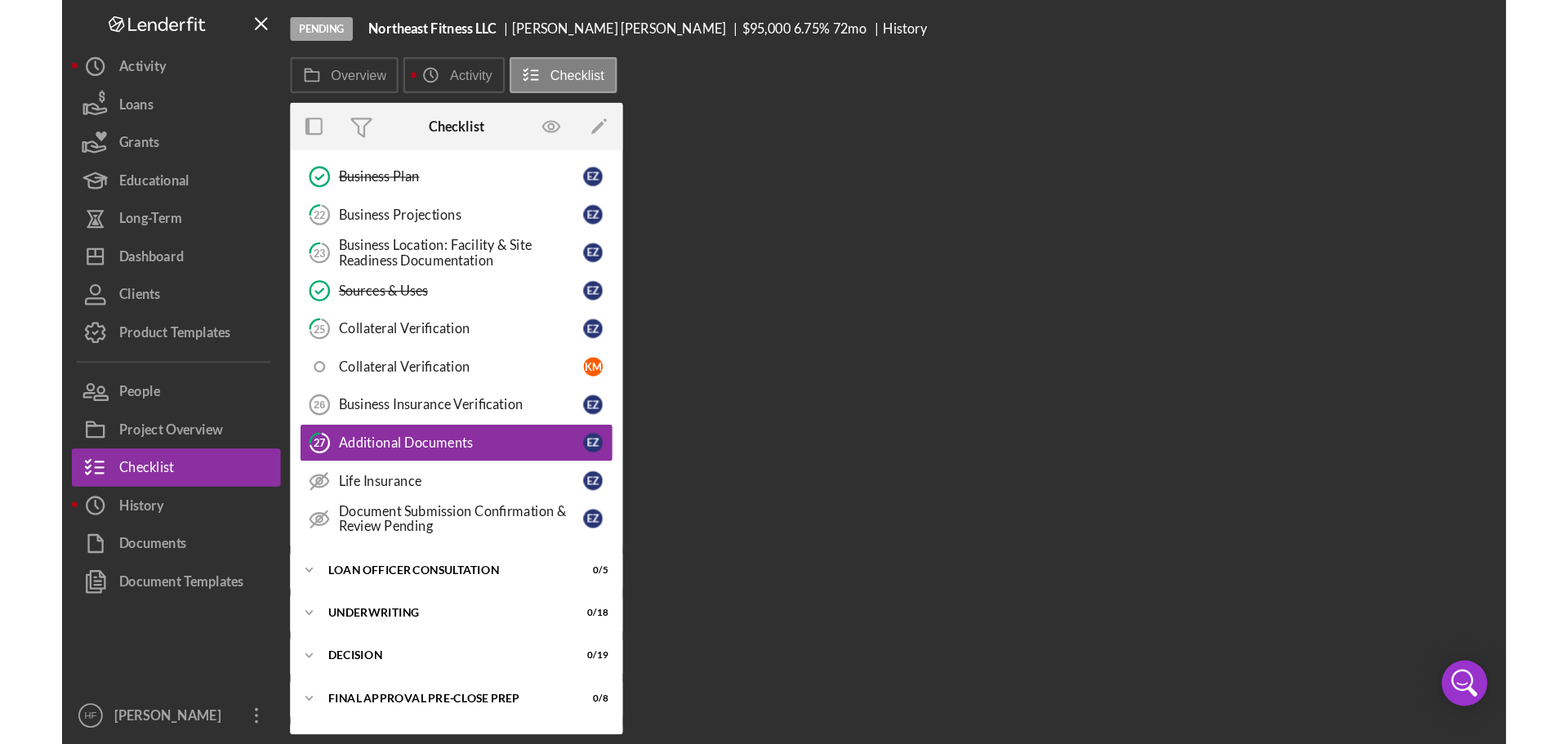
scroll to position [669, 0]
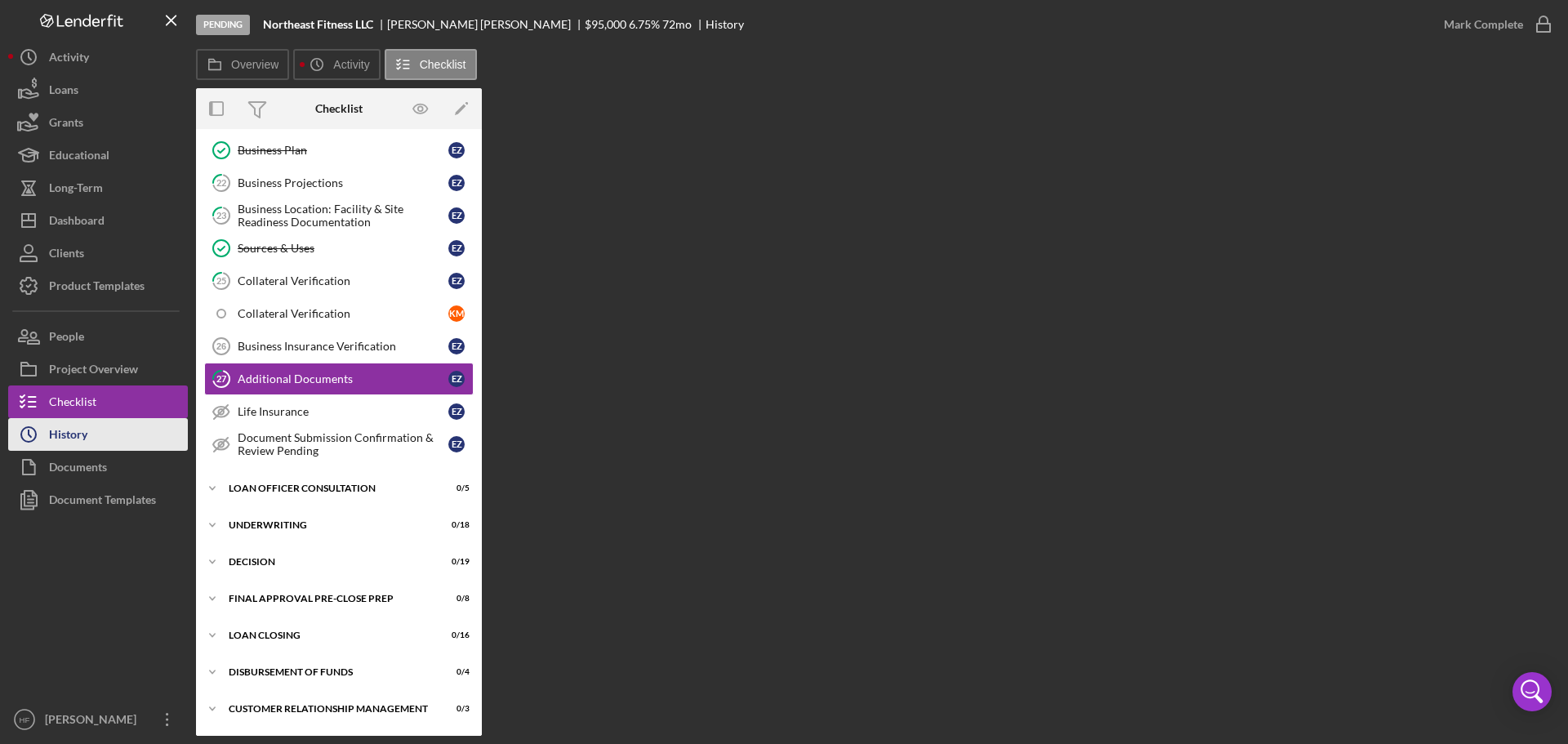
click at [90, 440] on button "Icon/History History" at bounding box center [98, 434] width 179 height 32
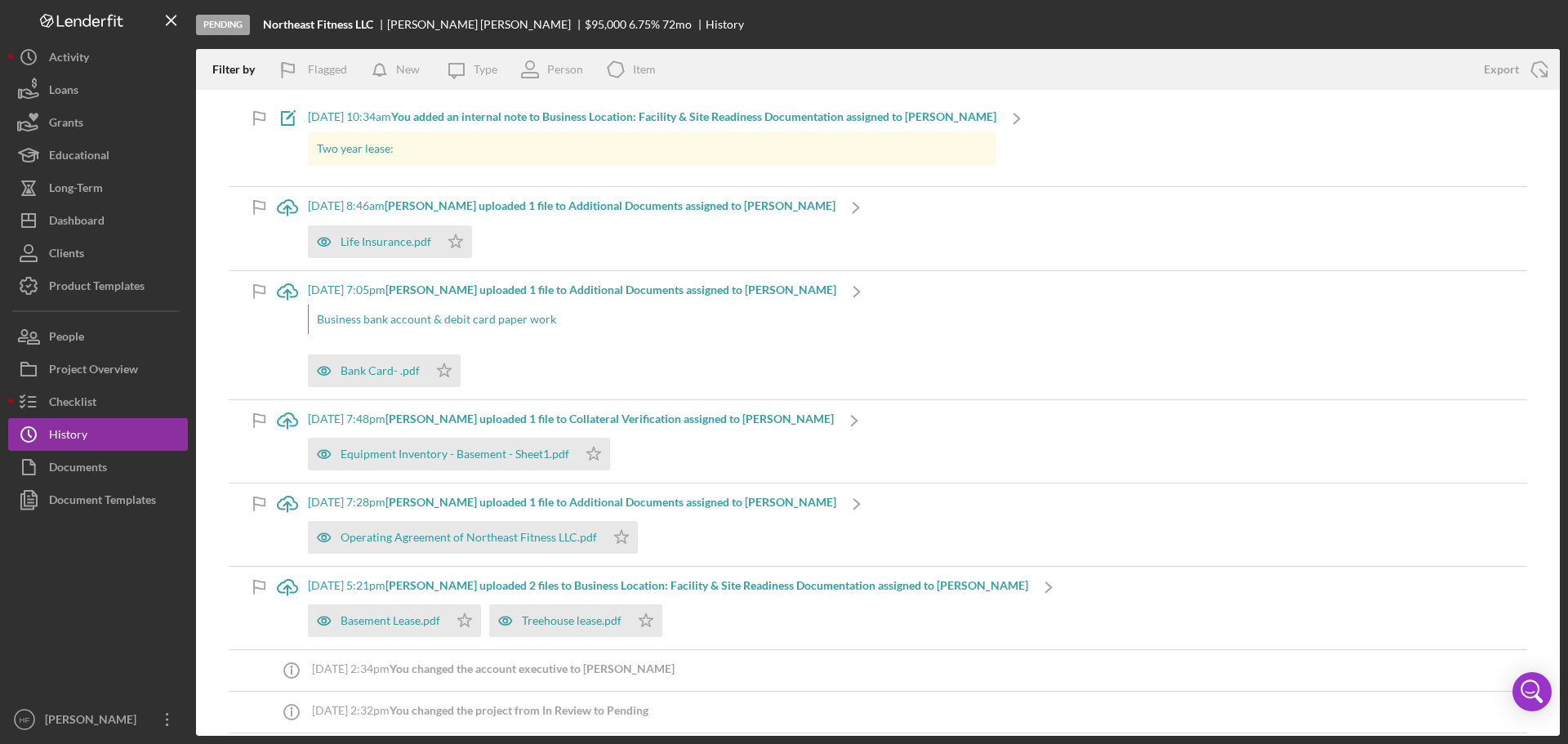
click at [515, 231] on div "Life Insurance.pdf Icon/Star" at bounding box center [572, 238] width 527 height 41
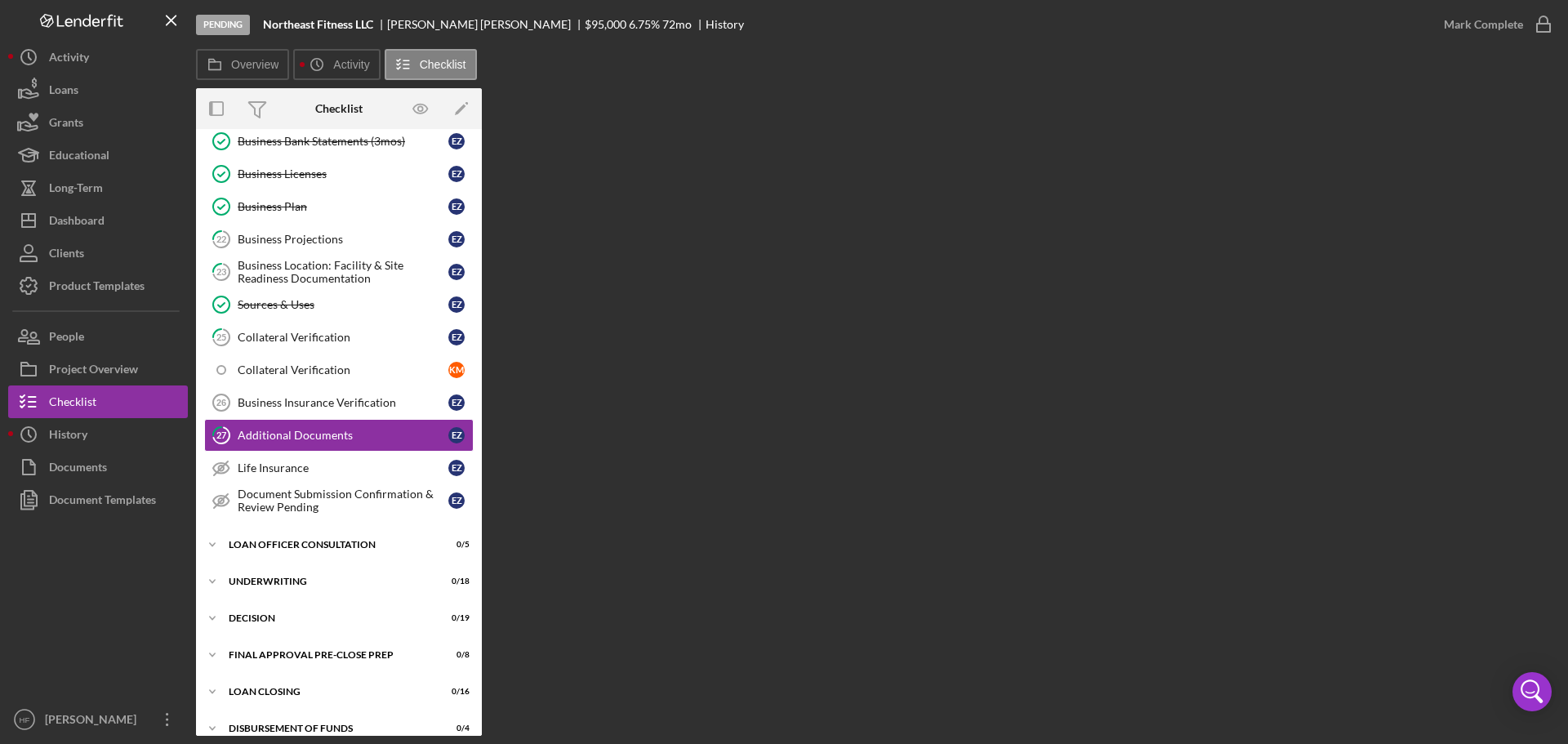
scroll to position [616, 0]
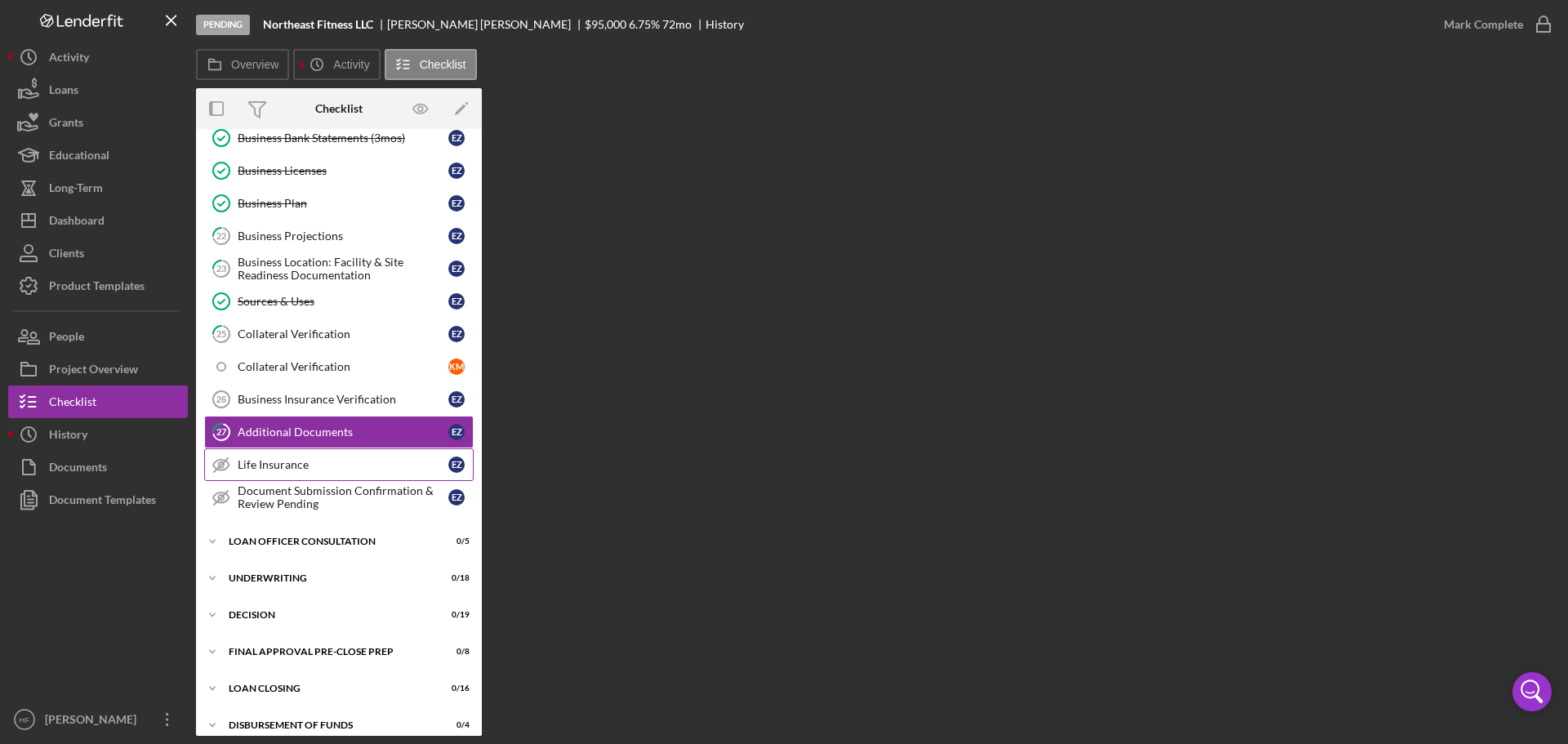
click at [283, 449] on link "Life Insurance Life Insurance E Z" at bounding box center [339, 465] width 269 height 32
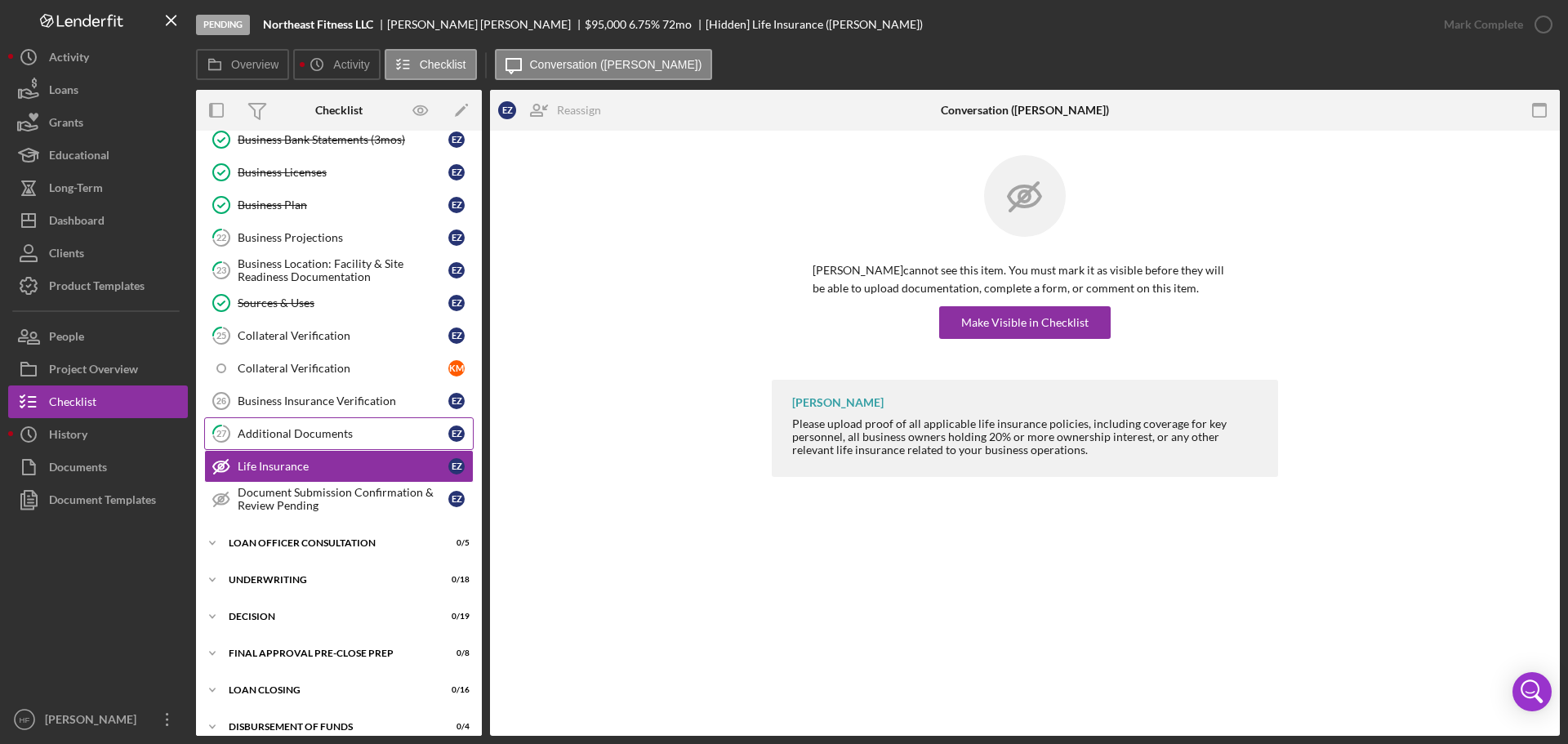
click at [285, 448] on link "27 Additional Documents E Z" at bounding box center [339, 433] width 269 height 32
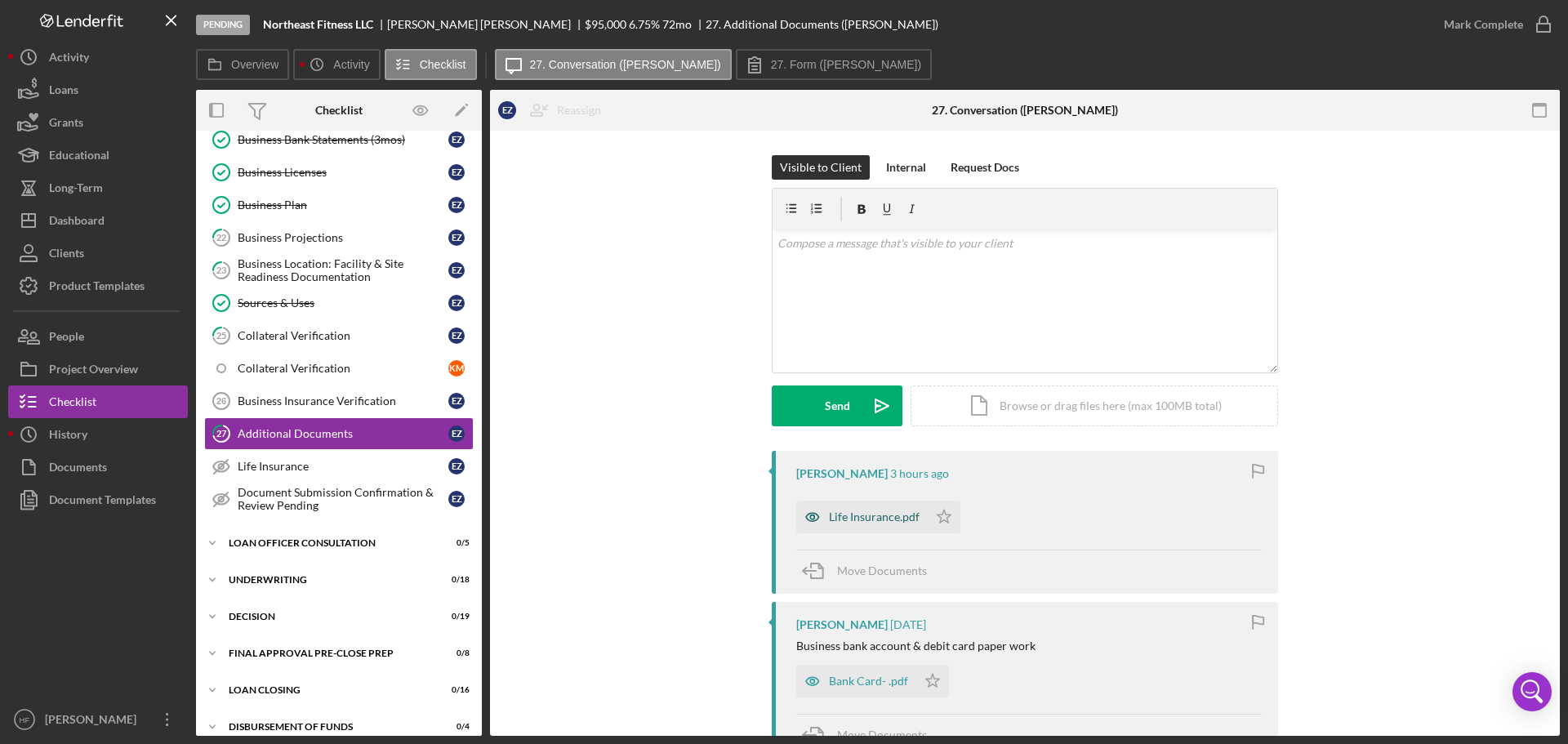
click at [851, 524] on div "Life Insurance.pdf" at bounding box center [874, 517] width 91 height 13
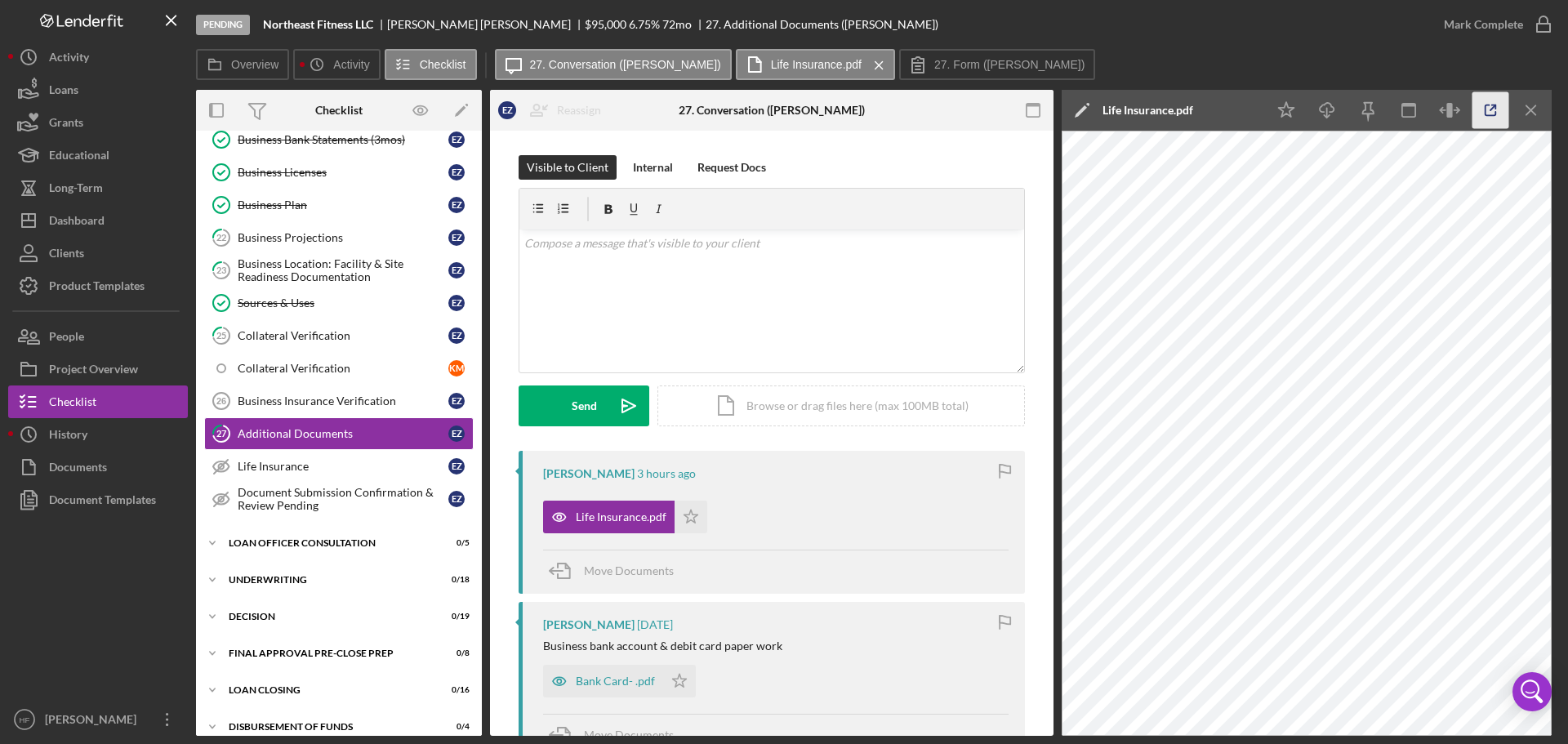
click at [1486, 111] on icon "button" at bounding box center [1490, 110] width 10 height 10
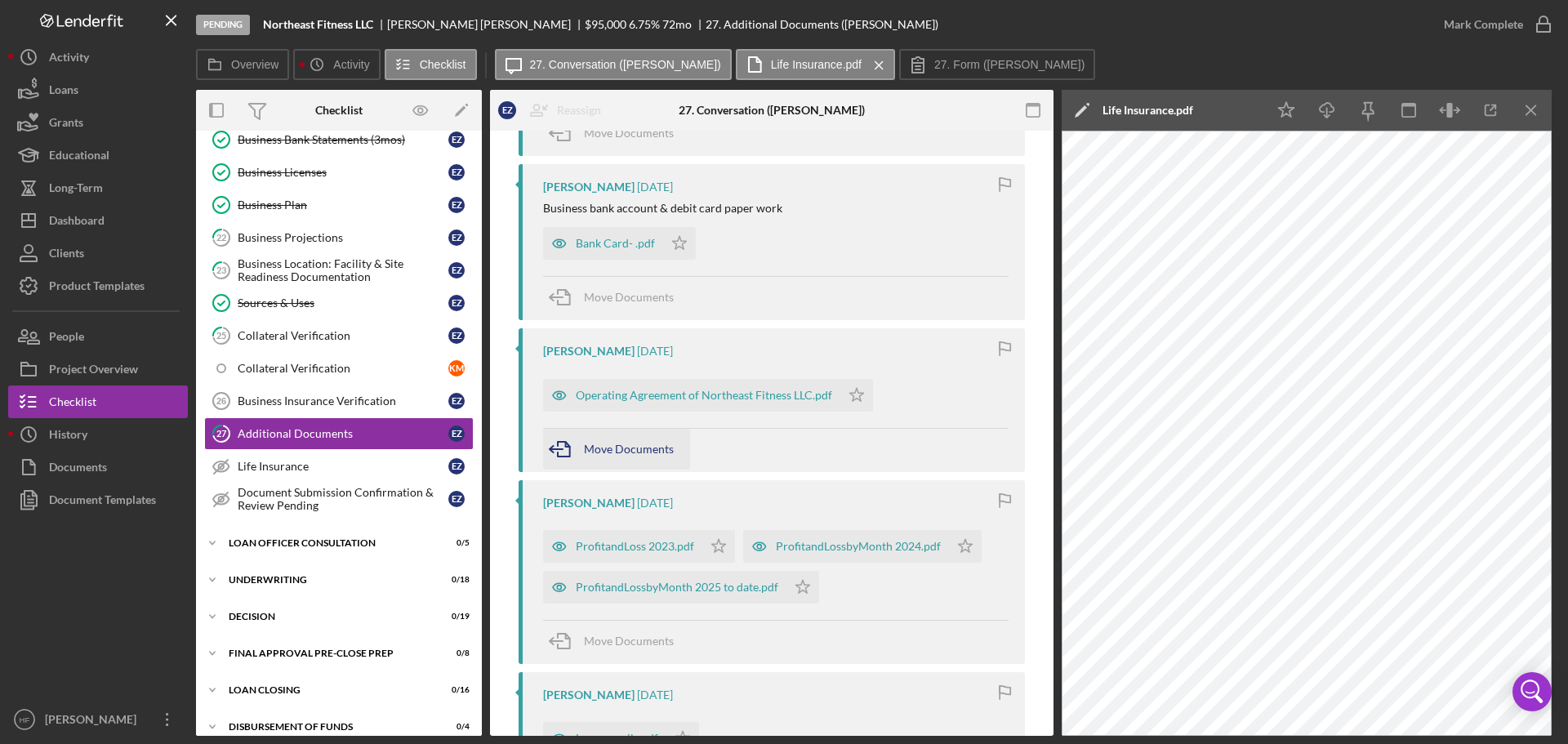
scroll to position [490, 0]
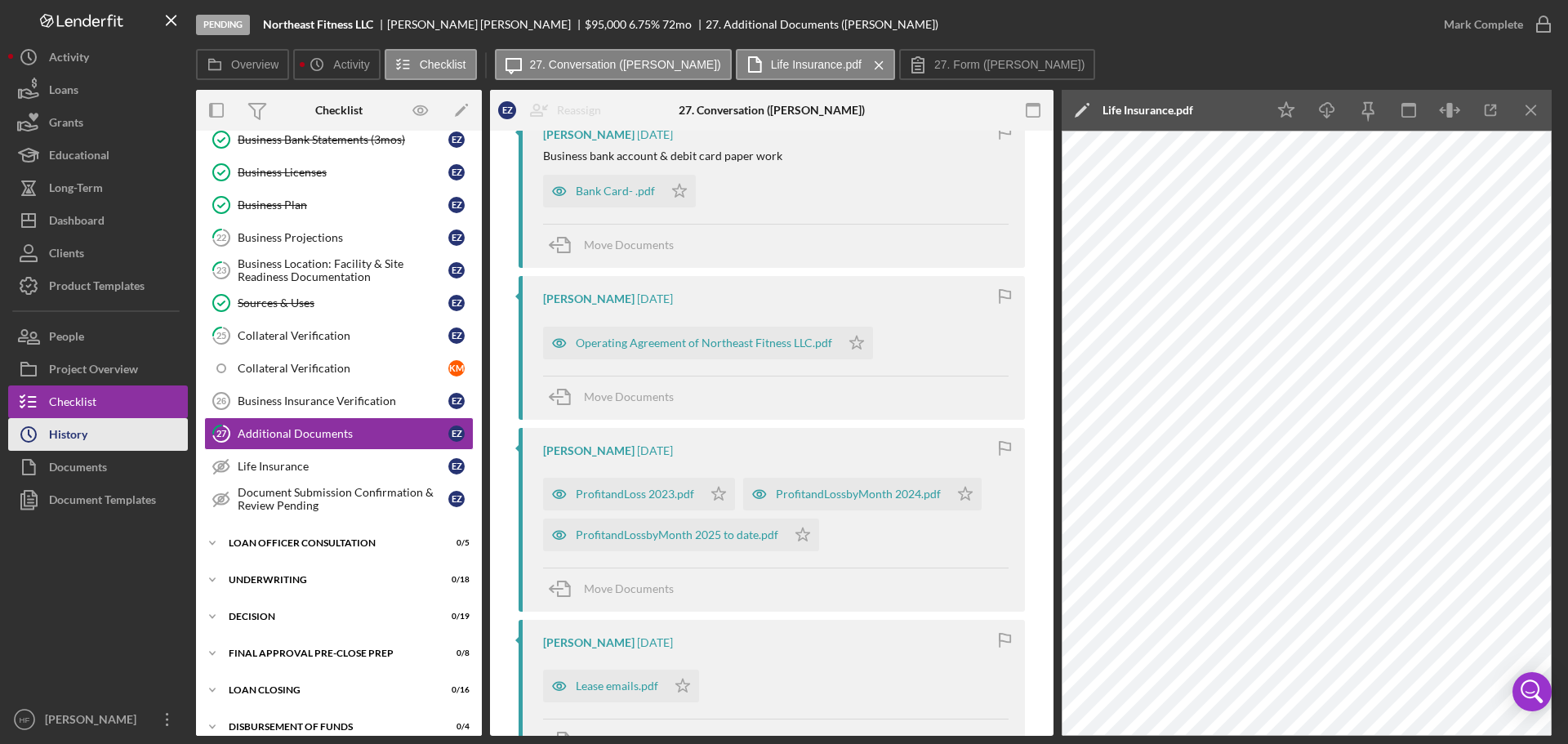
click at [79, 423] on div "History" at bounding box center [68, 437] width 39 height 37
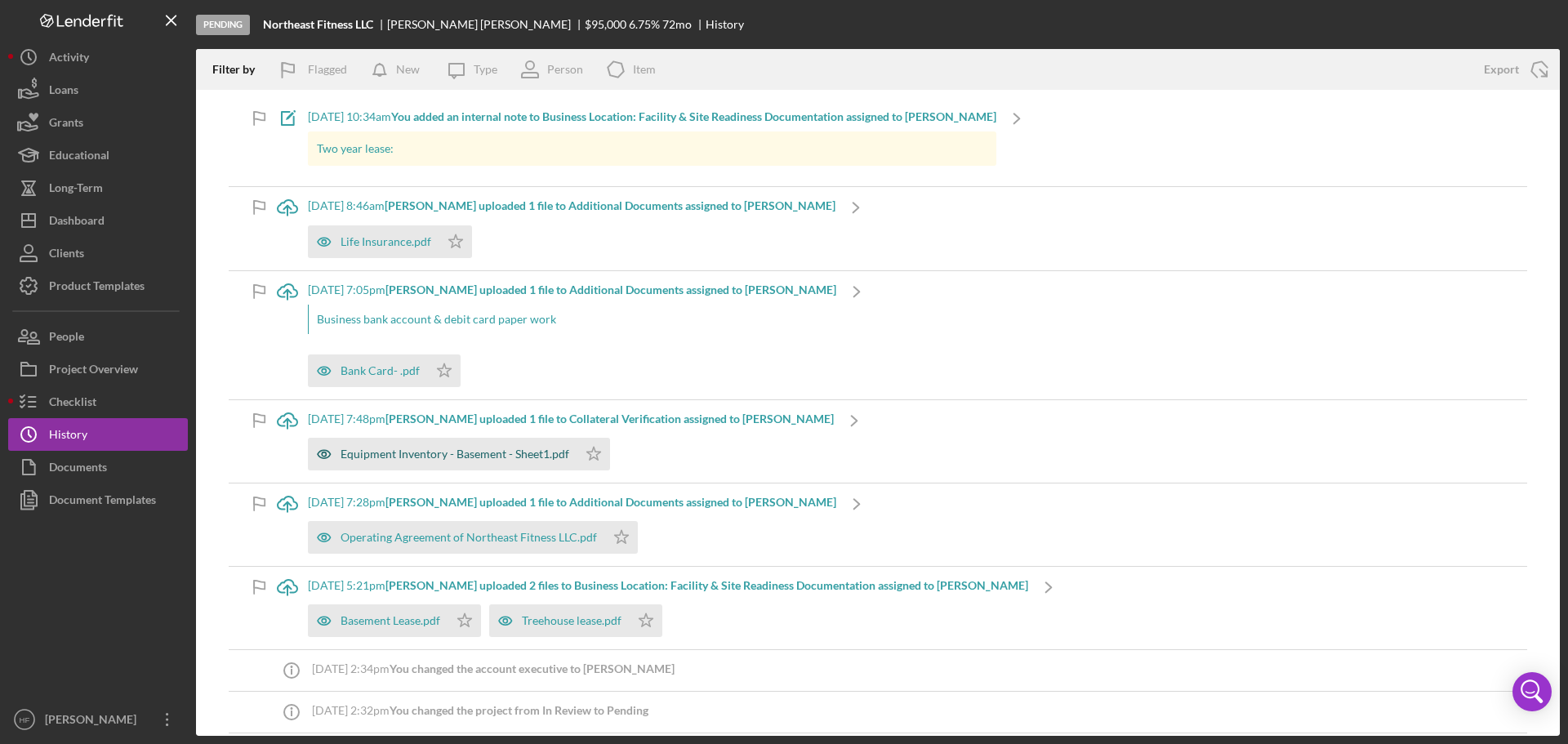
click at [448, 453] on div "Equipment Inventory - Basement - Sheet1.pdf" at bounding box center [454, 454] width 228 height 13
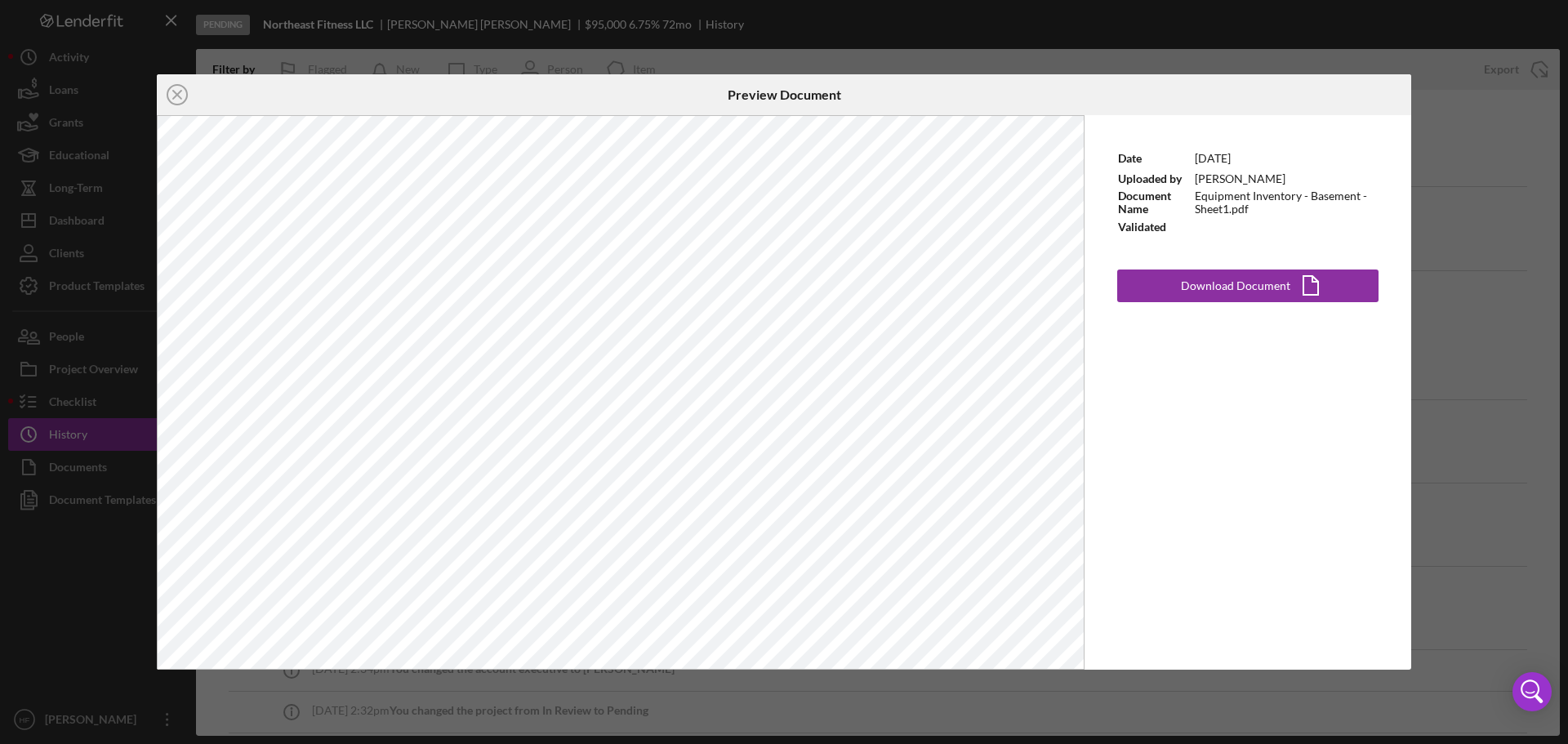
click at [1477, 105] on div "Icon/Close Preview Document Date 9/15/2025 Uploaded by Elizabeth Ziegler Docume…" at bounding box center [784, 372] width 1568 height 744
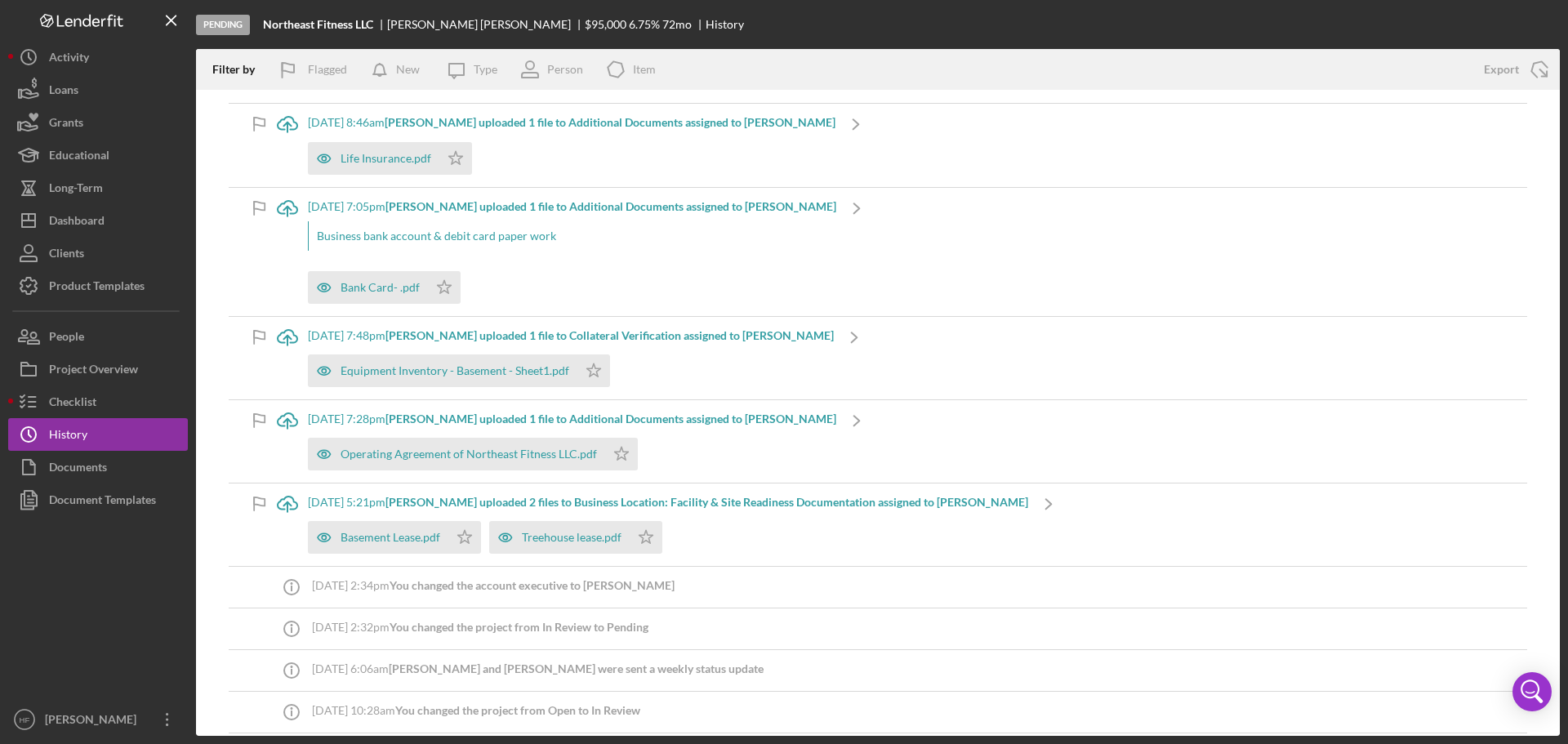
scroll to position [164, 0]
